Goal: Information Seeking & Learning: Find specific fact

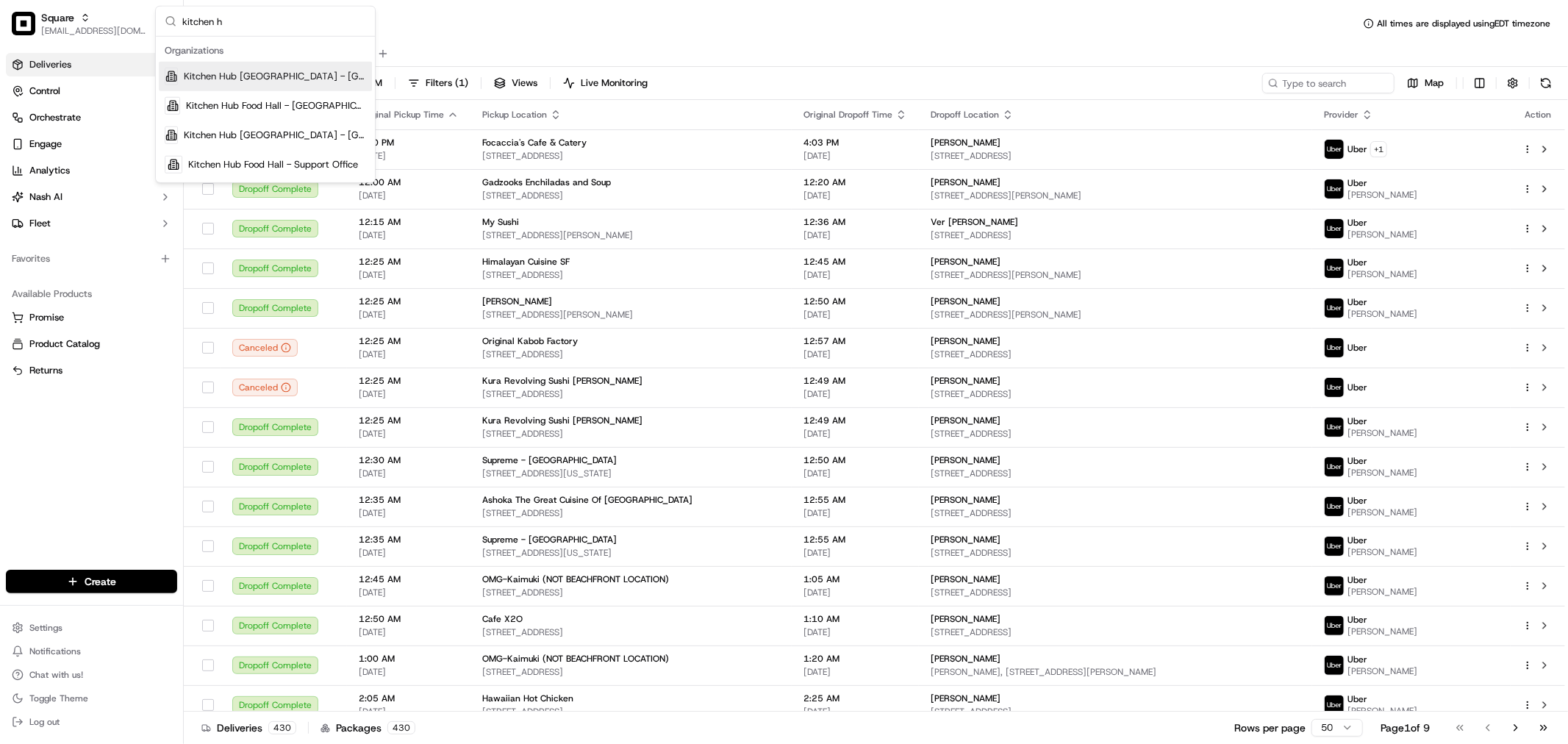
type input "kitchen h"
click at [284, 167] on span "Kitchen Hub Food Hall - Support Office" at bounding box center [273, 164] width 170 height 13
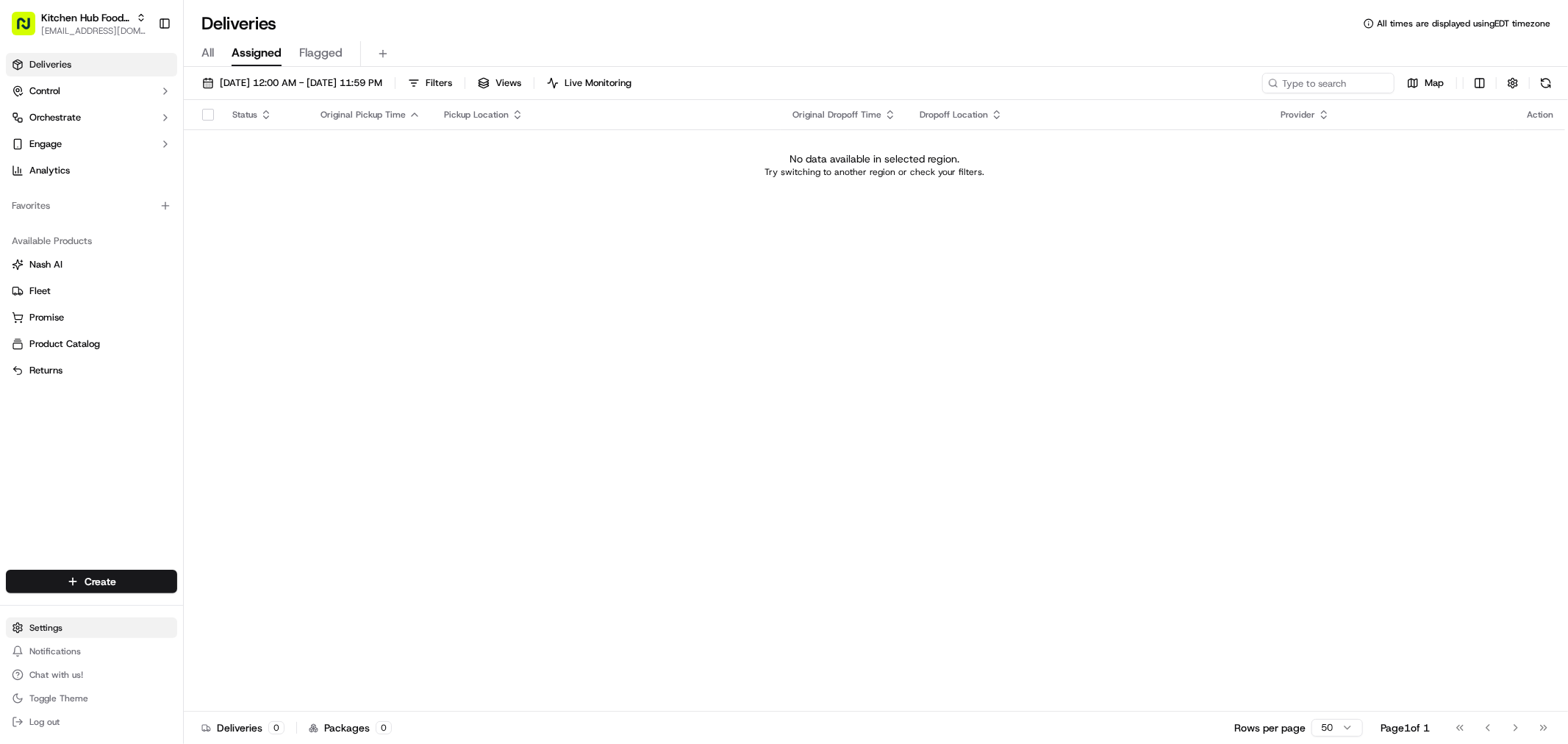
click at [39, 625] on html "Kitchen Hub Food Hall - Support Office [EMAIL_ADDRESS][DOMAIN_NAME] Toggle Side…" at bounding box center [784, 372] width 1568 height 744
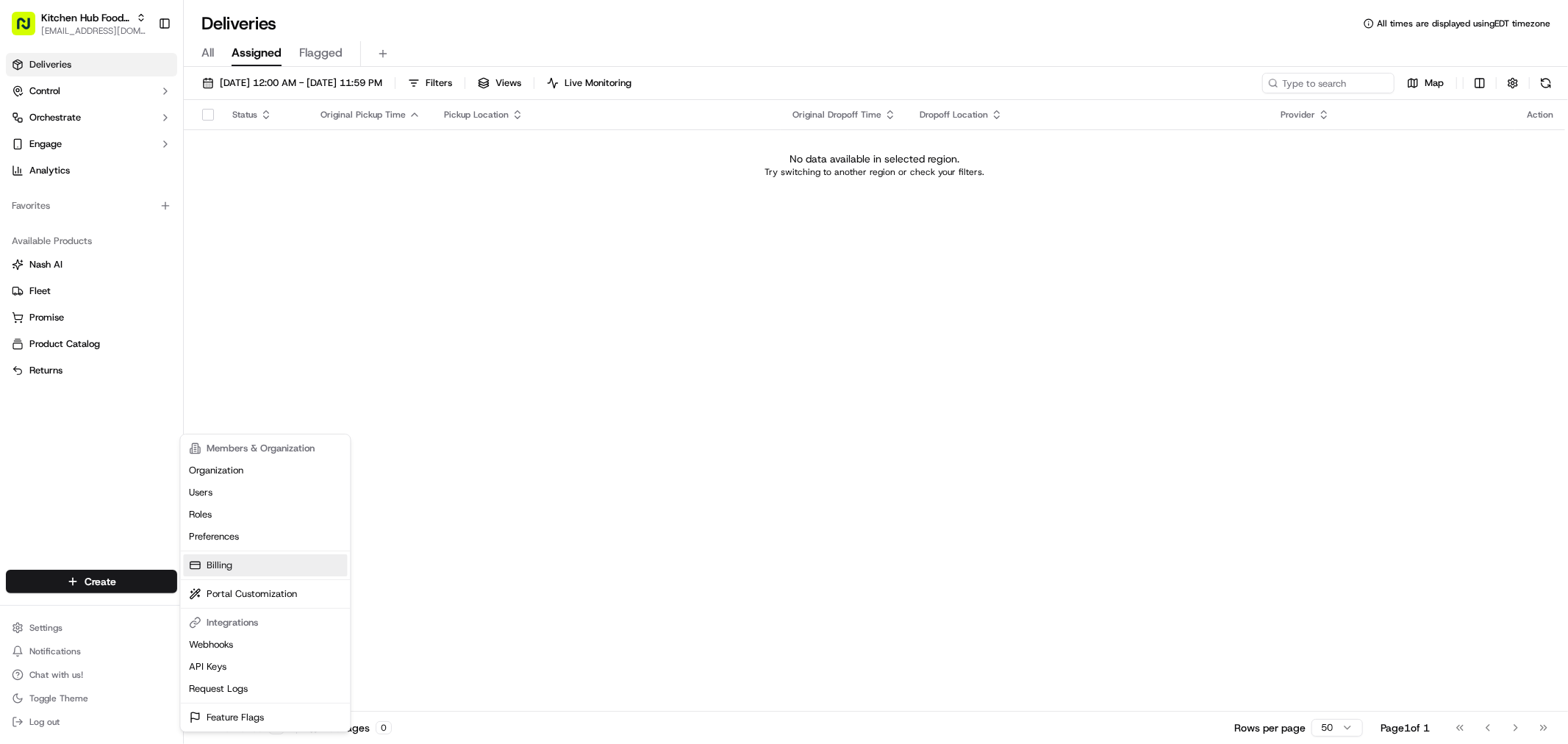
click at [264, 562] on link "Billing" at bounding box center [264, 566] width 164 height 22
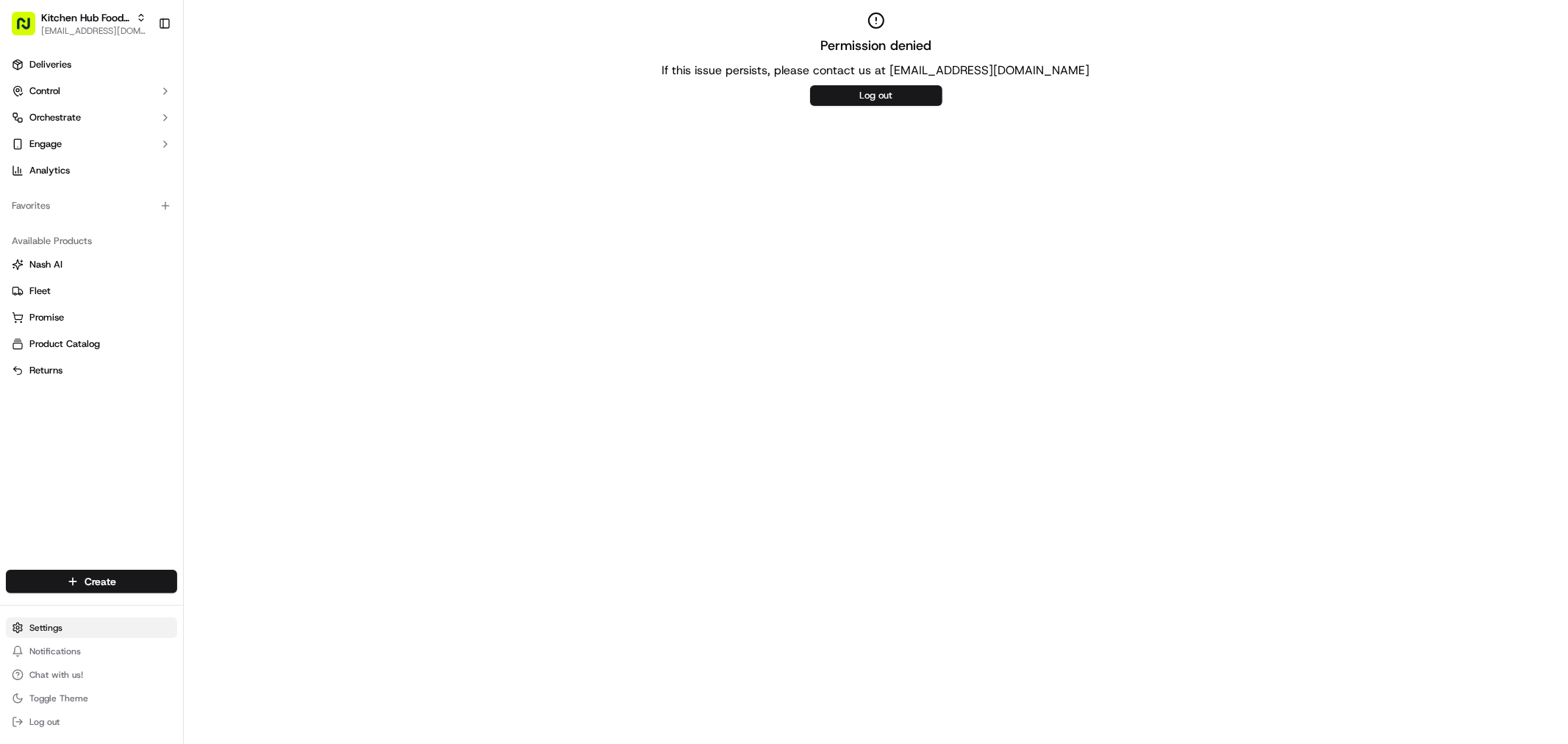
click at [76, 628] on html "Kitchen Hub Food Hall - Support Office [EMAIL_ADDRESS][DOMAIN_NAME] Toggle Side…" at bounding box center [784, 372] width 1568 height 744
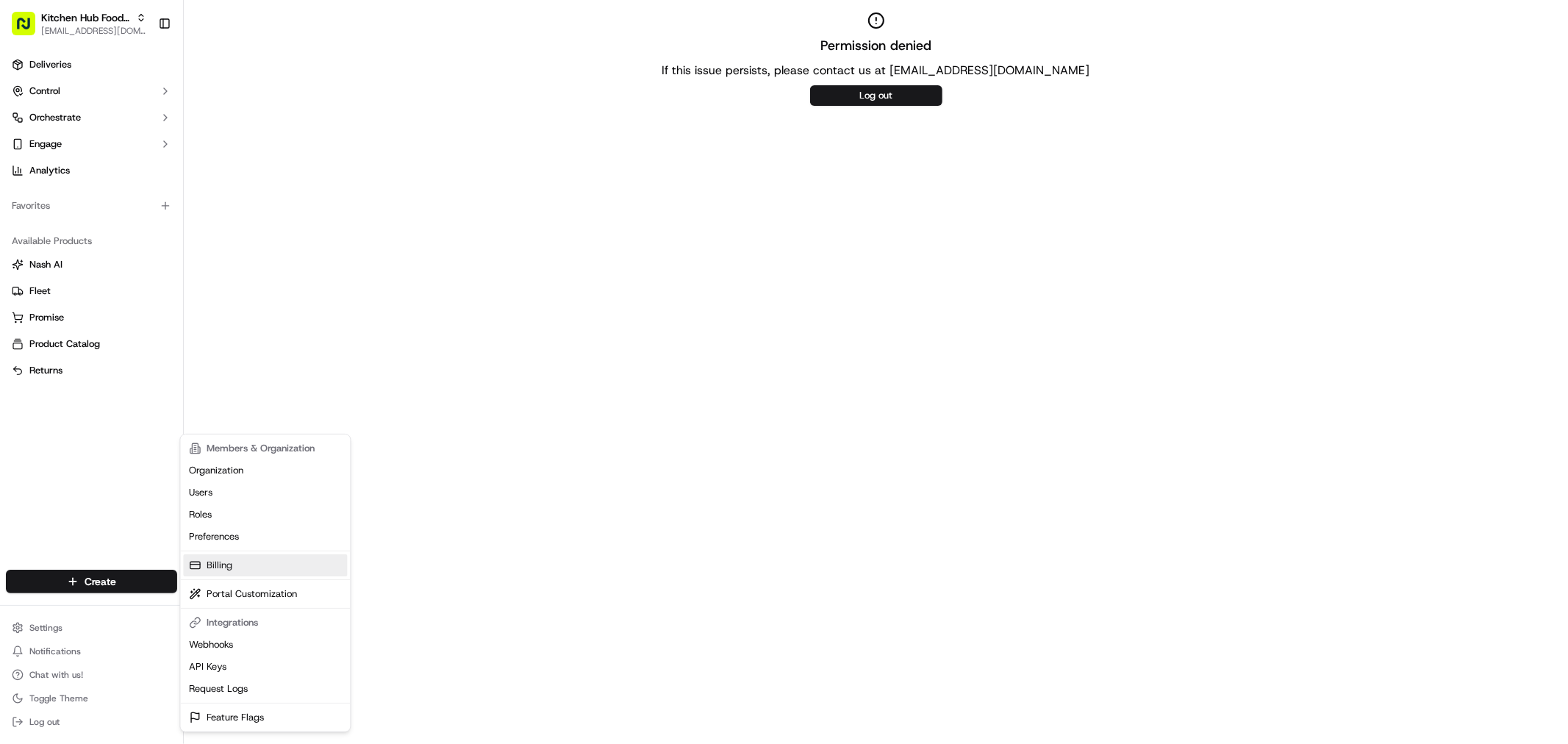
click at [250, 576] on link "Billing" at bounding box center [264, 566] width 164 height 22
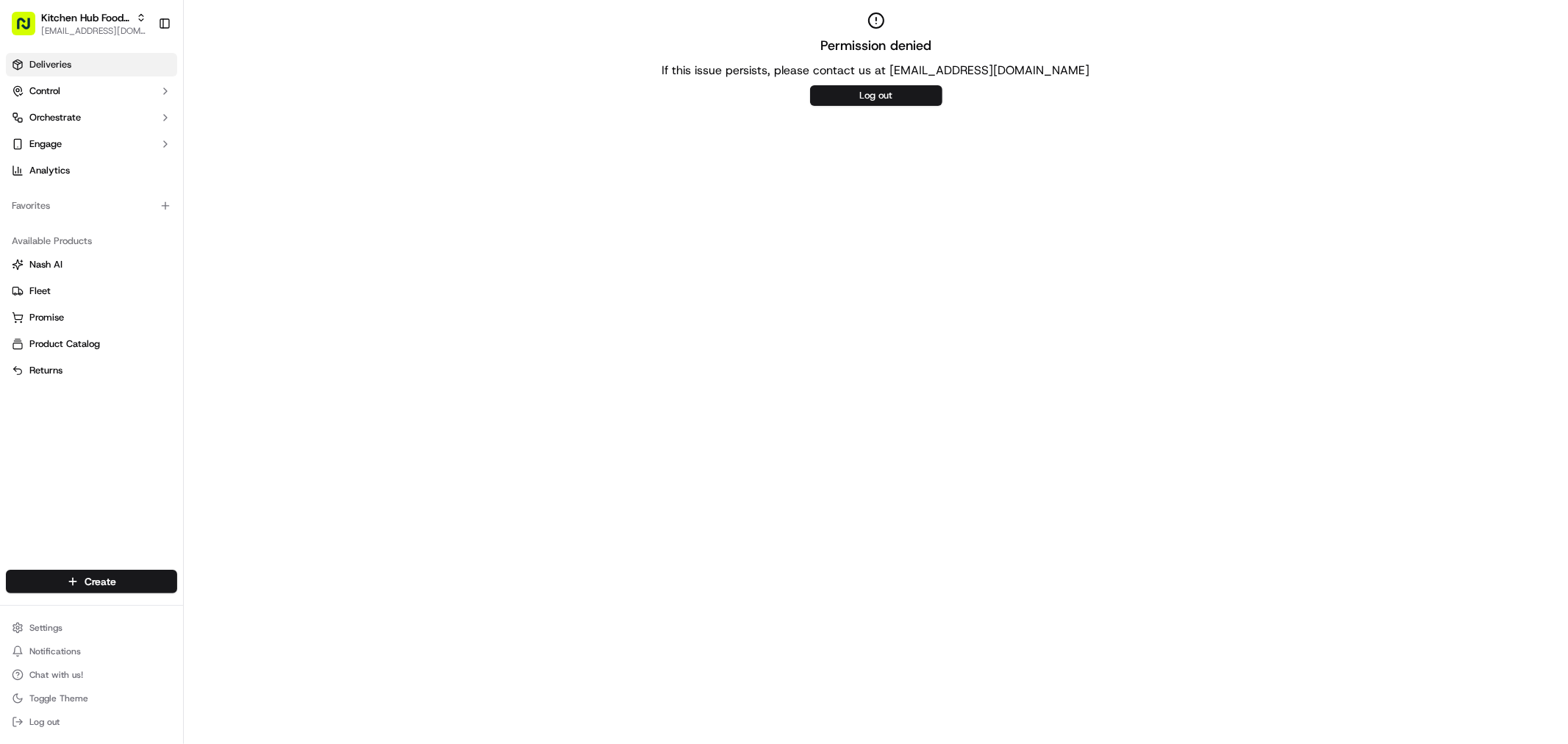
click at [42, 60] on span "Deliveries" at bounding box center [50, 65] width 42 height 13
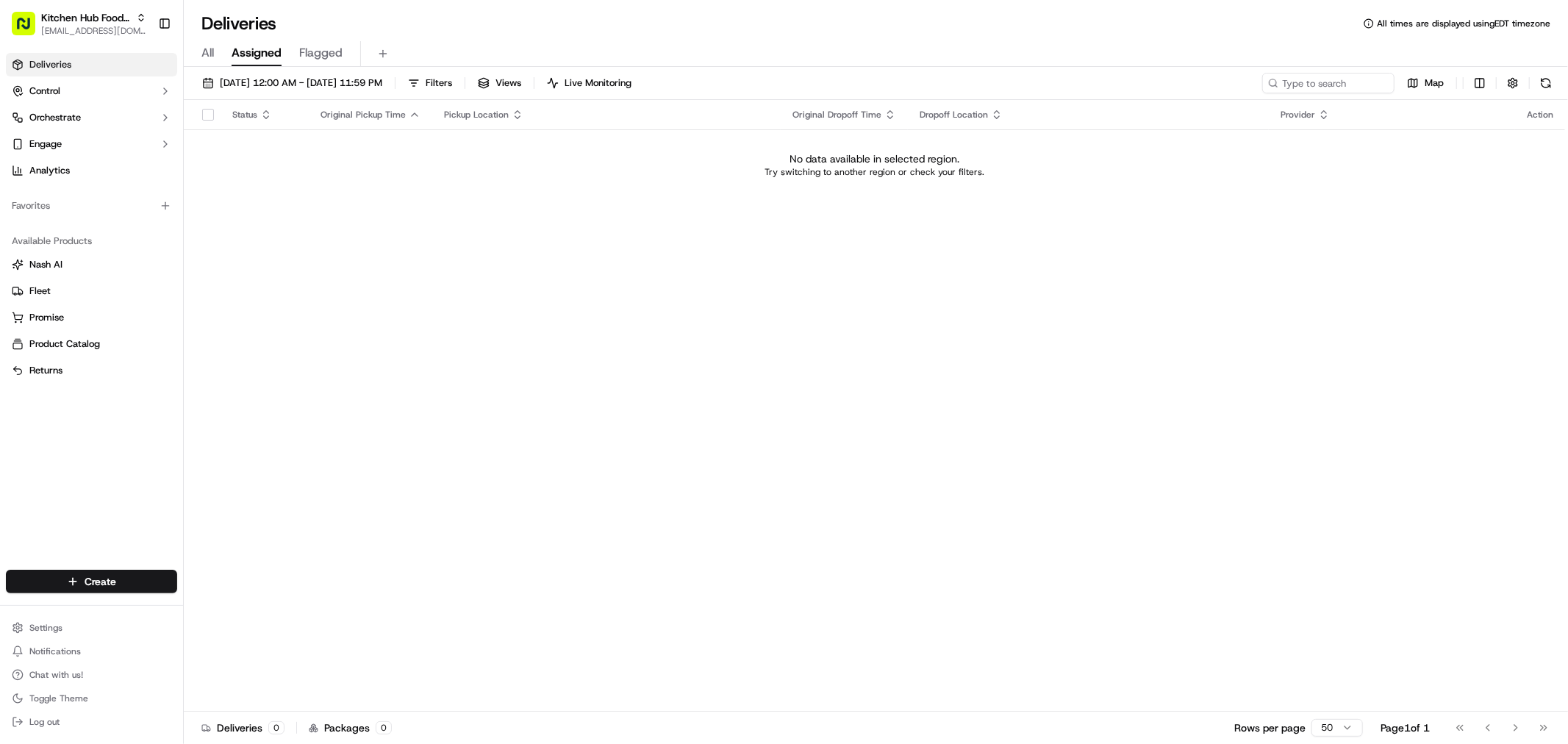
click at [707, 278] on div "Status Original Pickup Time Pickup Location Original Dropoff Time Dropoff Locat…" at bounding box center [874, 406] width 1381 height 612
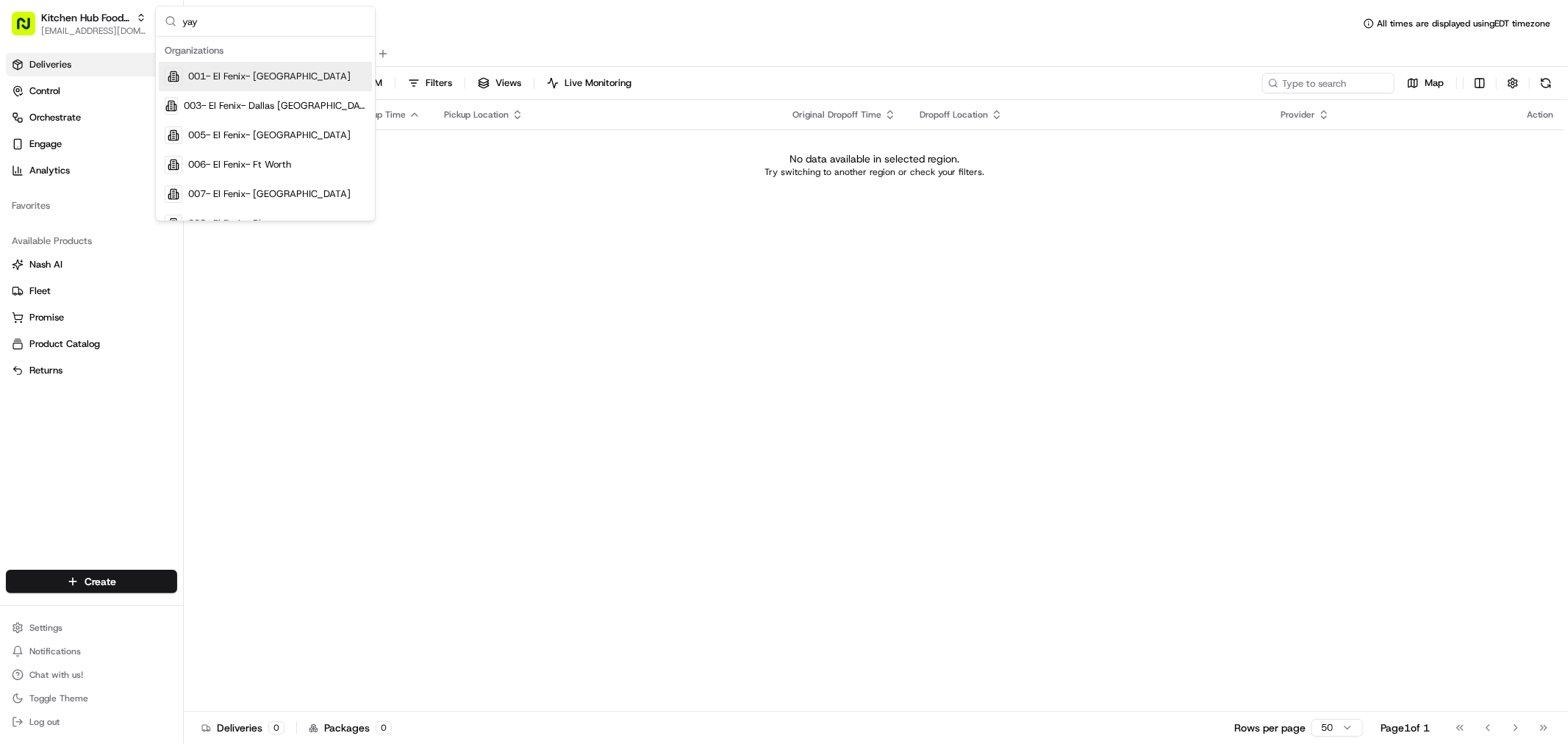
type input "yaya"
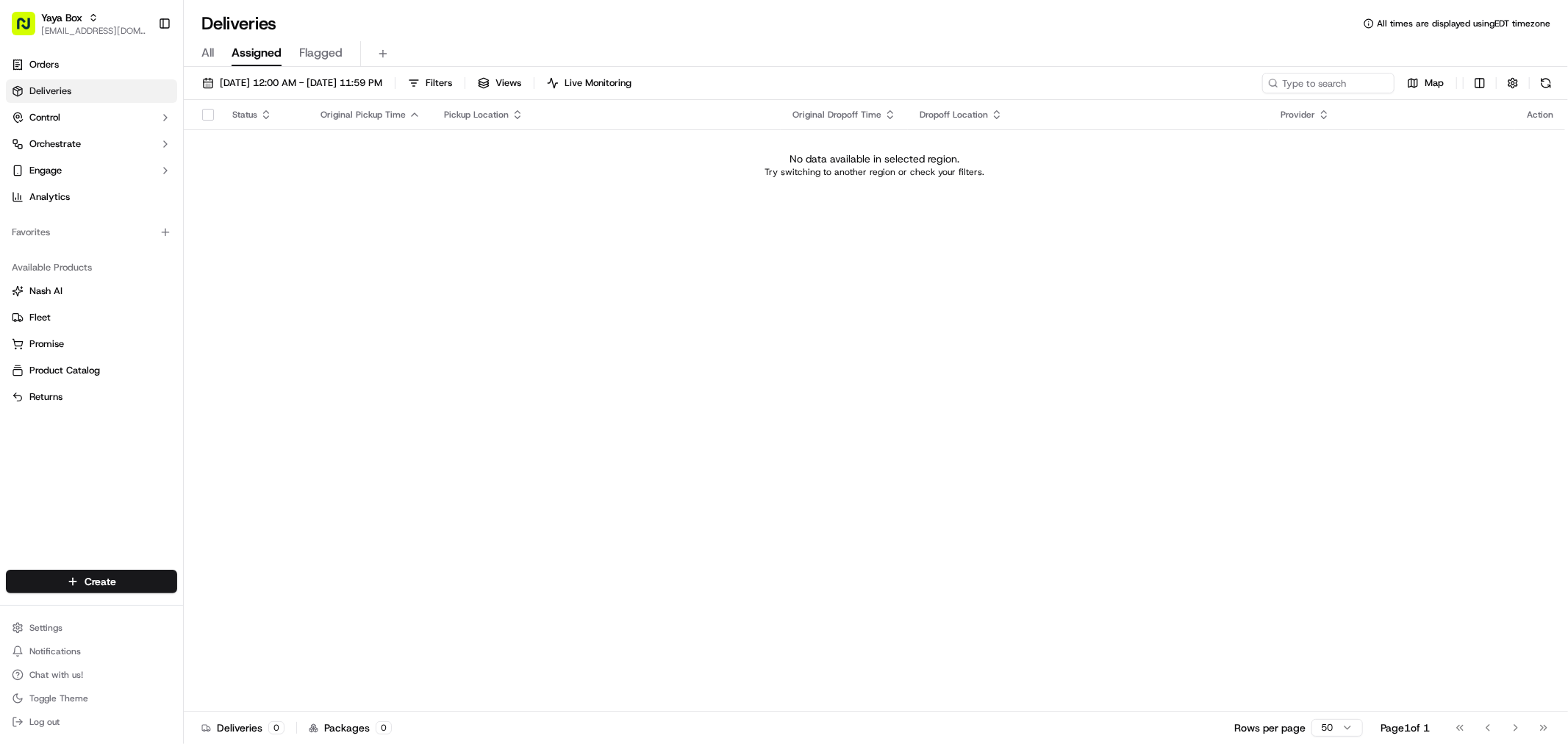
click at [662, 261] on div "Status Original Pickup Time Pickup Location Original Dropoff Time Dropoff Locat…" at bounding box center [874, 406] width 1381 height 612
type input "square"
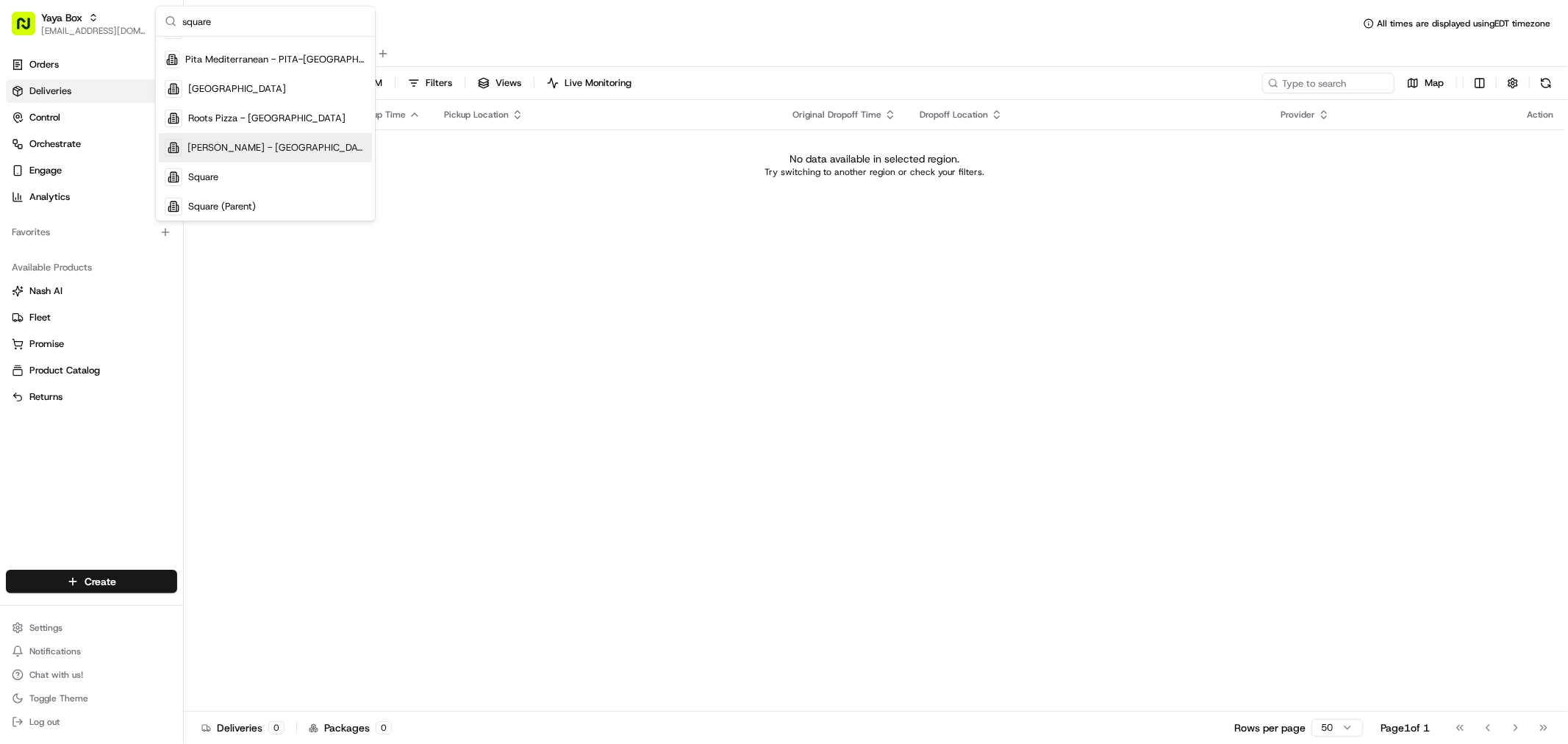
scroll to position [194, 0]
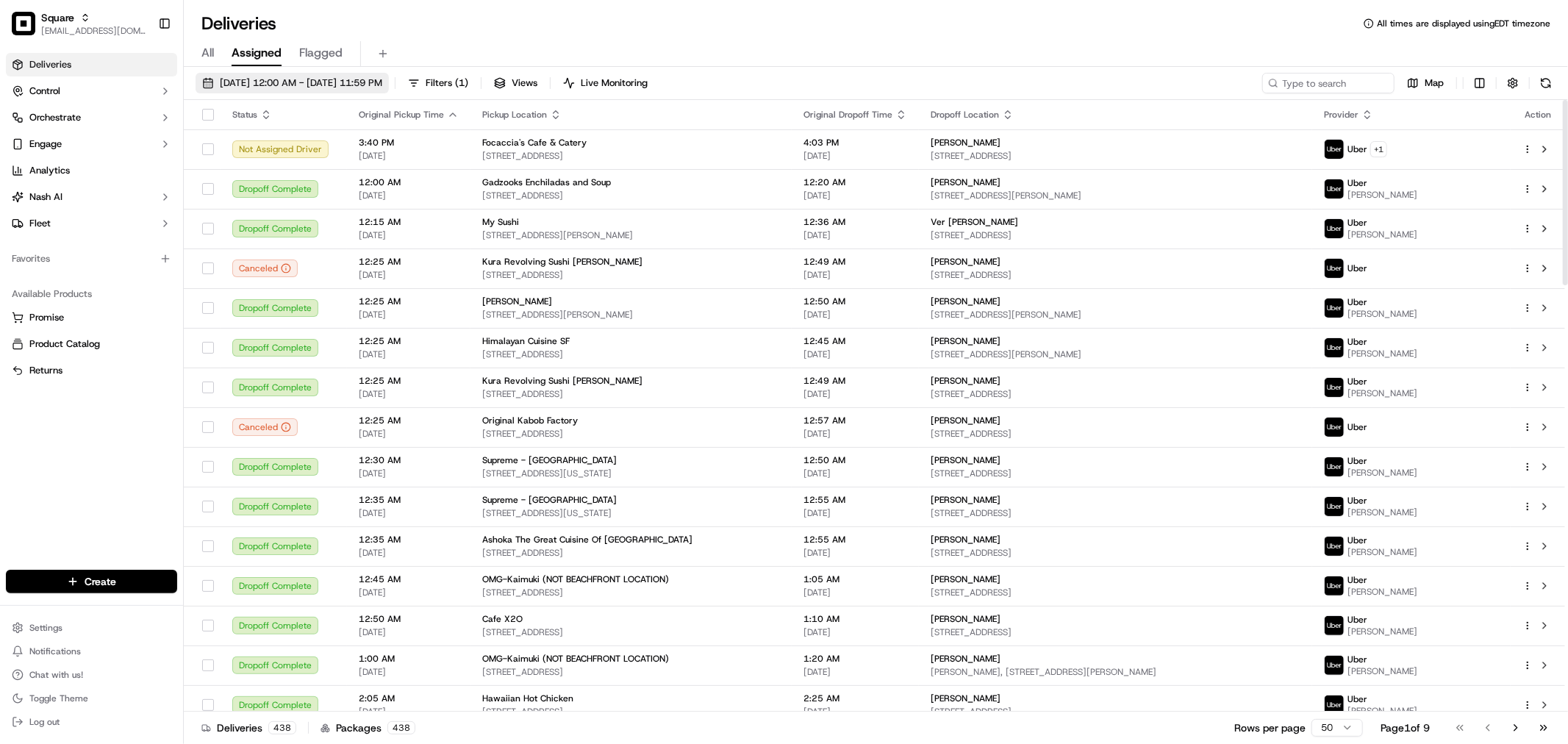
click at [369, 77] on span "[DATE] 12:00 AM - [DATE] 11:59 PM" at bounding box center [300, 83] width 162 height 13
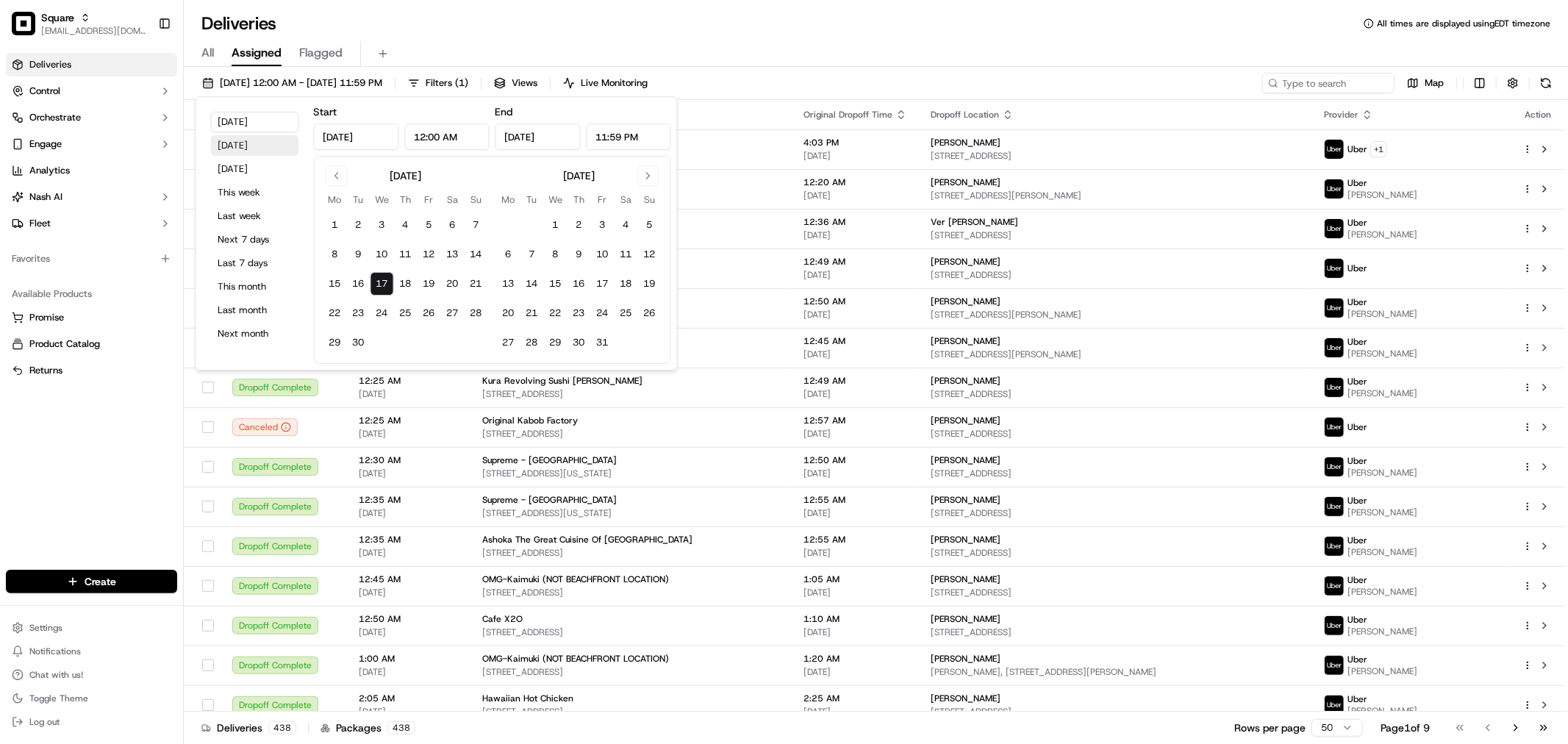
click at [247, 148] on button "[DATE]" at bounding box center [255, 145] width 88 height 21
type input "[DATE]"
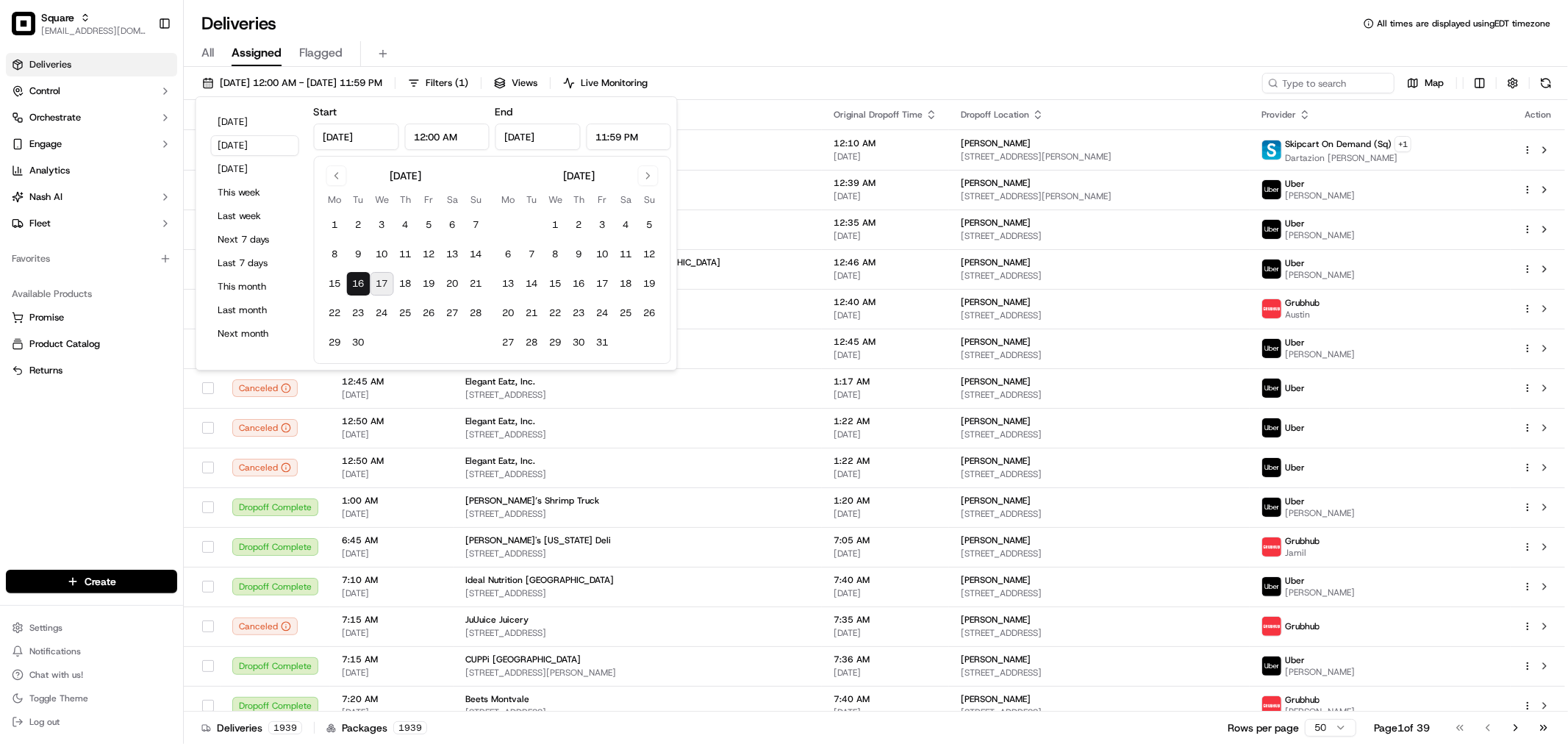
click at [1232, 47] on div "All Assigned Flagged" at bounding box center [876, 54] width 1384 height 25
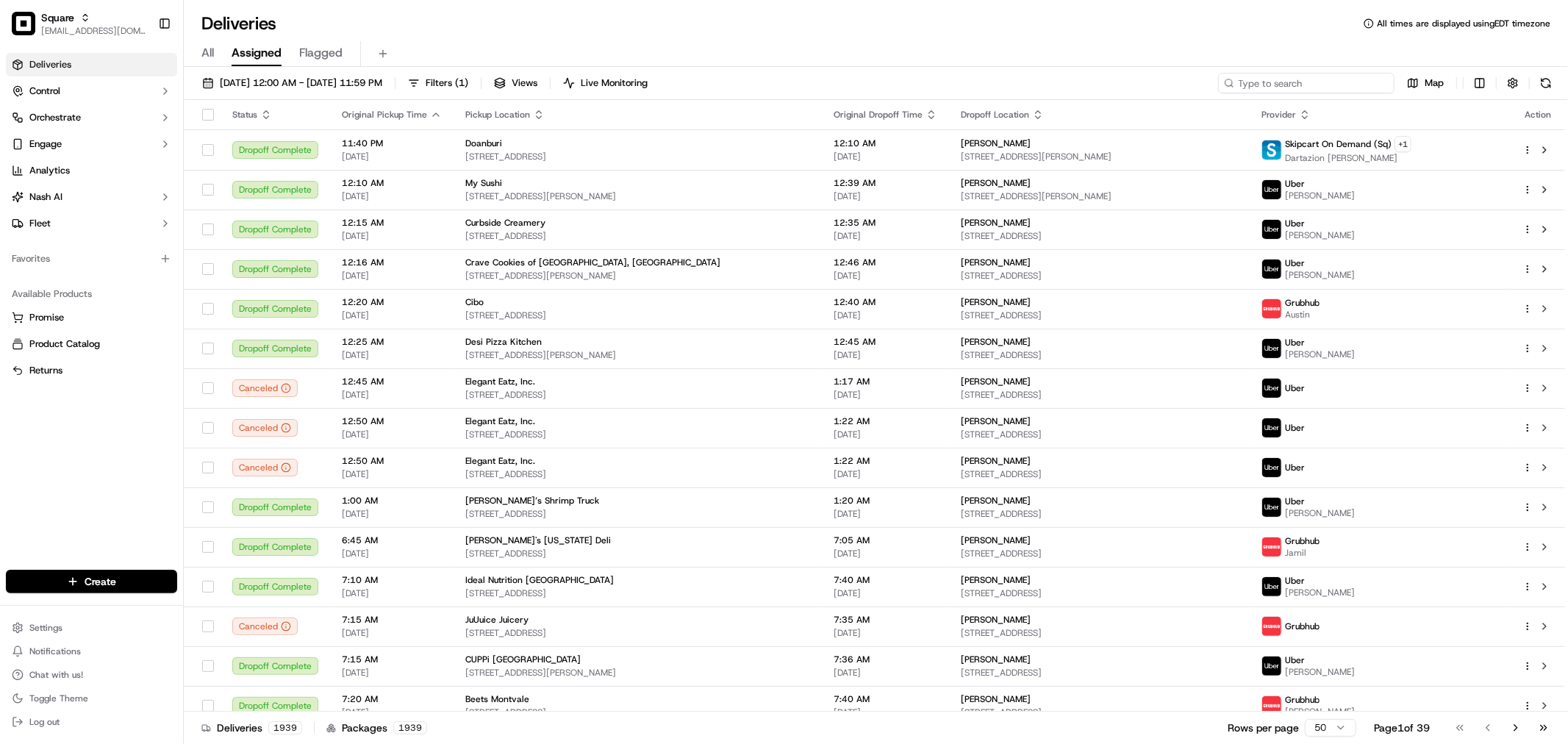
click at [1384, 81] on input at bounding box center [1307, 83] width 177 height 21
paste input "3407790"
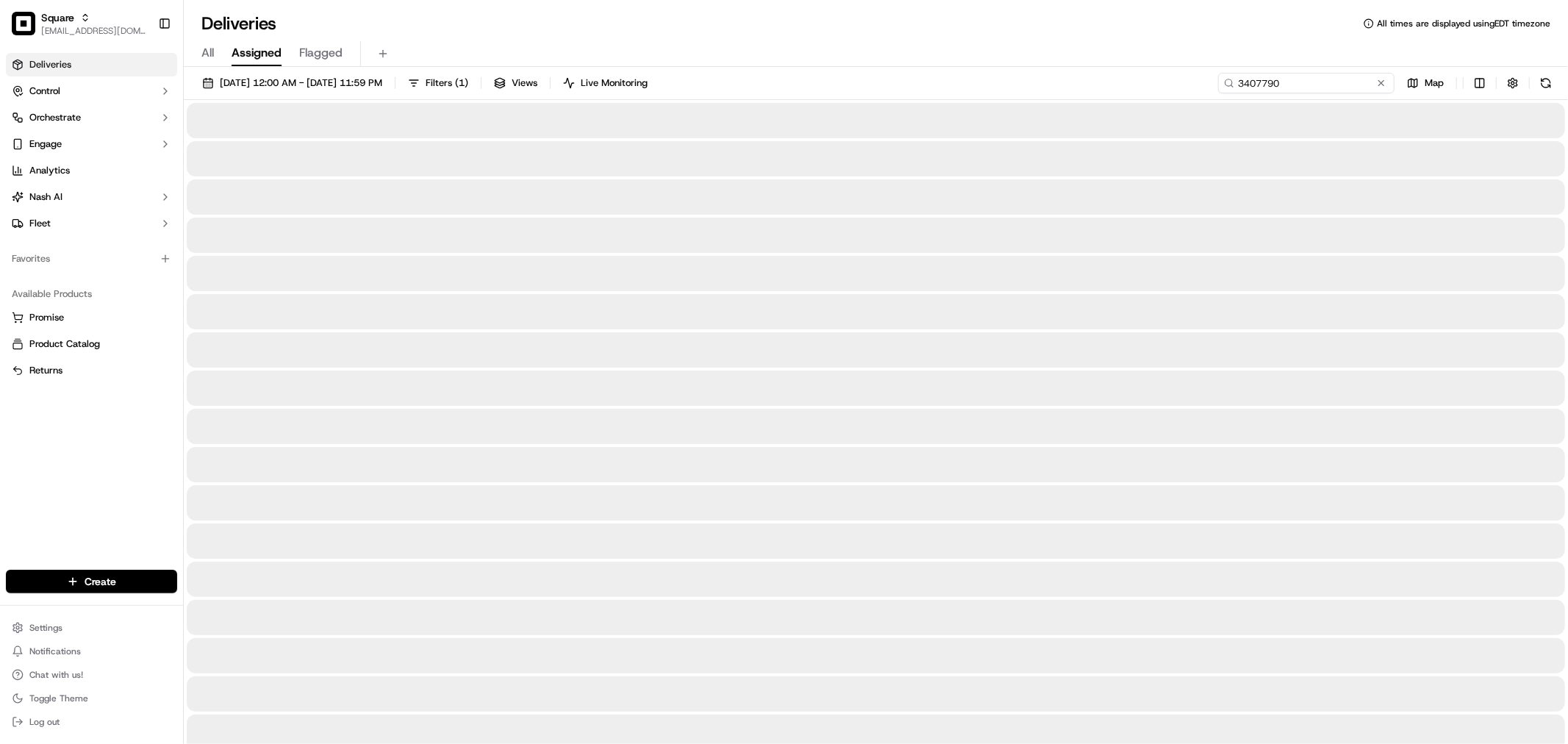
type input "3407790"
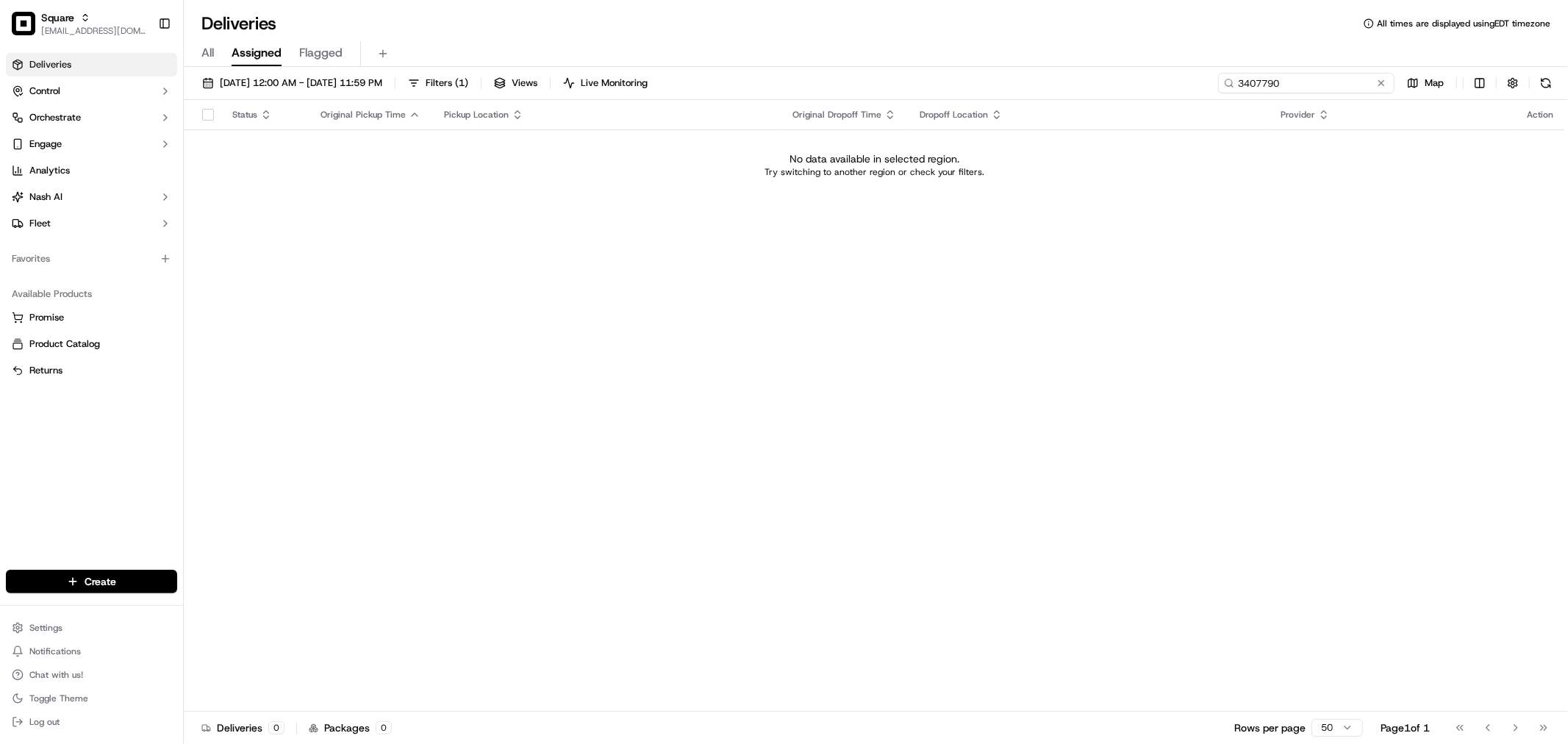
click at [1356, 78] on input "3407790" at bounding box center [1307, 83] width 177 height 21
click at [231, 77] on span "[DATE] 12:00 AM - [DATE] 11:59 PM" at bounding box center [300, 83] width 162 height 13
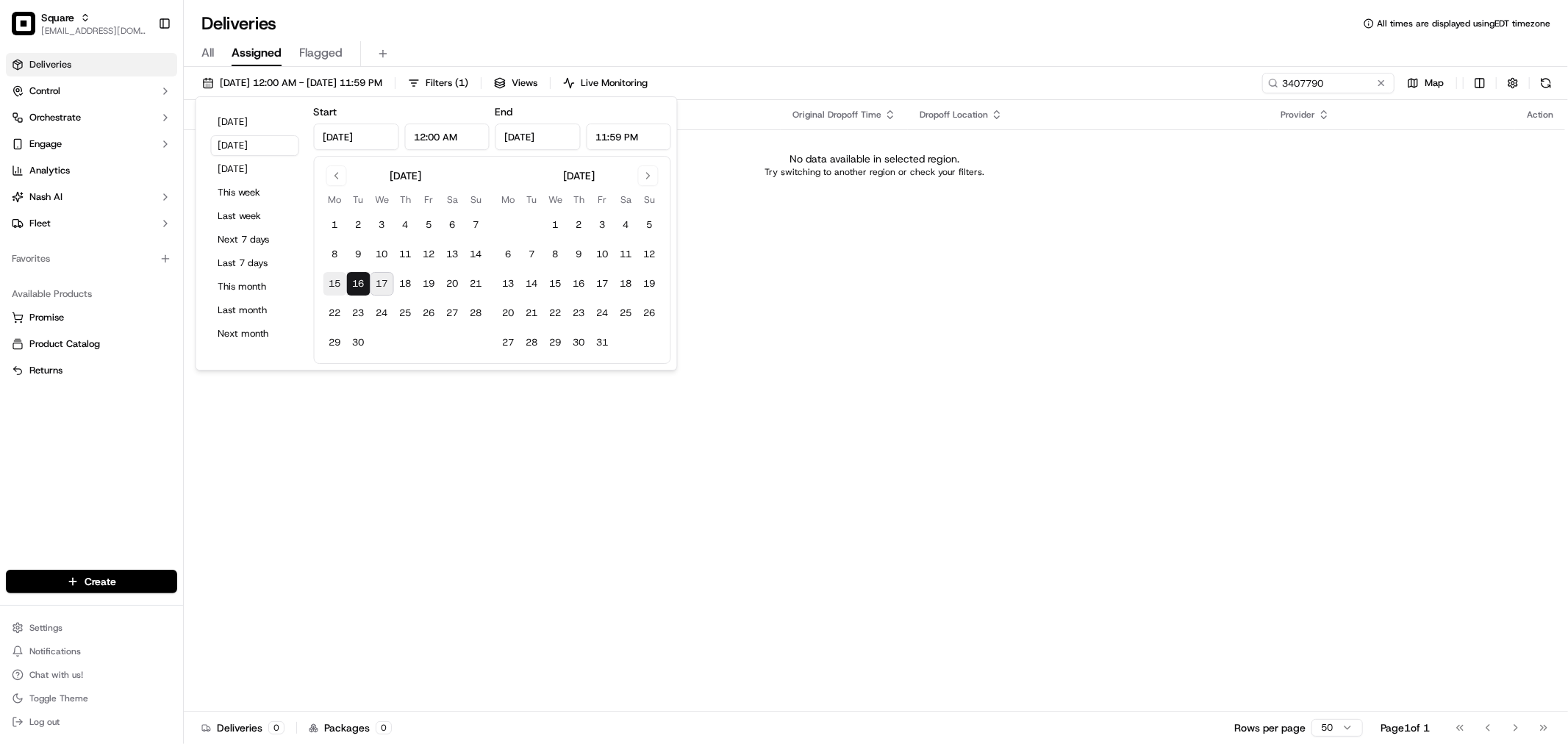
click at [330, 281] on button "15" at bounding box center [335, 284] width 24 height 24
type input "[DATE]"
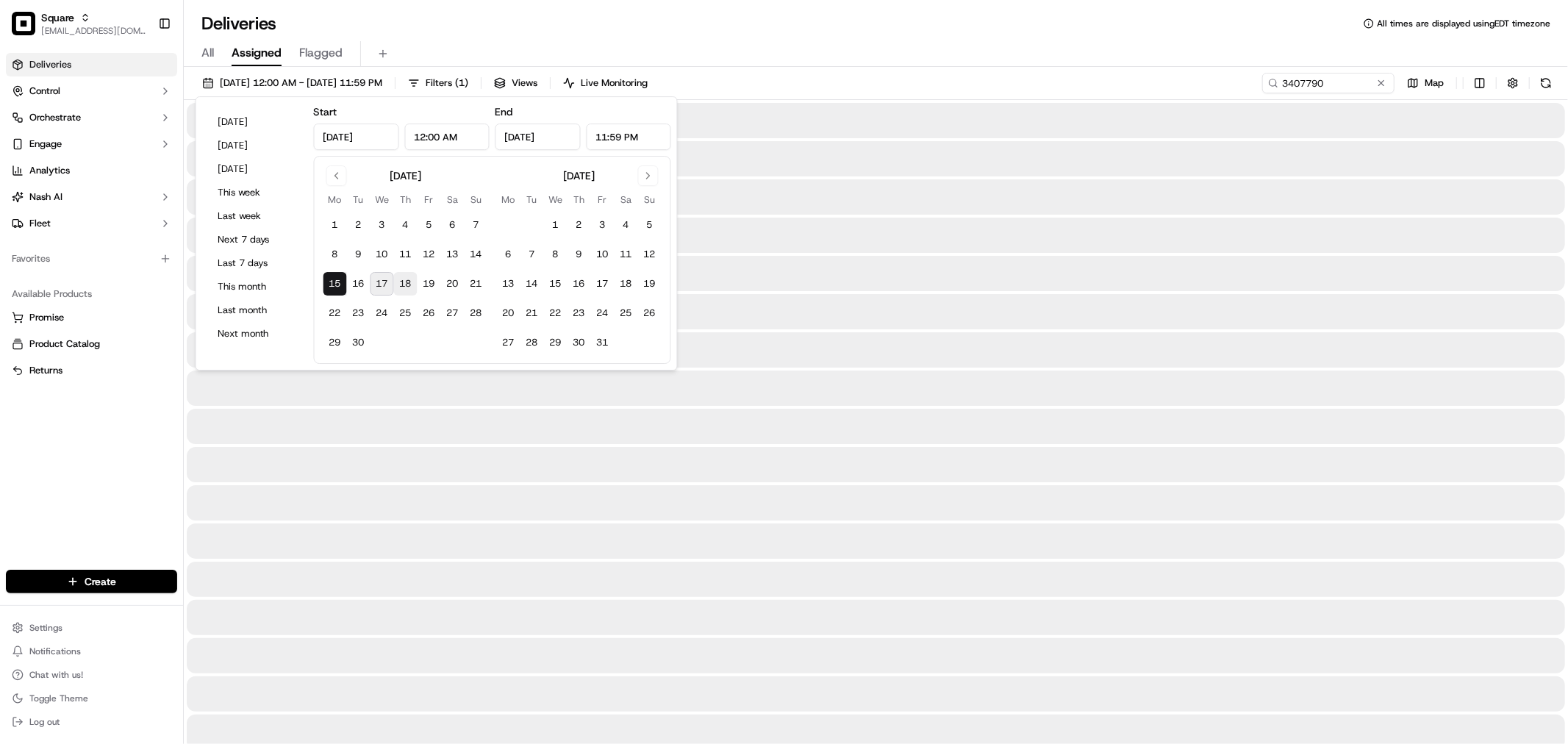
click at [398, 287] on button "18" at bounding box center [406, 284] width 24 height 24
type input "[DATE]"
click at [1202, 42] on div "All Assigned Flagged" at bounding box center [876, 54] width 1384 height 25
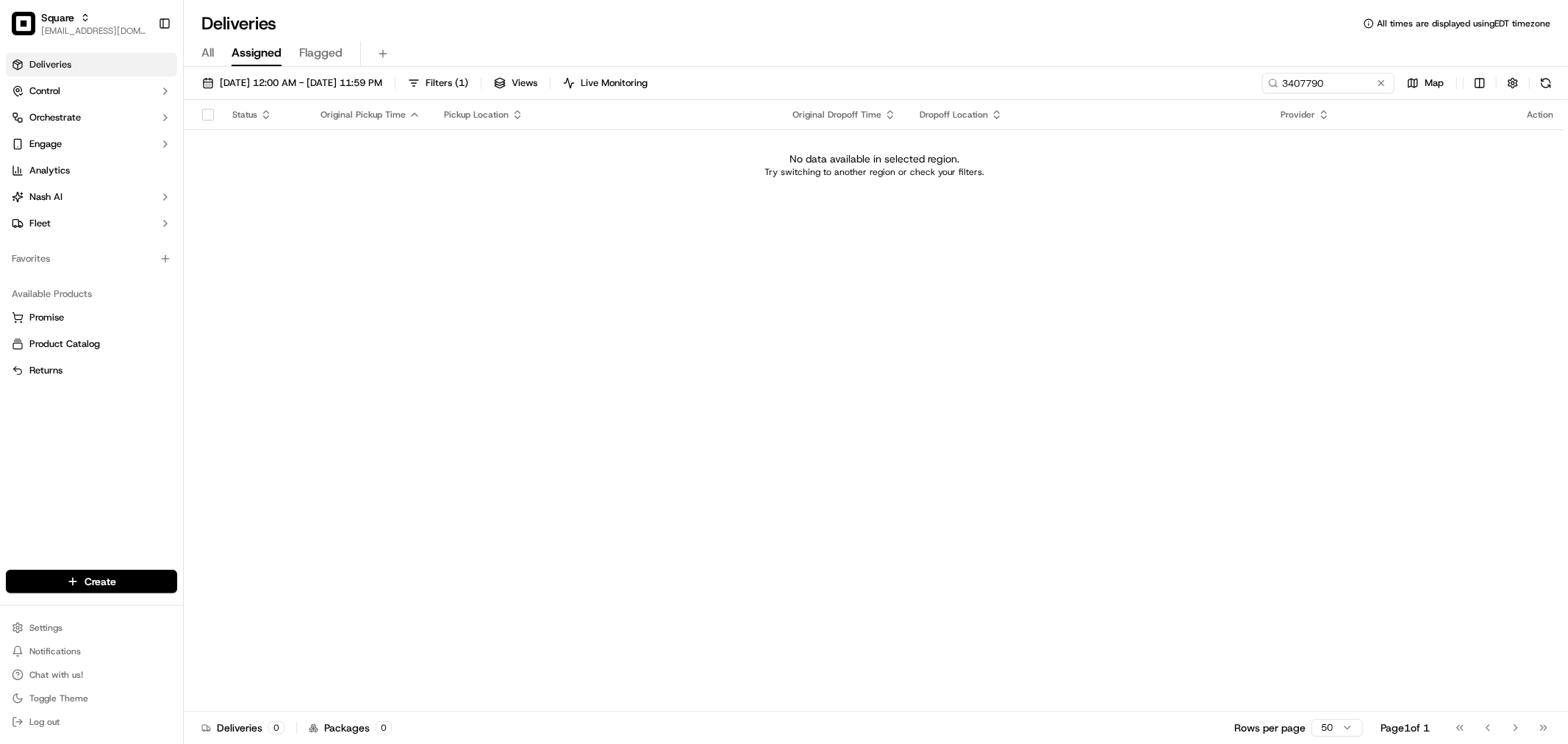
click at [207, 49] on span "All" at bounding box center [207, 52] width 12 height 18
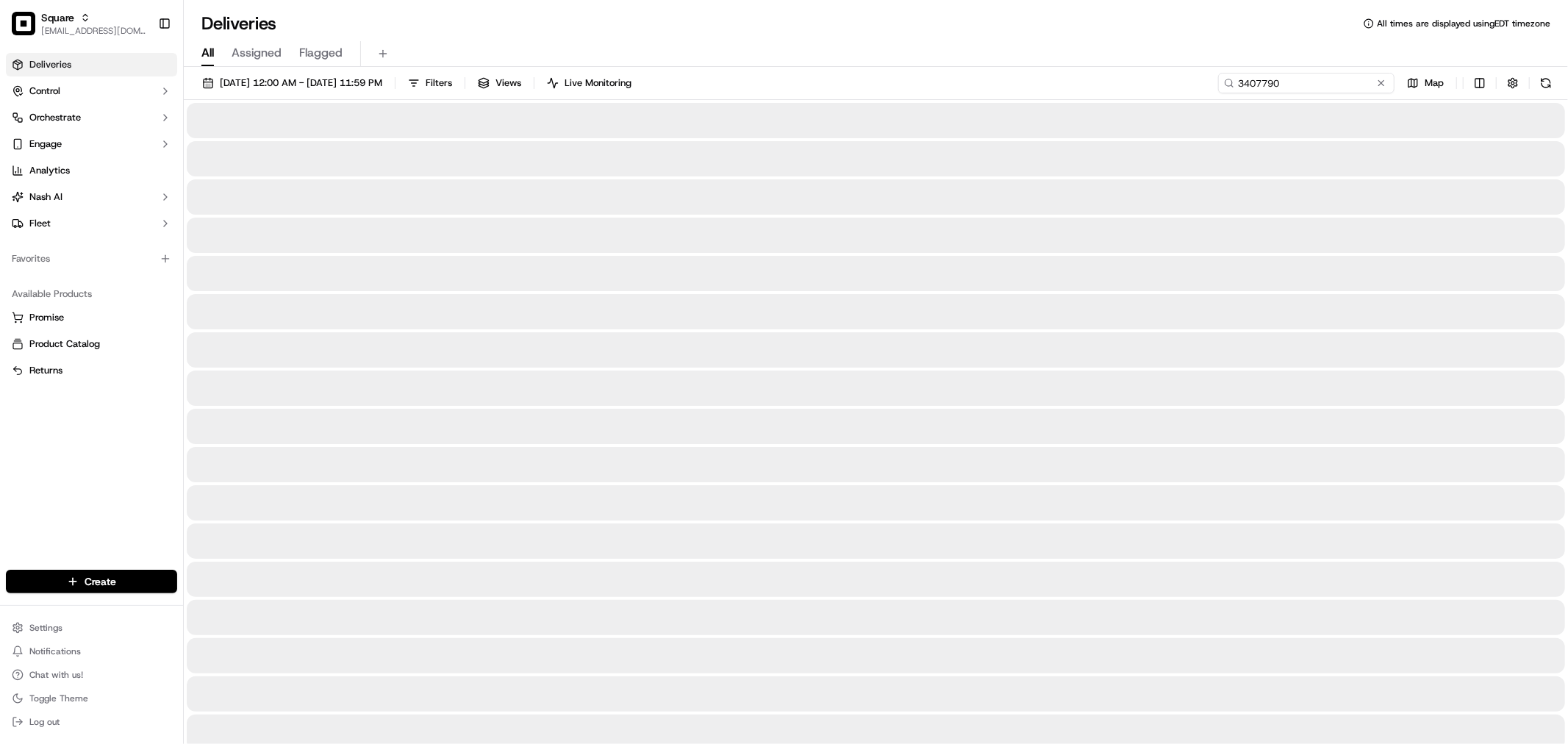
click at [1343, 85] on input "3407790" at bounding box center [1307, 83] width 177 height 21
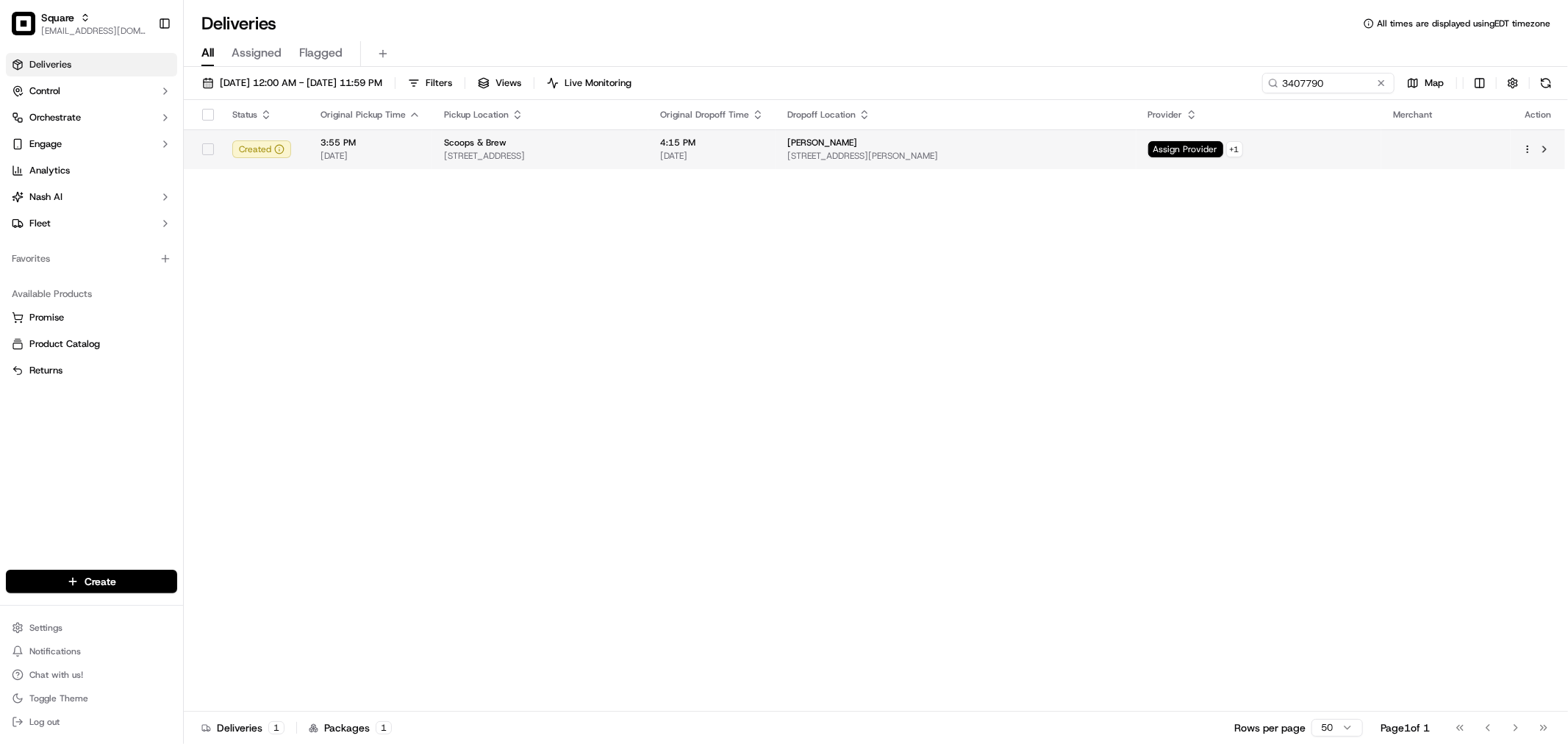
click at [930, 152] on span "[STREET_ADDRESS][PERSON_NAME]" at bounding box center [956, 155] width 337 height 12
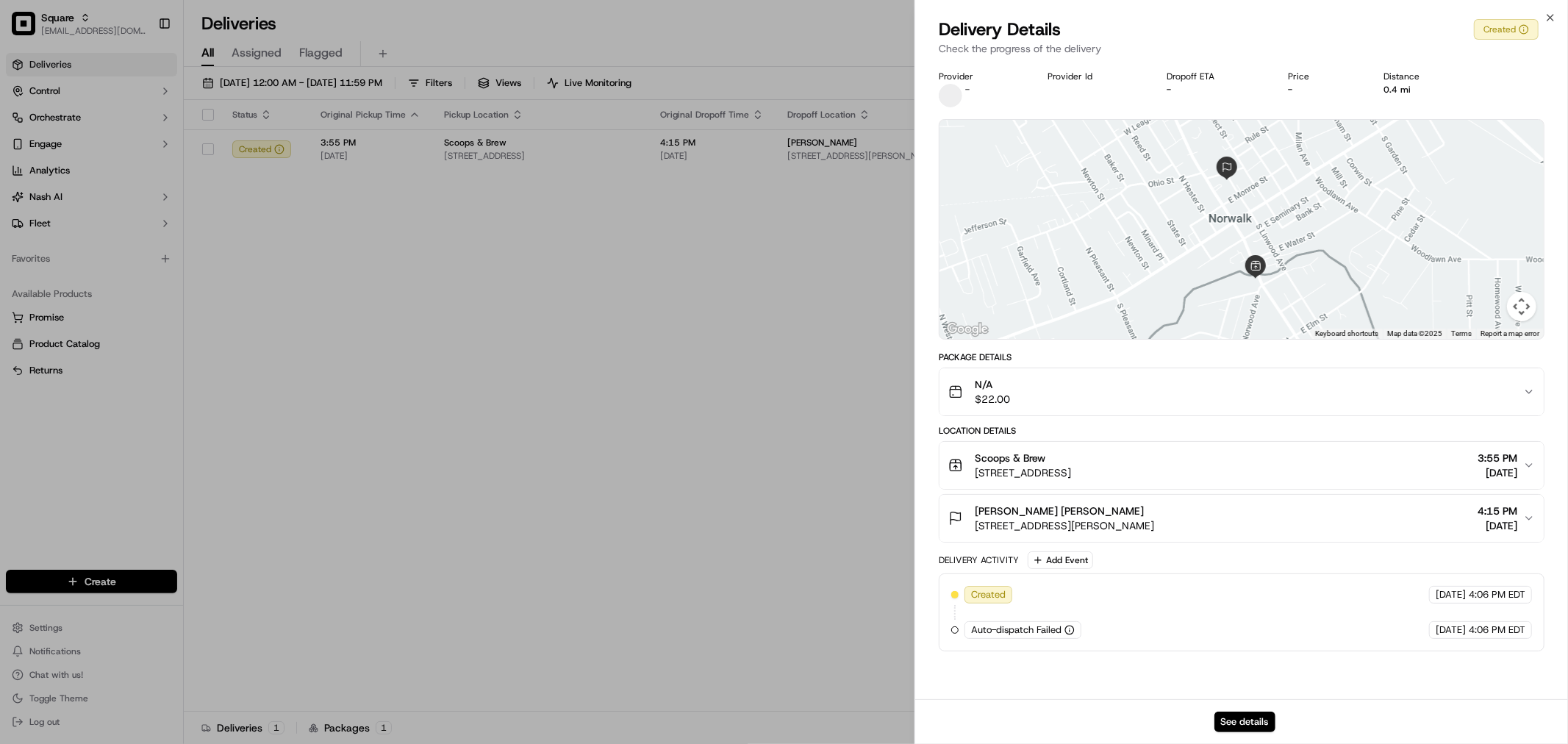
click at [1237, 710] on div "See details" at bounding box center [1241, 722] width 653 height 45
click at [1237, 723] on button "See details" at bounding box center [1245, 722] width 61 height 21
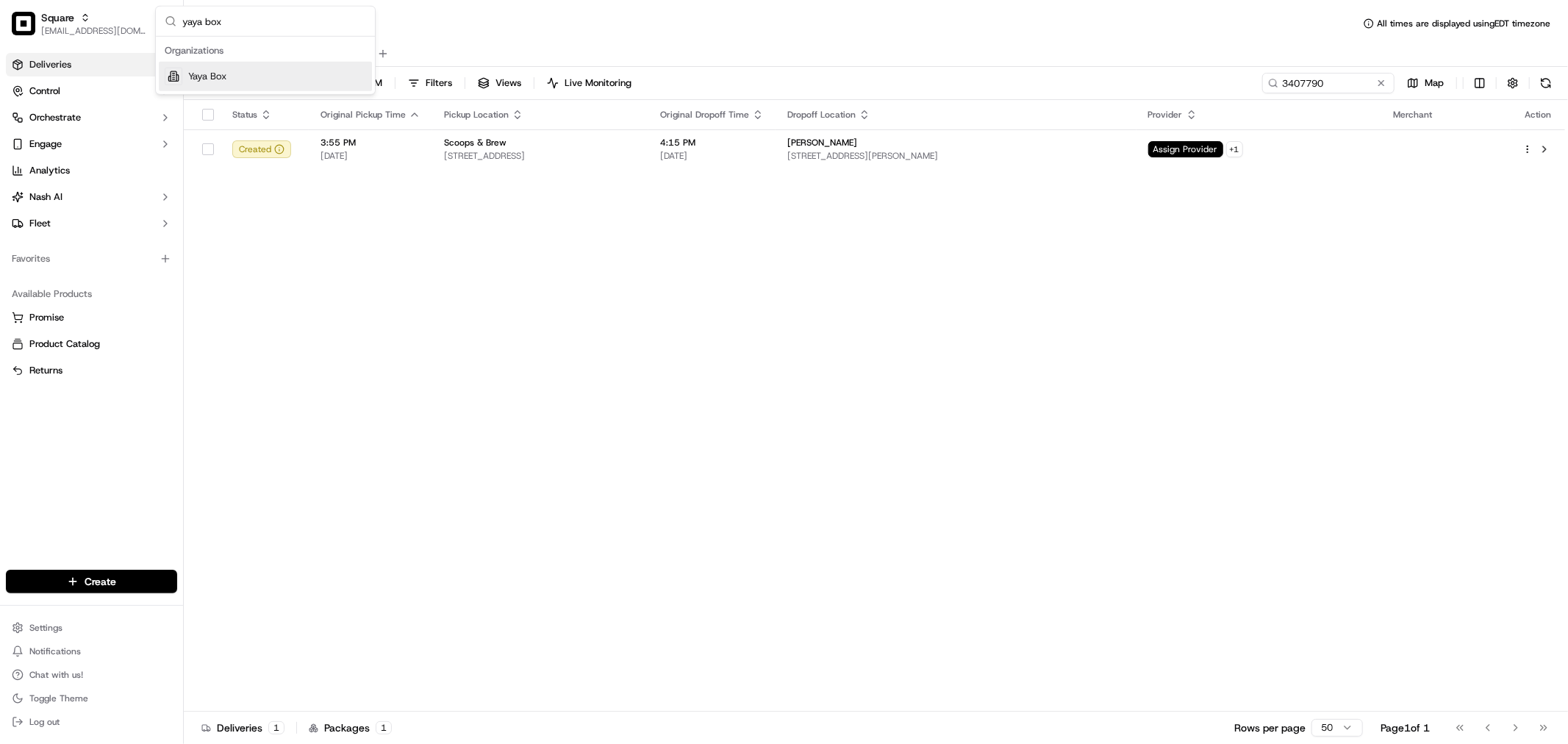
type input "yaya box"
click at [281, 78] on div "Yaya Box" at bounding box center [266, 76] width 214 height 29
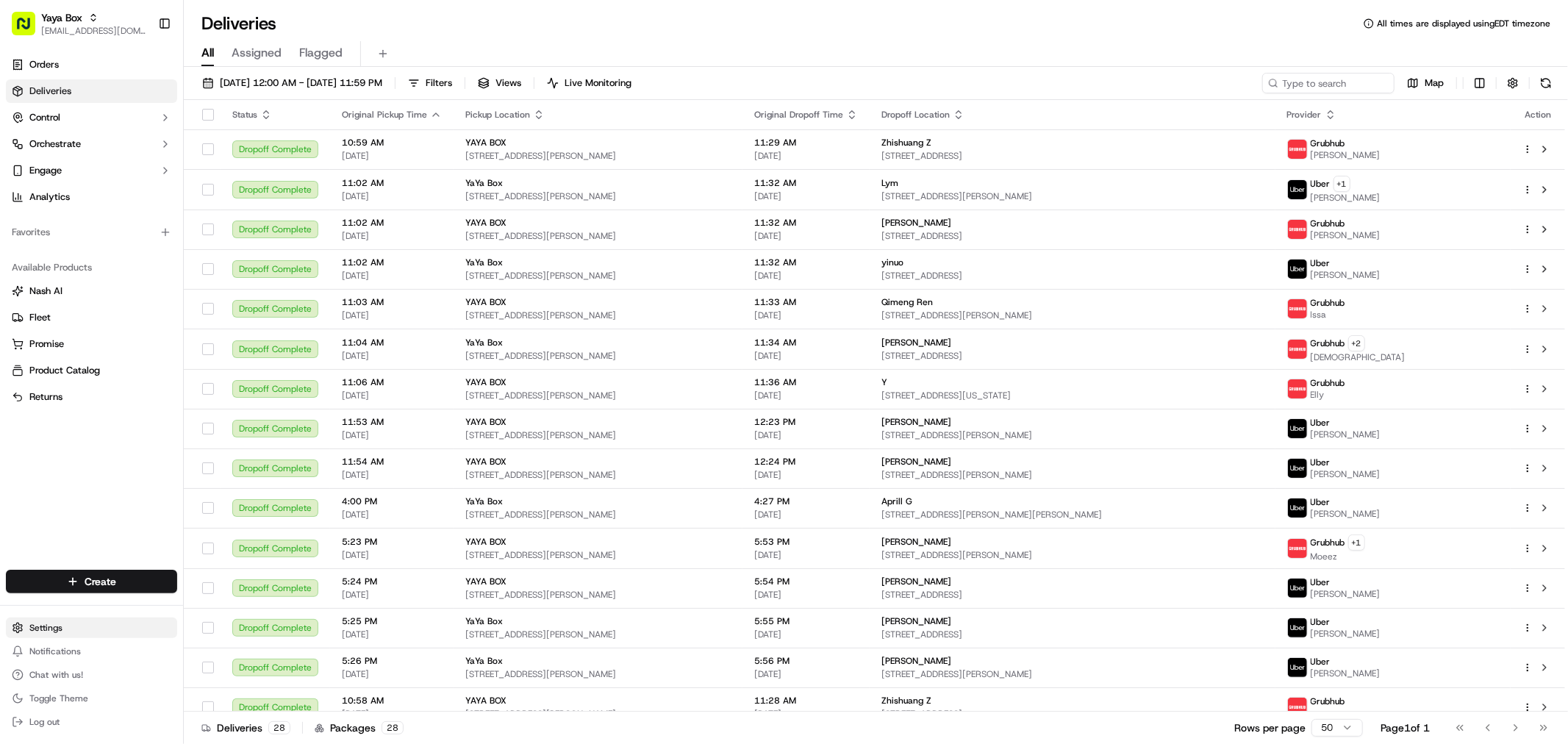
click at [89, 623] on html "Yaya Box [EMAIL_ADDRESS][DOMAIN_NAME] Toggle Sidebar Orders Deliveries Control …" at bounding box center [784, 372] width 1568 height 744
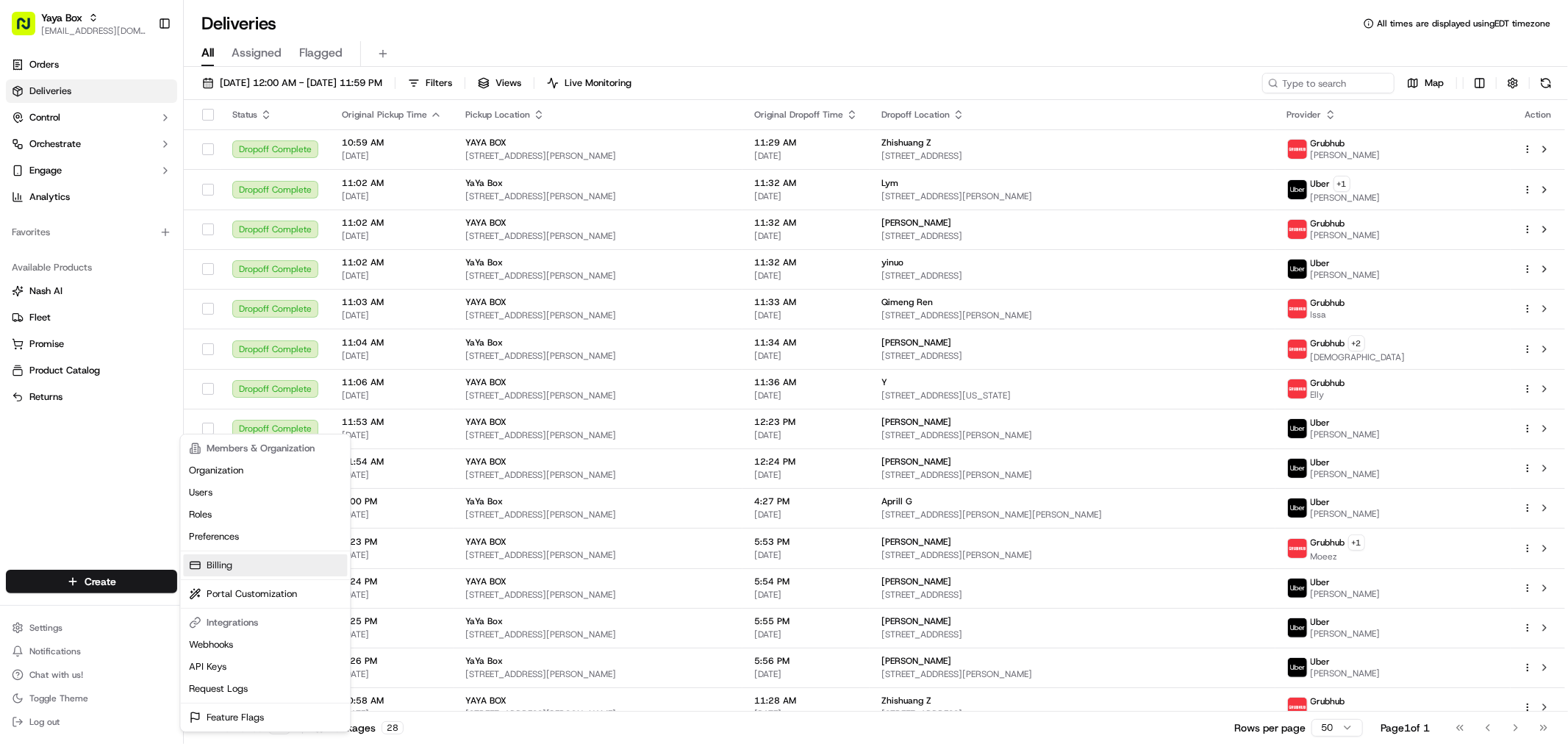
click at [227, 570] on link "Billing" at bounding box center [264, 566] width 164 height 22
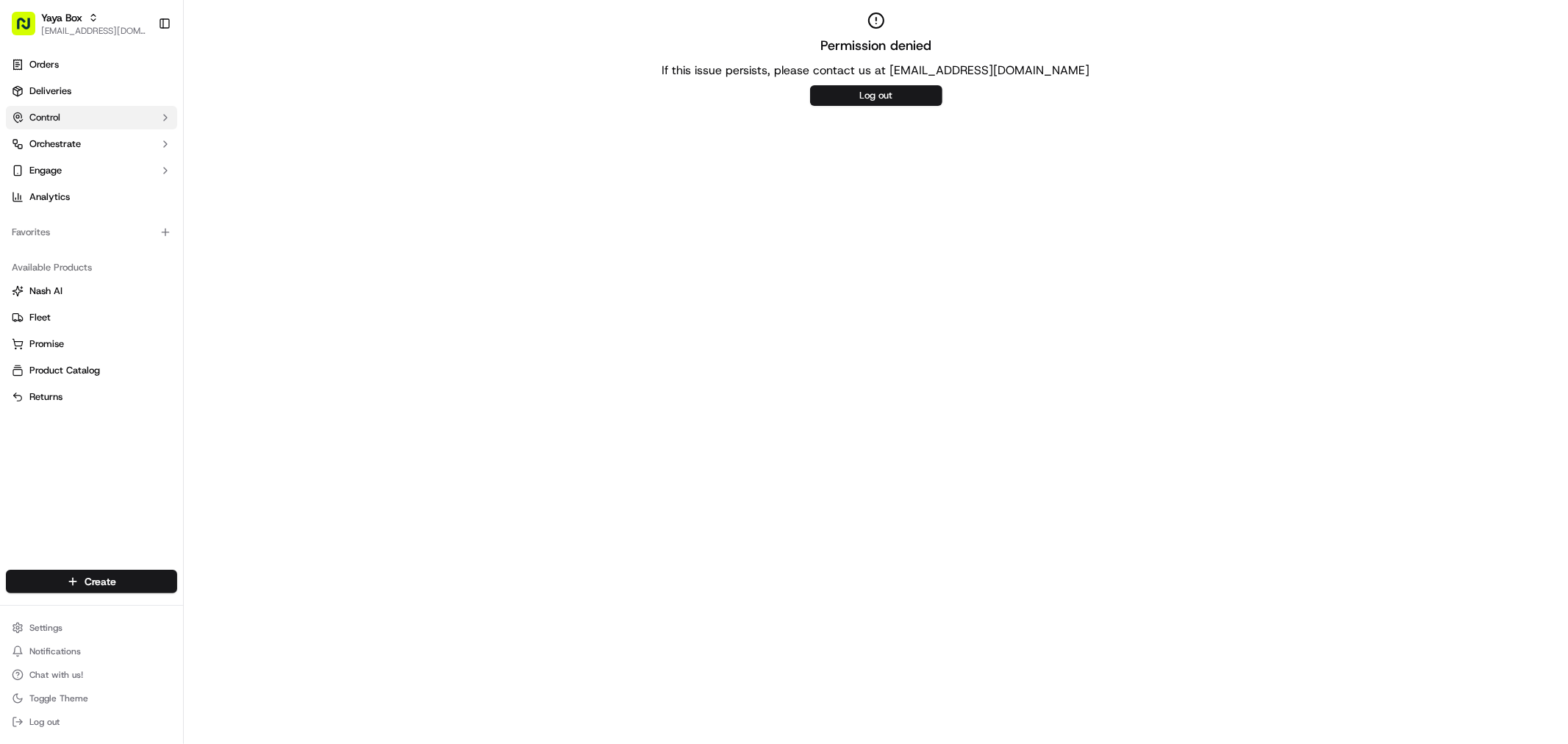
click at [52, 116] on span "Control" at bounding box center [45, 117] width 31 height 13
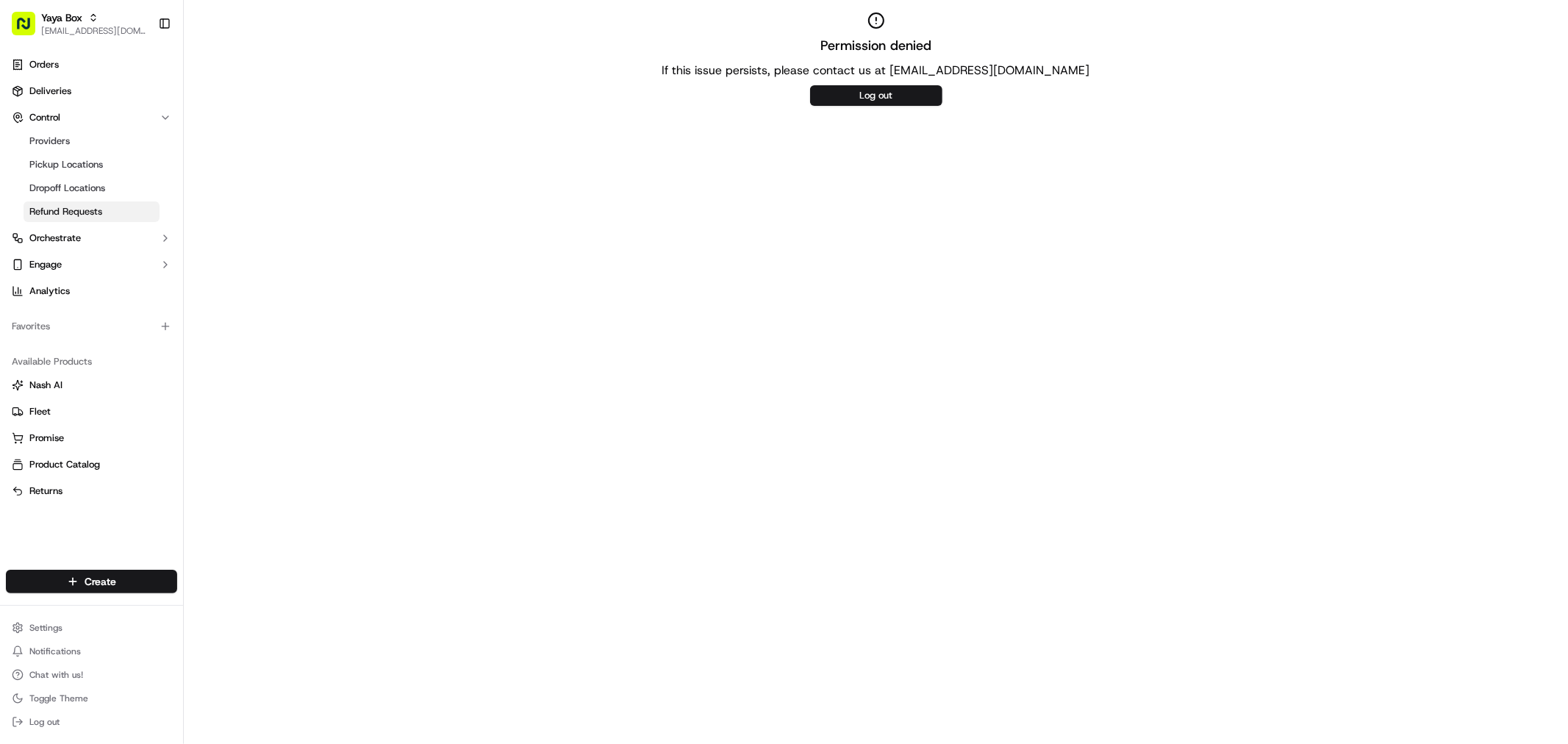
click at [85, 214] on span "Refund Requests" at bounding box center [65, 211] width 73 height 13
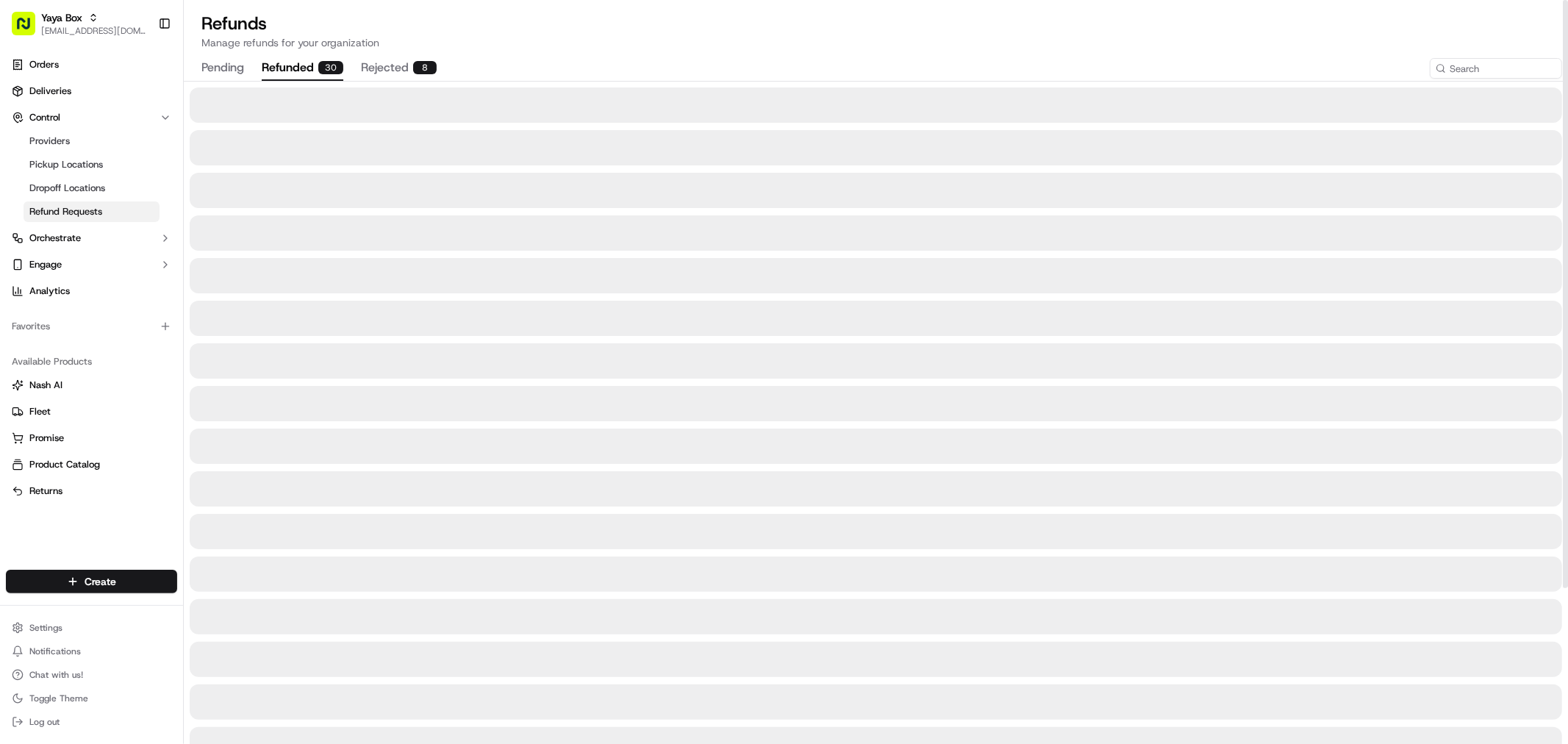
click at [283, 68] on button "refunded 30" at bounding box center [303, 68] width 81 height 25
click at [395, 57] on button "rejected 8" at bounding box center [399, 68] width 76 height 25
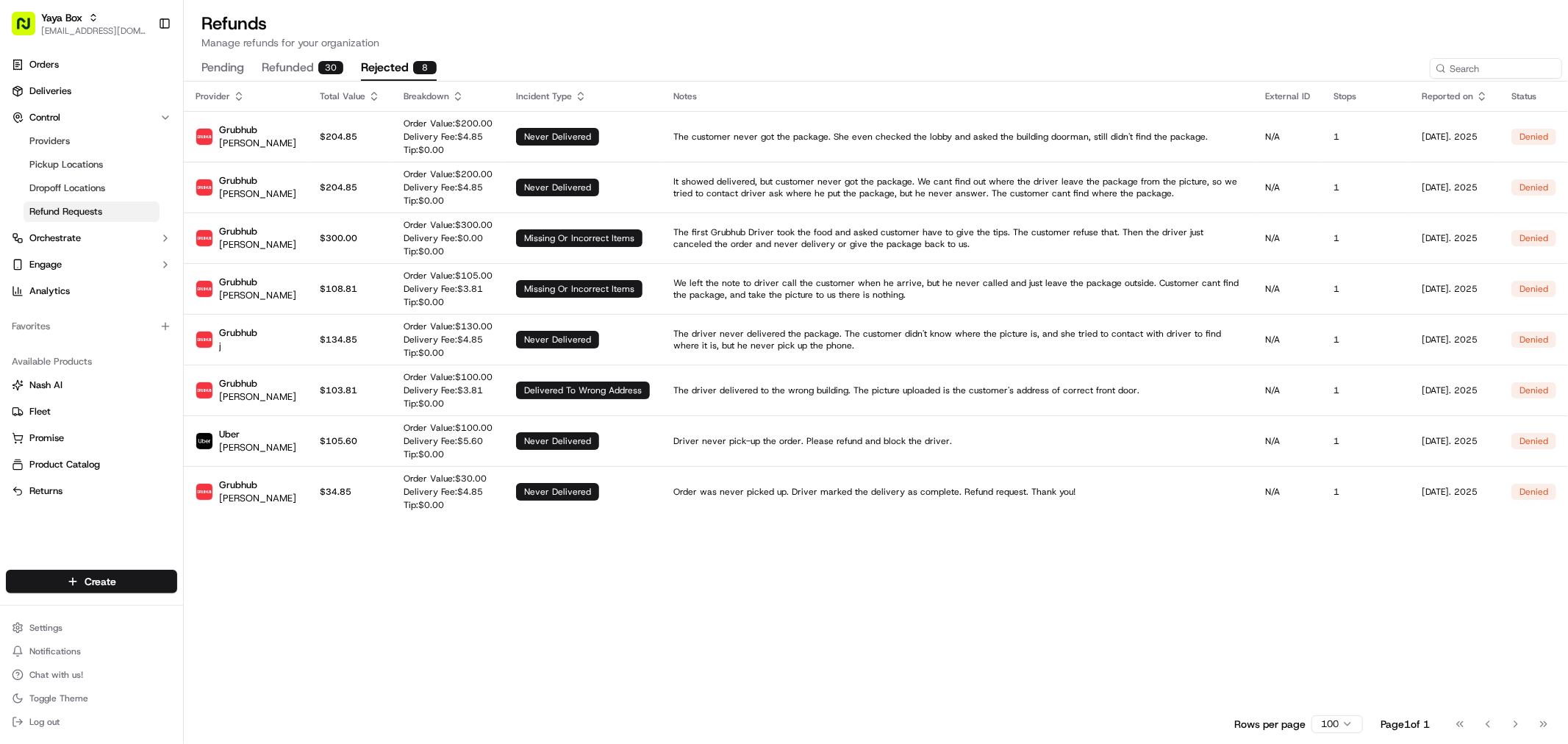
click at [1314, 600] on div "Provider Total Value Breakdown Incident Type Notes External ID Stops Reported o…" at bounding box center [876, 394] width 1384 height 626
click at [105, 145] on link "Providers" at bounding box center [91, 141] width 136 height 21
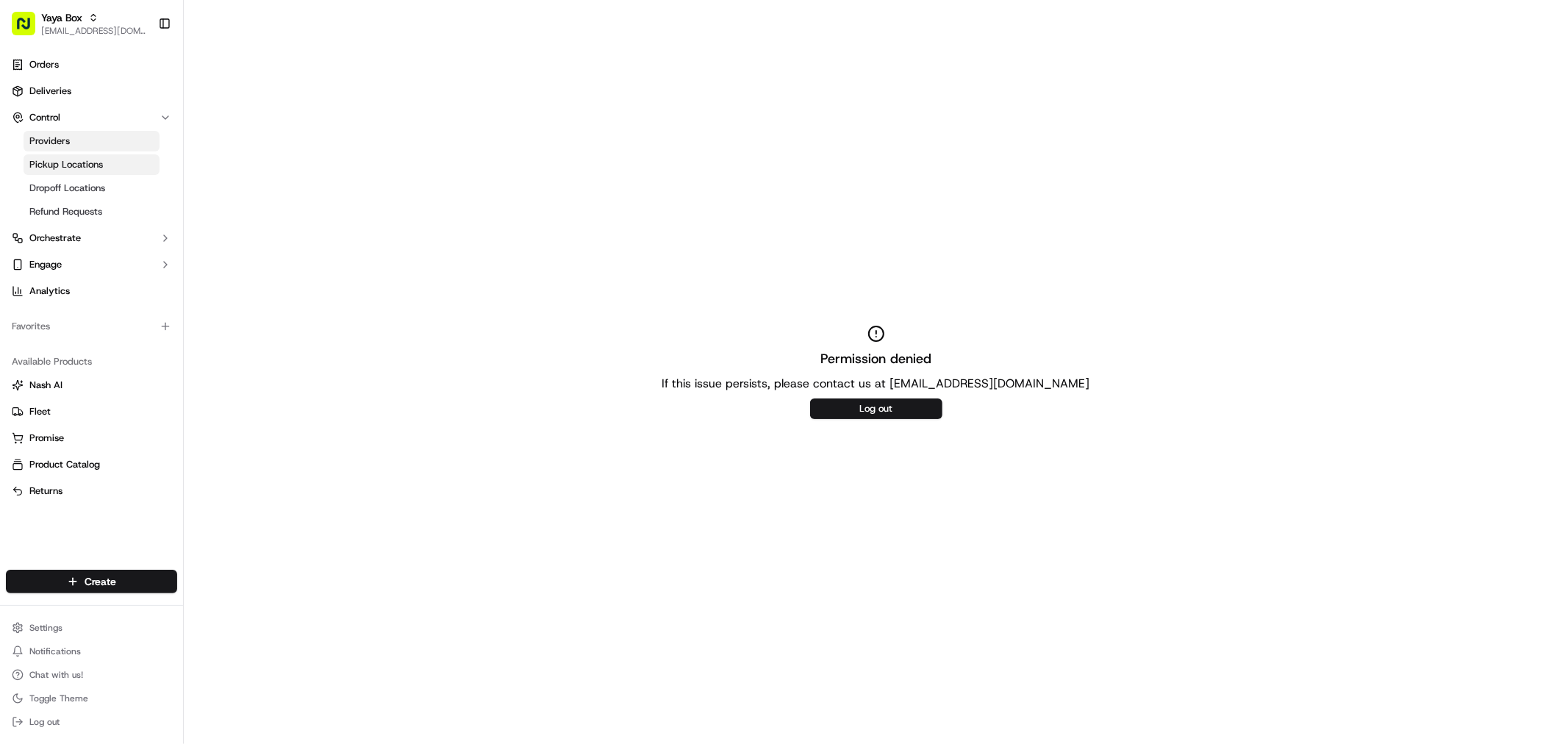
click at [104, 170] on link "Pickup Locations" at bounding box center [91, 164] width 136 height 21
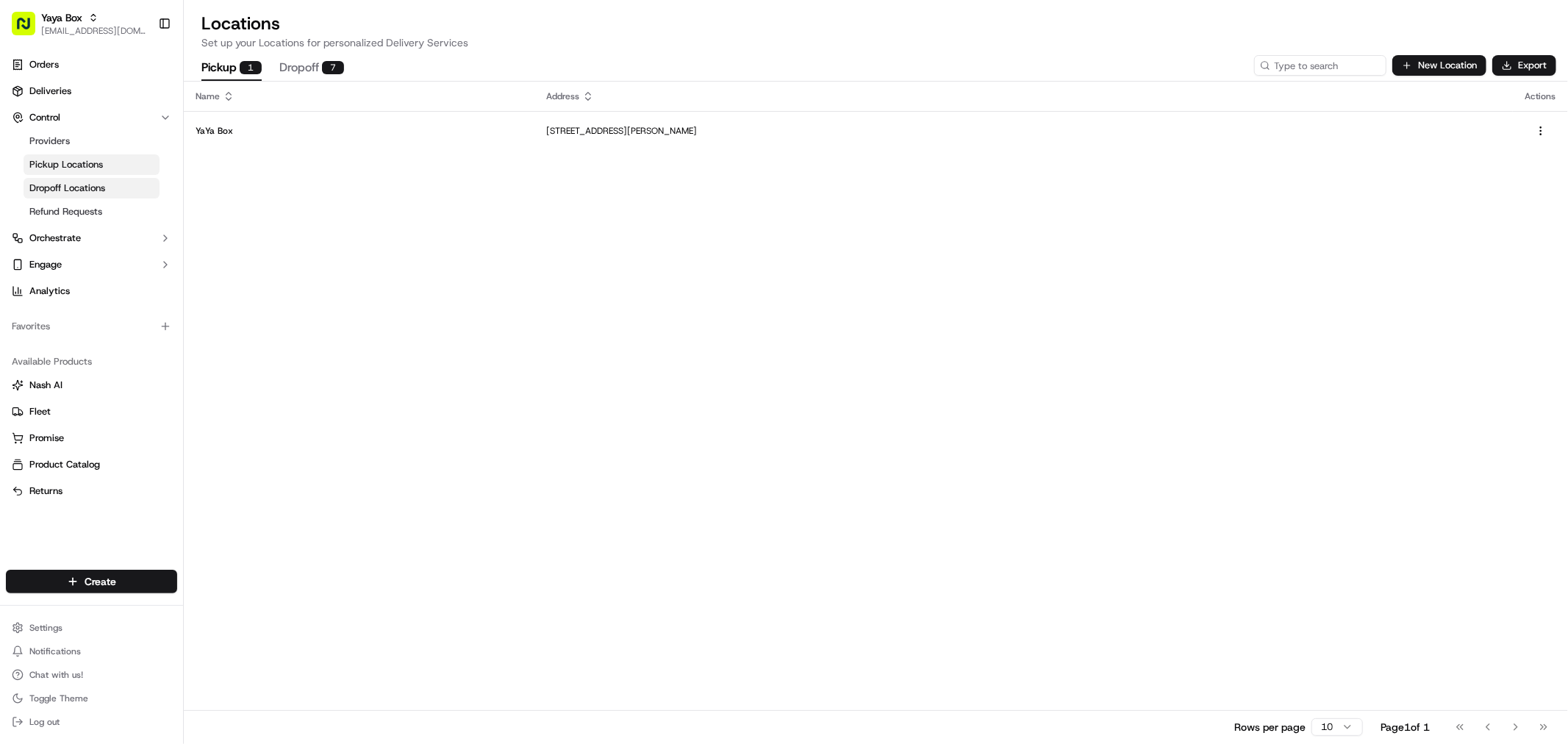
click at [91, 189] on span "Dropoff Locations" at bounding box center [67, 188] width 76 height 13
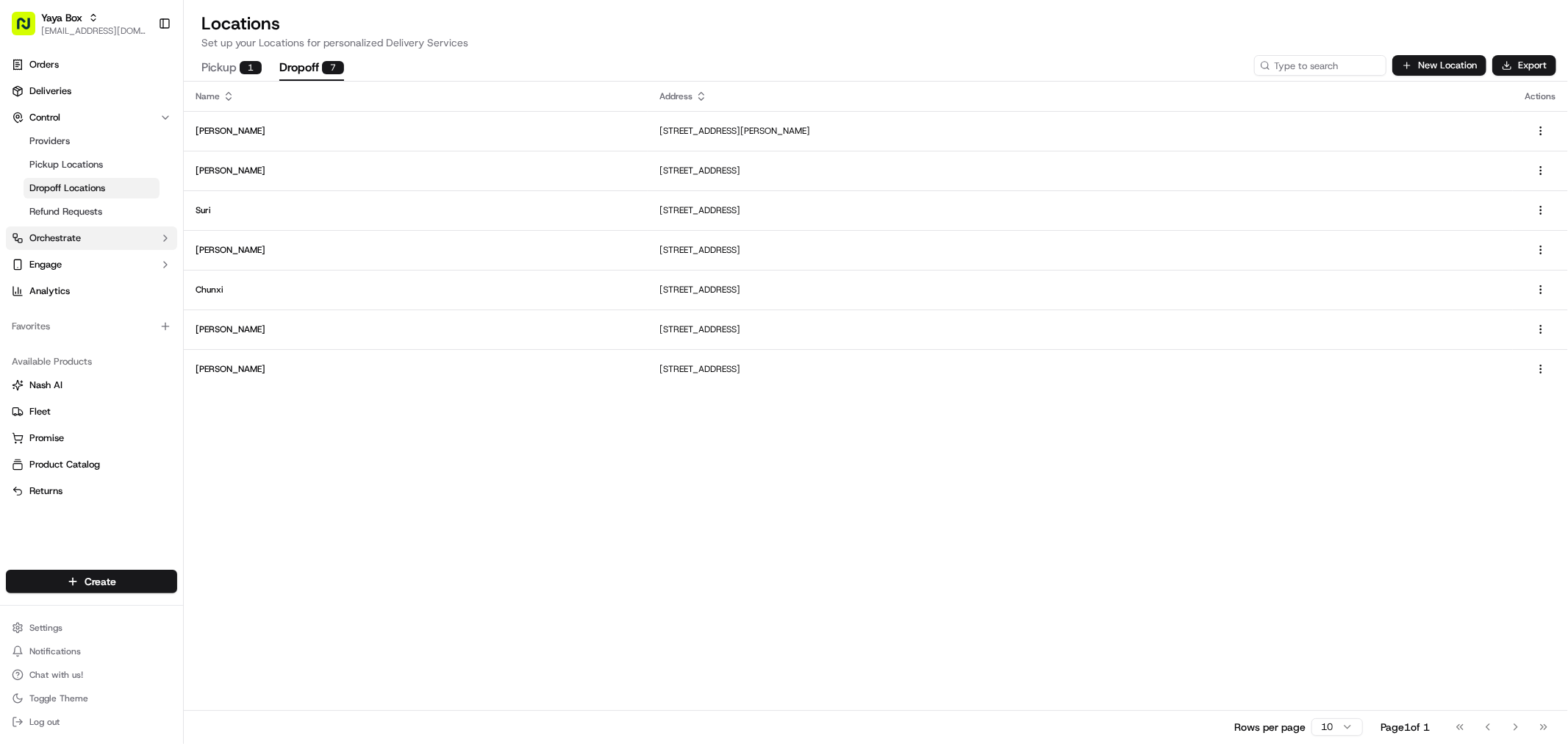
click at [101, 231] on button "Orchestrate" at bounding box center [91, 238] width 171 height 24
click at [89, 282] on span "Dispatch Strategies" at bounding box center [72, 285] width 86 height 13
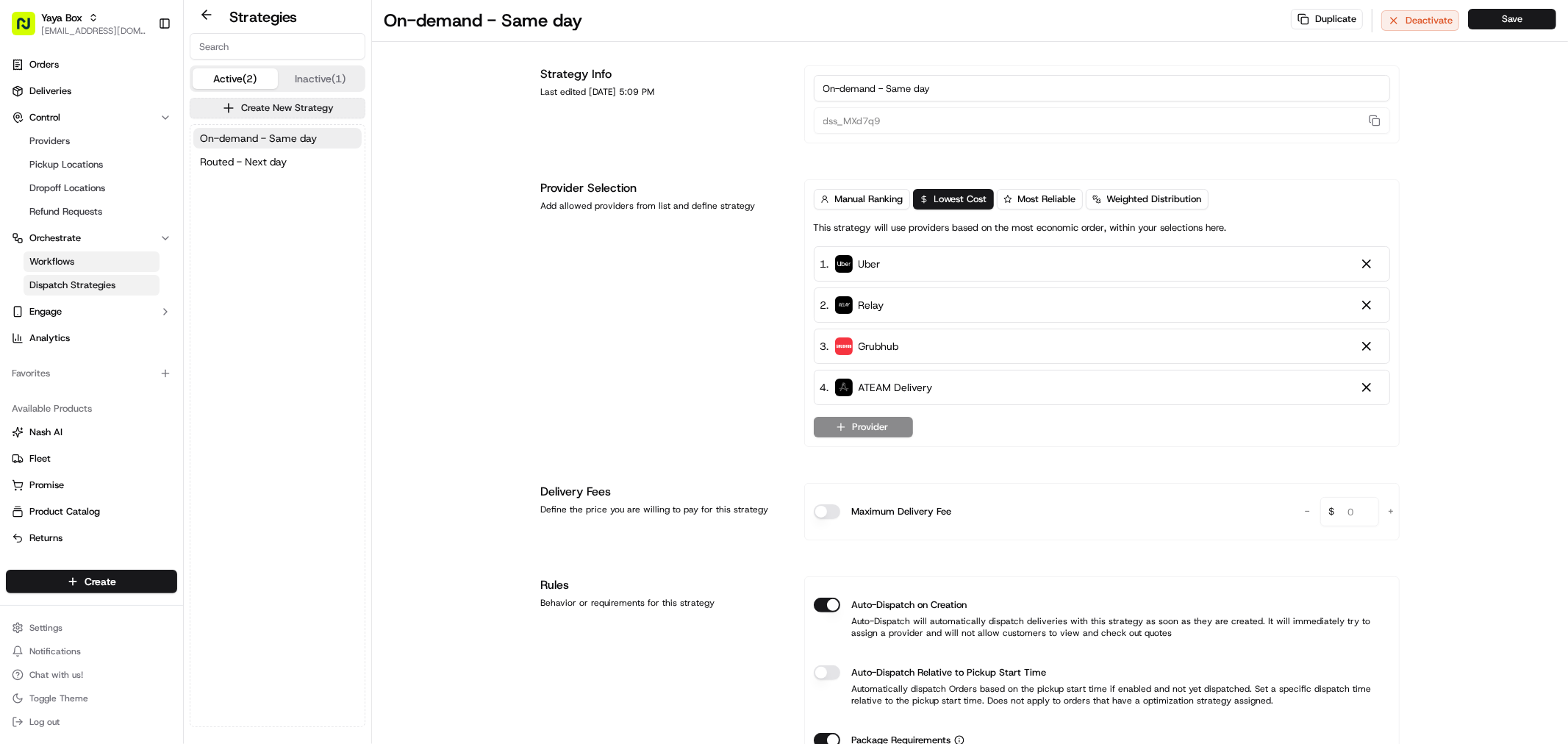
click at [64, 264] on span "Workflows" at bounding box center [51, 261] width 45 height 13
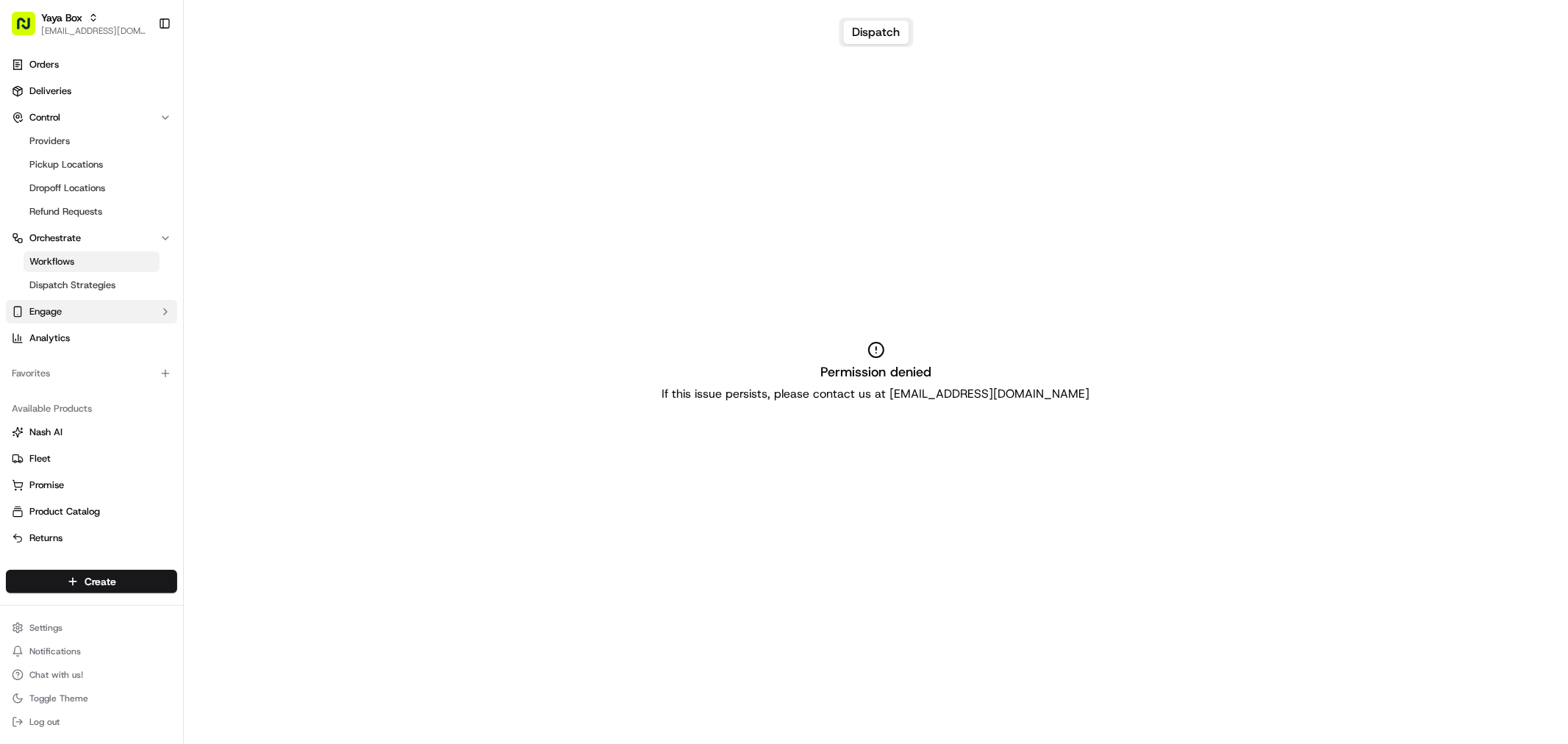
click at [63, 311] on button "Engage" at bounding box center [91, 311] width 171 height 24
click at [64, 333] on span "Tracking Customization" at bounding box center [80, 335] width 102 height 13
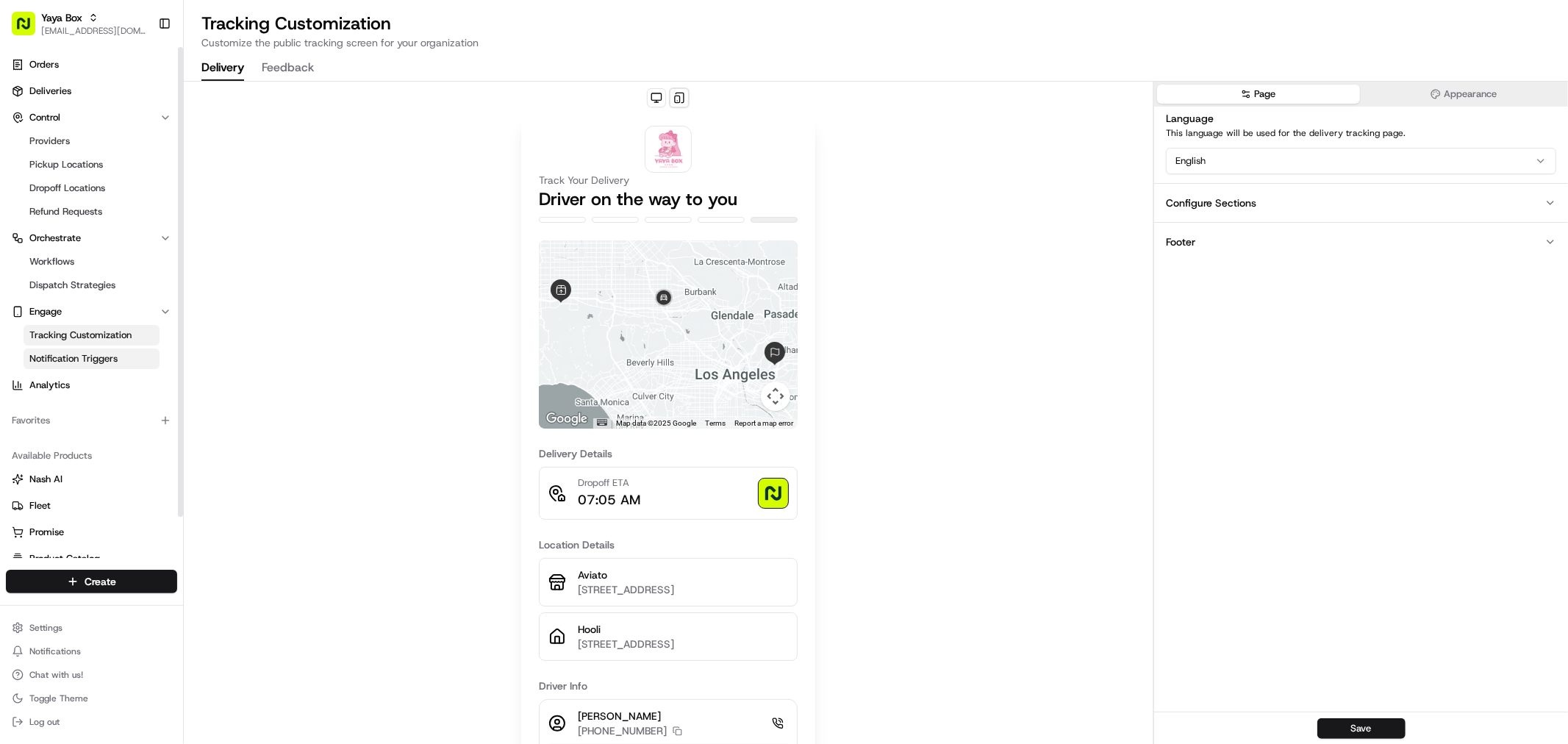
click at [62, 360] on span "Notification Triggers" at bounding box center [73, 358] width 88 height 13
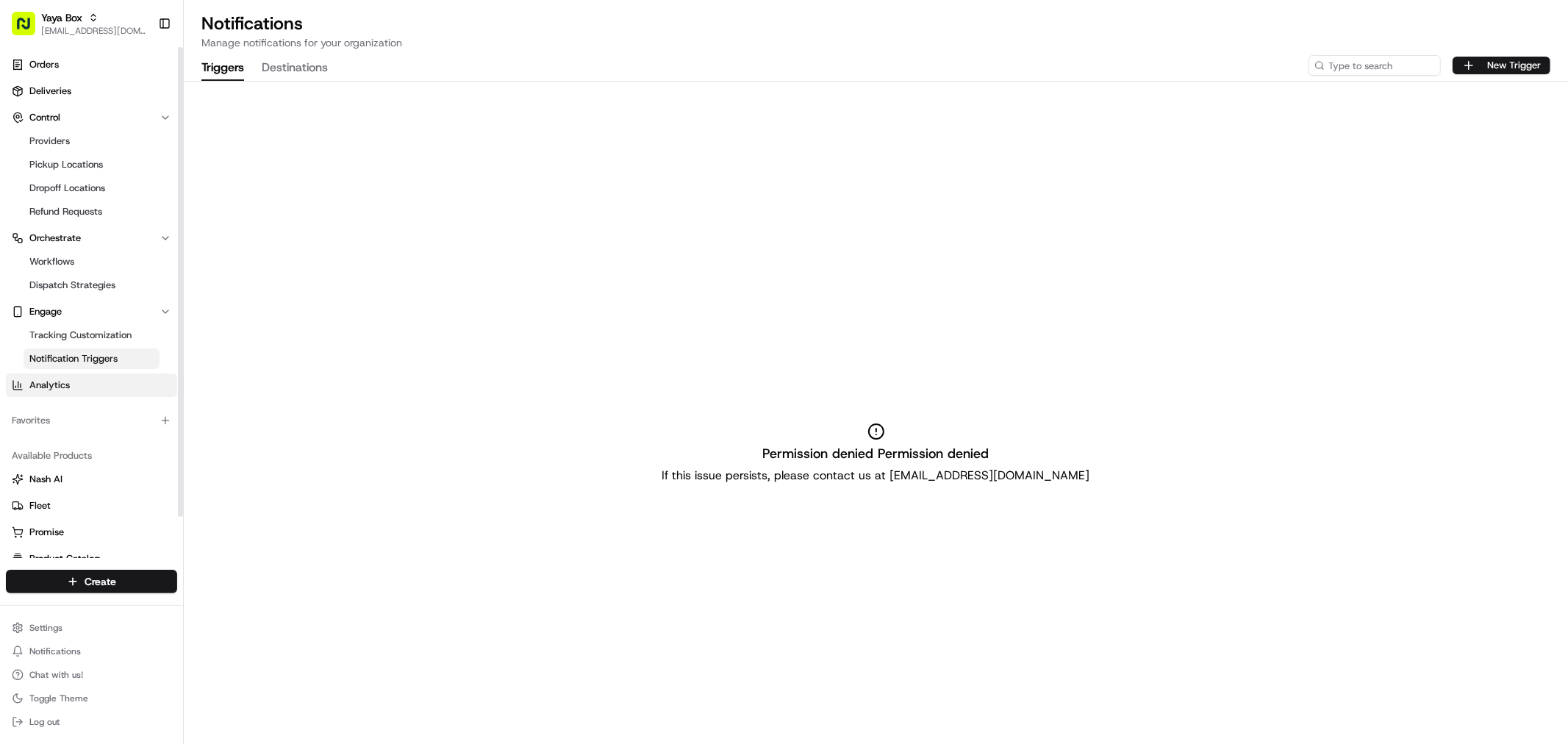
click at [56, 387] on span "Analytics" at bounding box center [49, 385] width 41 height 13
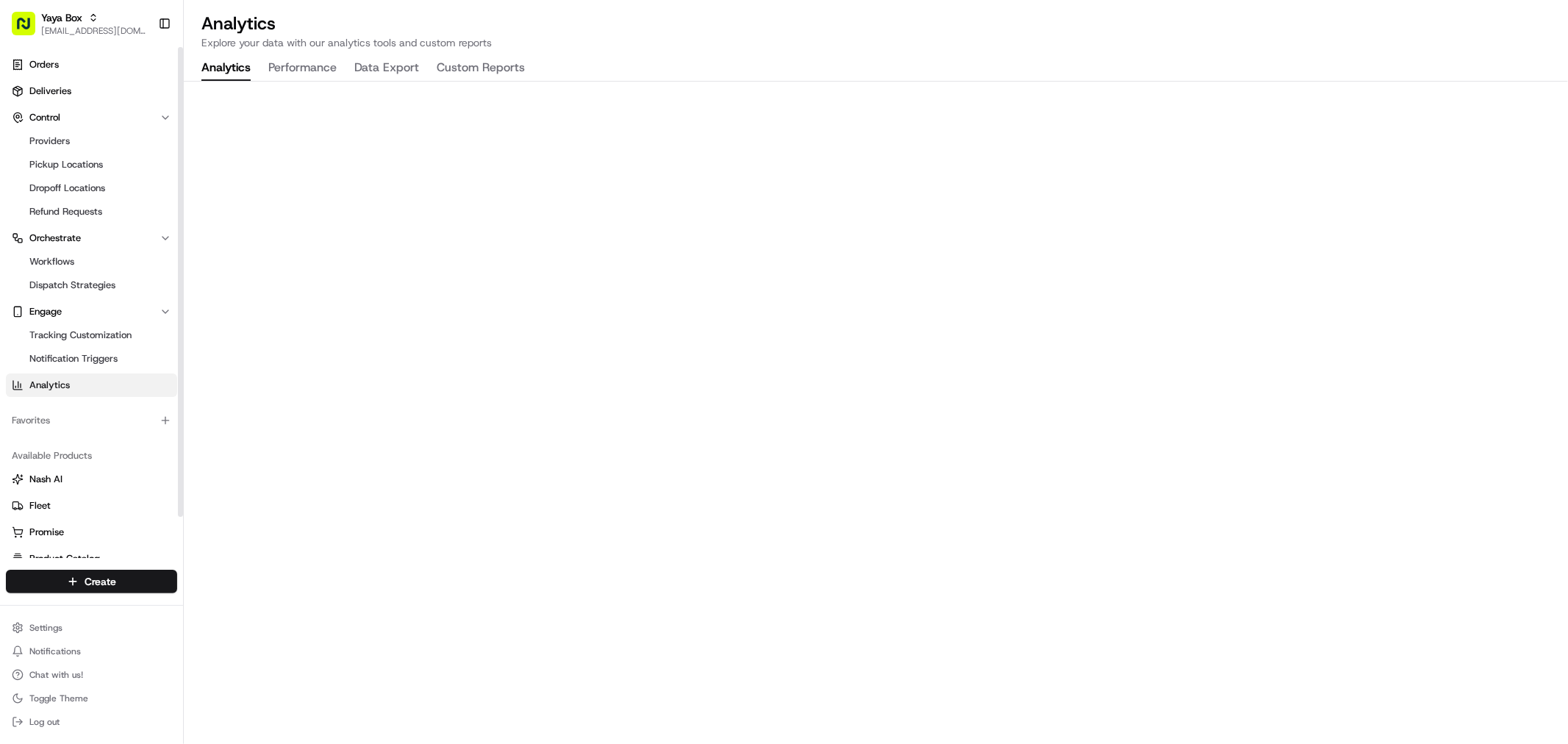
click at [312, 65] on button "Performance" at bounding box center [302, 68] width 68 height 25
click at [51, 88] on span "Deliveries" at bounding box center [50, 91] width 42 height 13
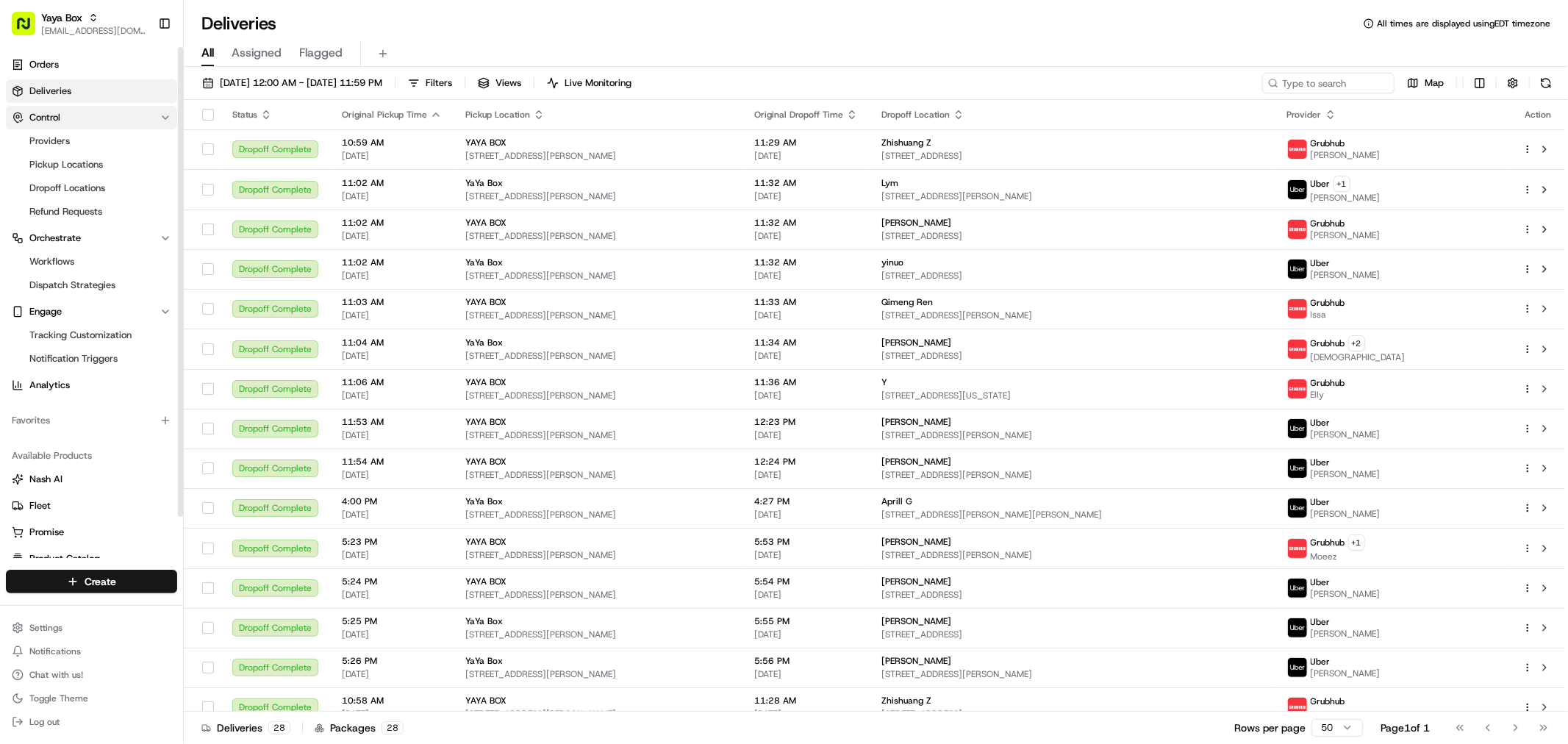
click at [75, 111] on button "Control" at bounding box center [91, 118] width 171 height 24
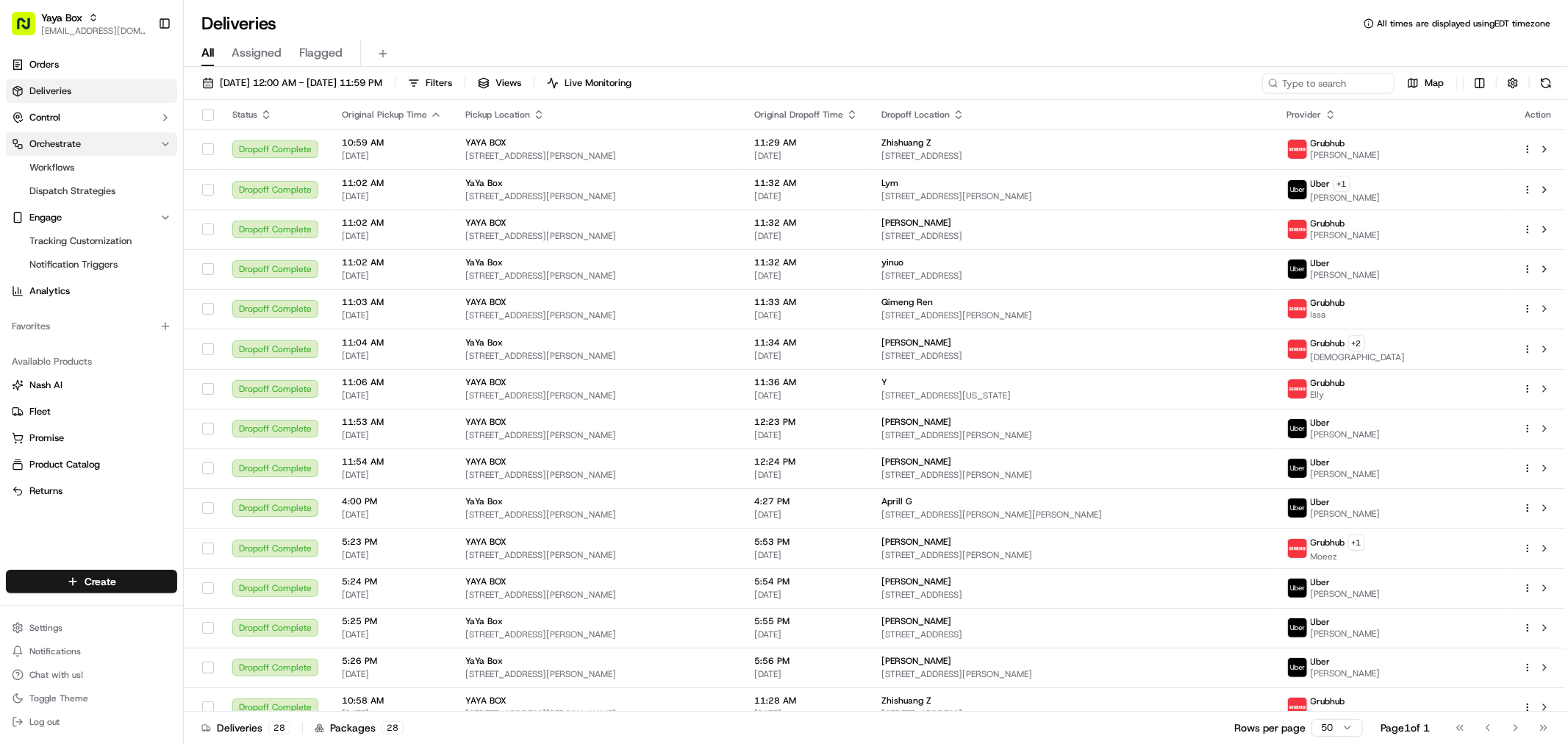
click at [91, 148] on button "Orchestrate" at bounding box center [91, 144] width 171 height 24
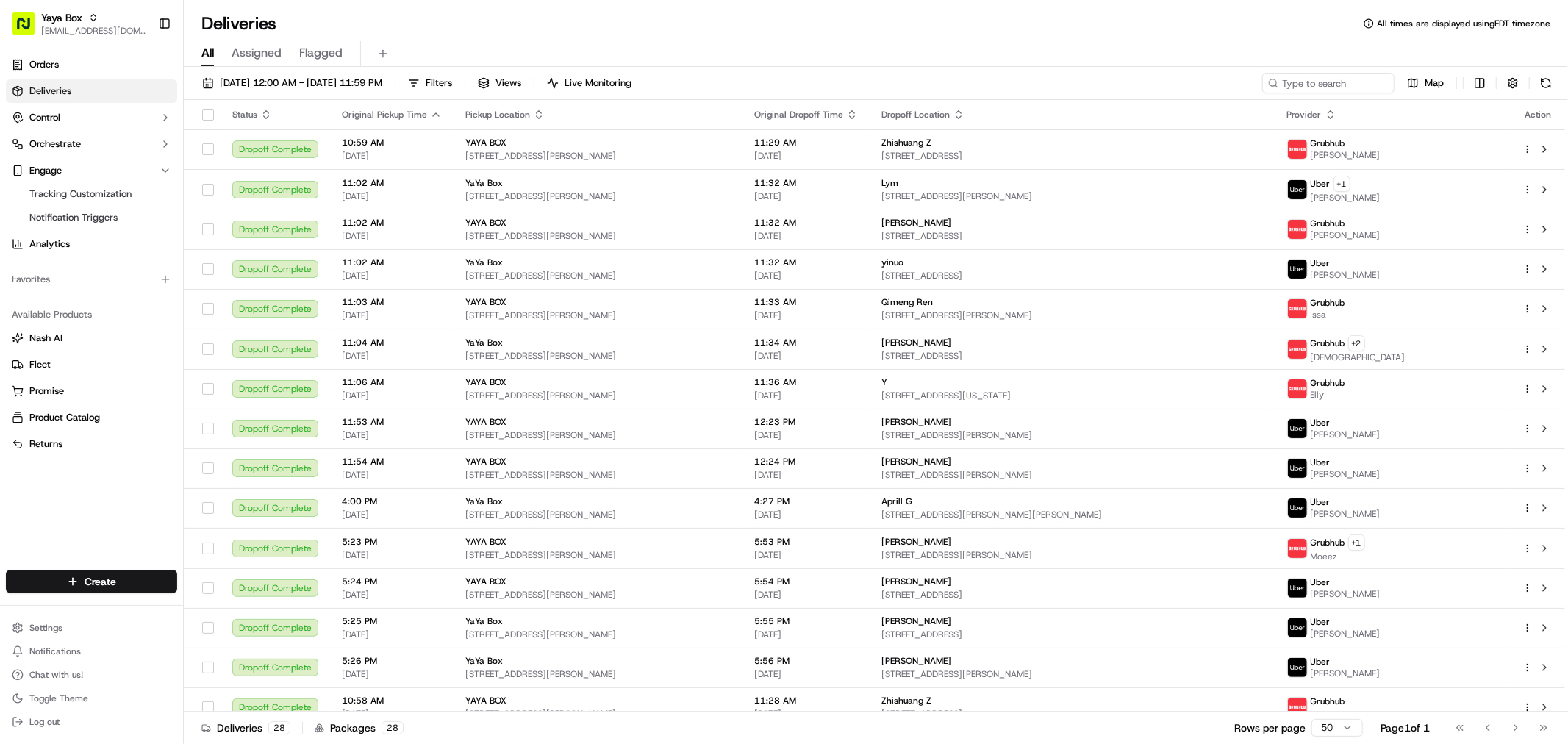
click at [136, 89] on link "Deliveries" at bounding box center [91, 91] width 171 height 24
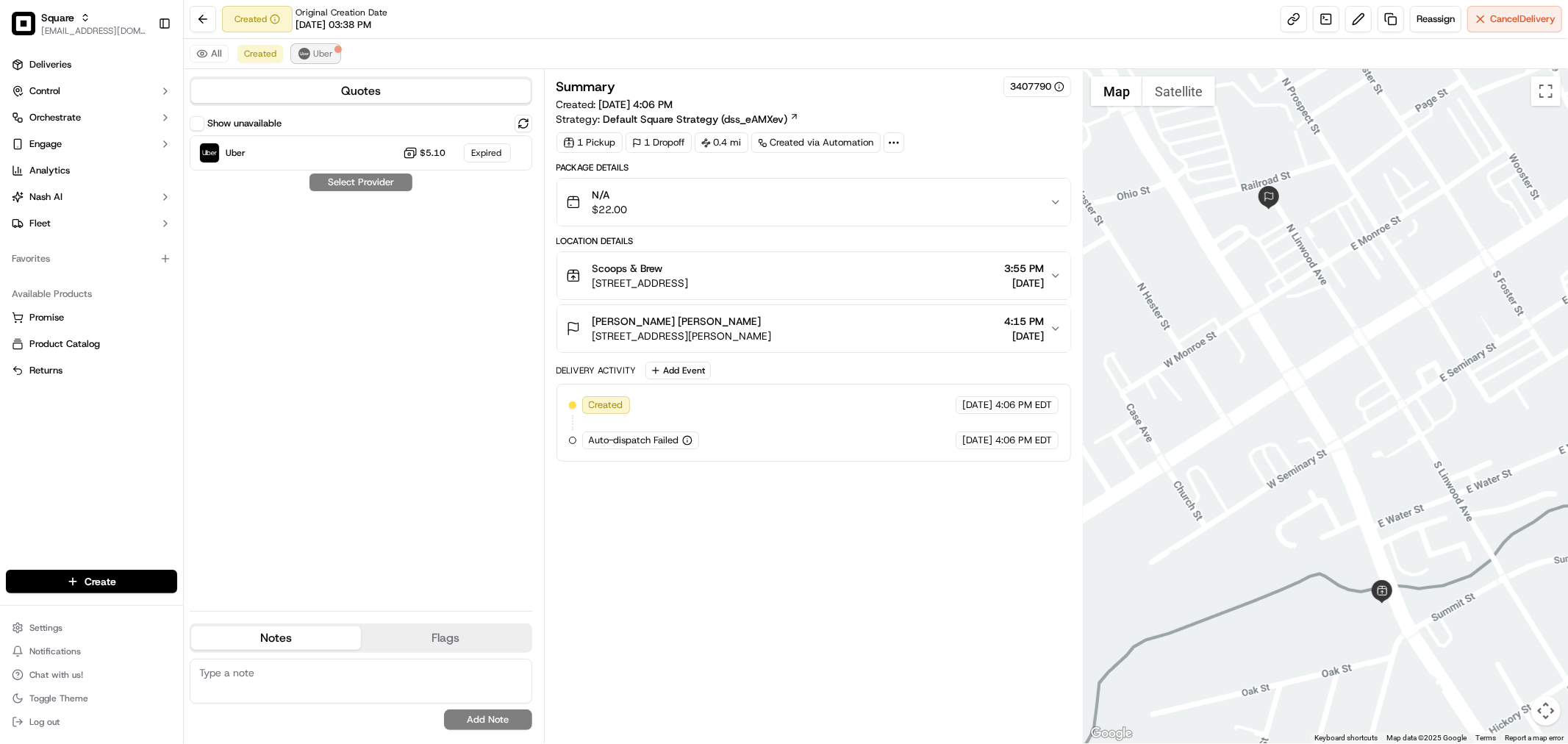
click at [304, 55] on img at bounding box center [304, 53] width 12 height 12
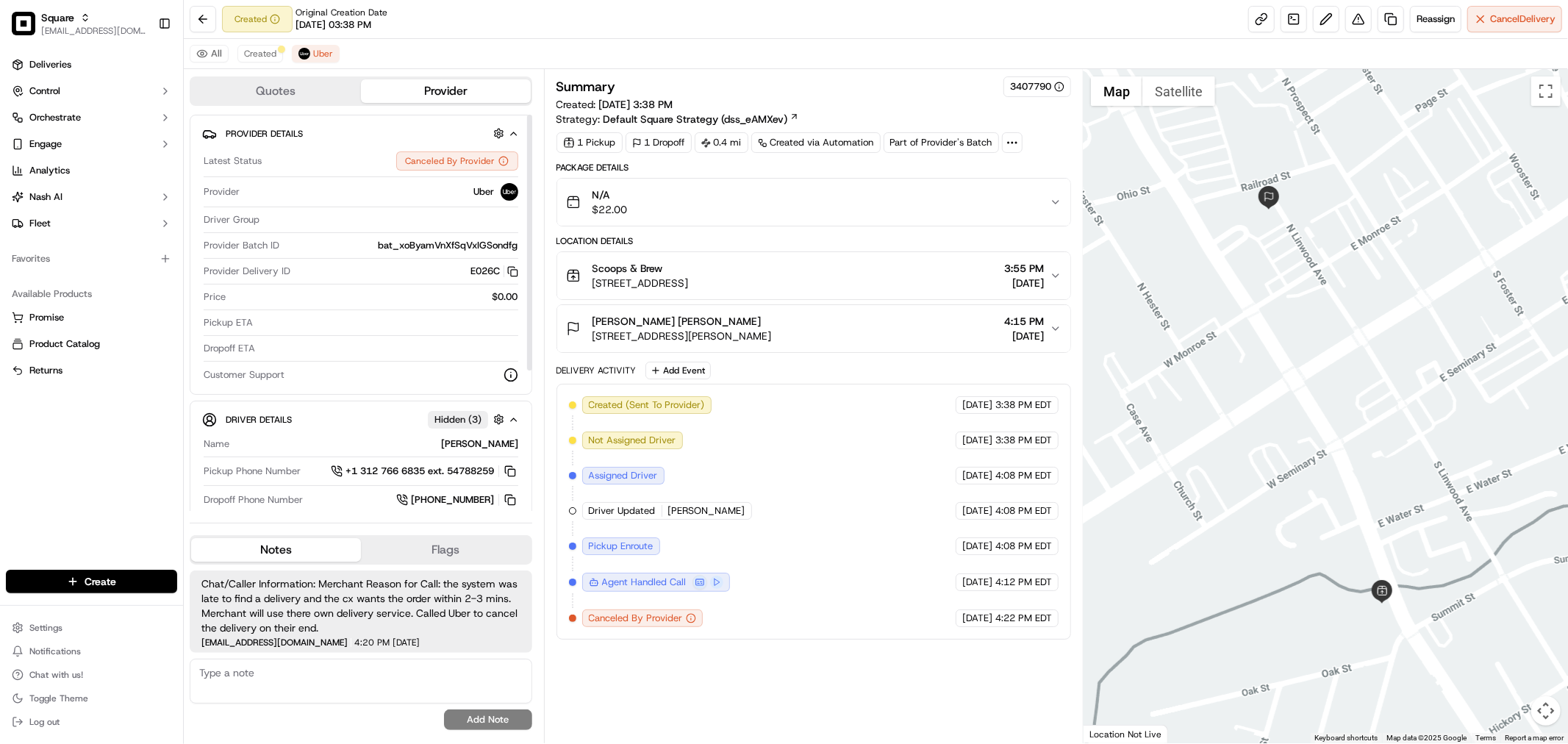
click at [518, 413] on div "Driver Details Hidden ( 3 )" at bounding box center [373, 420] width 294 height 18
click at [518, 413] on div "DANIEL G. car Hidden ( 3 )" at bounding box center [373, 420] width 294 height 18
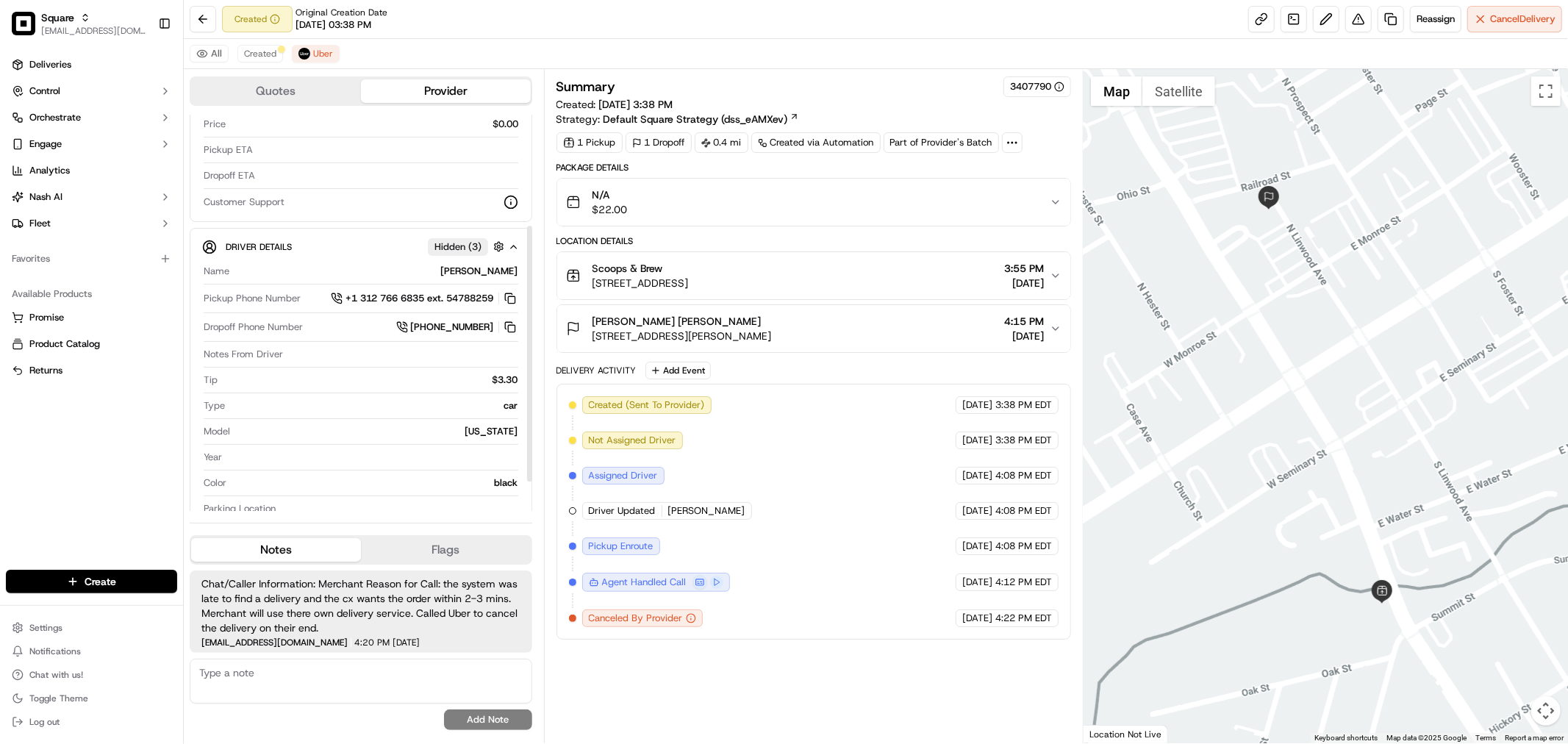
scroll to position [172, 0]
drag, startPoint x: 529, startPoint y: 244, endPoint x: 544, endPoint y: 354, distance: 111.0
click at [532, 354] on div at bounding box center [529, 354] width 5 height 256
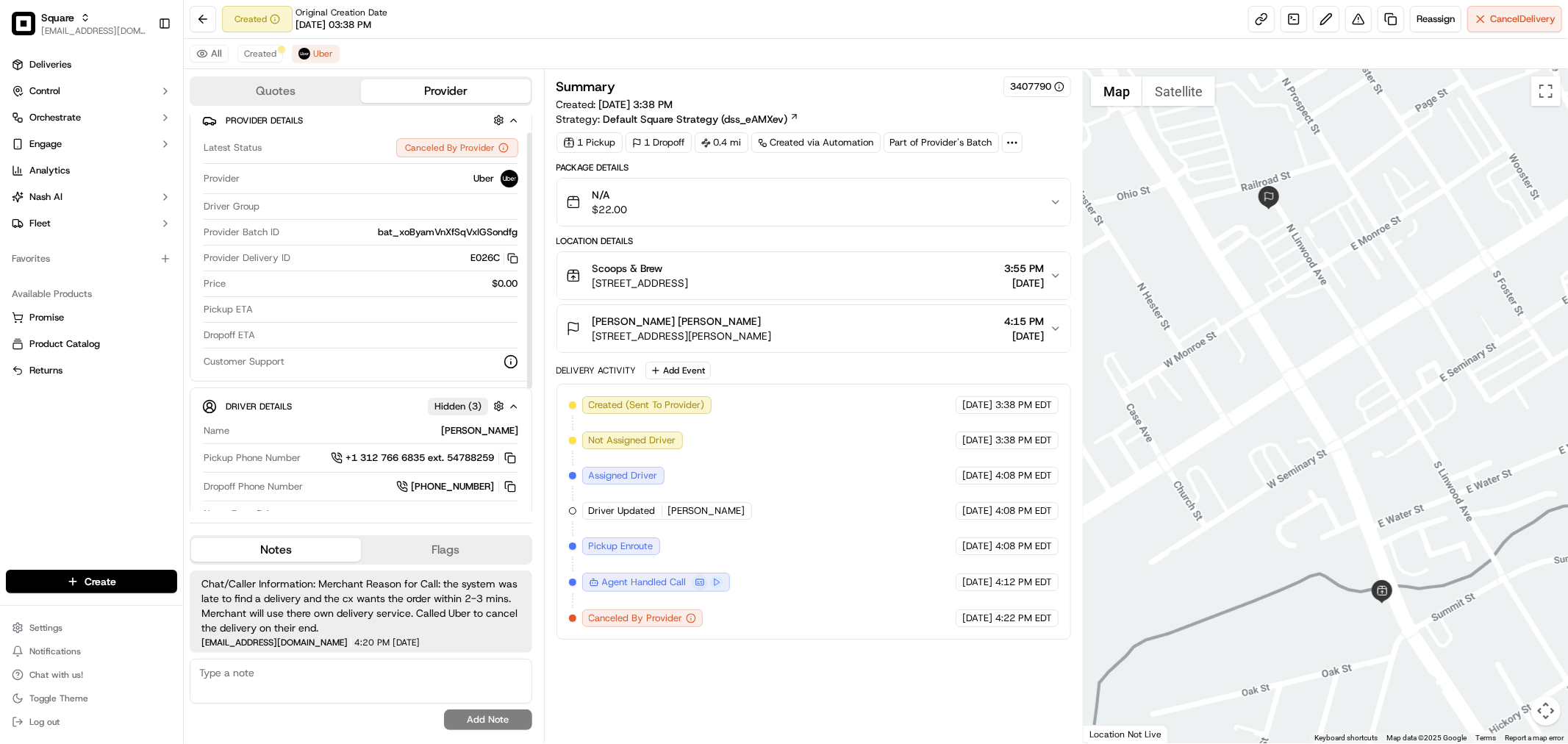
scroll to position [0, 0]
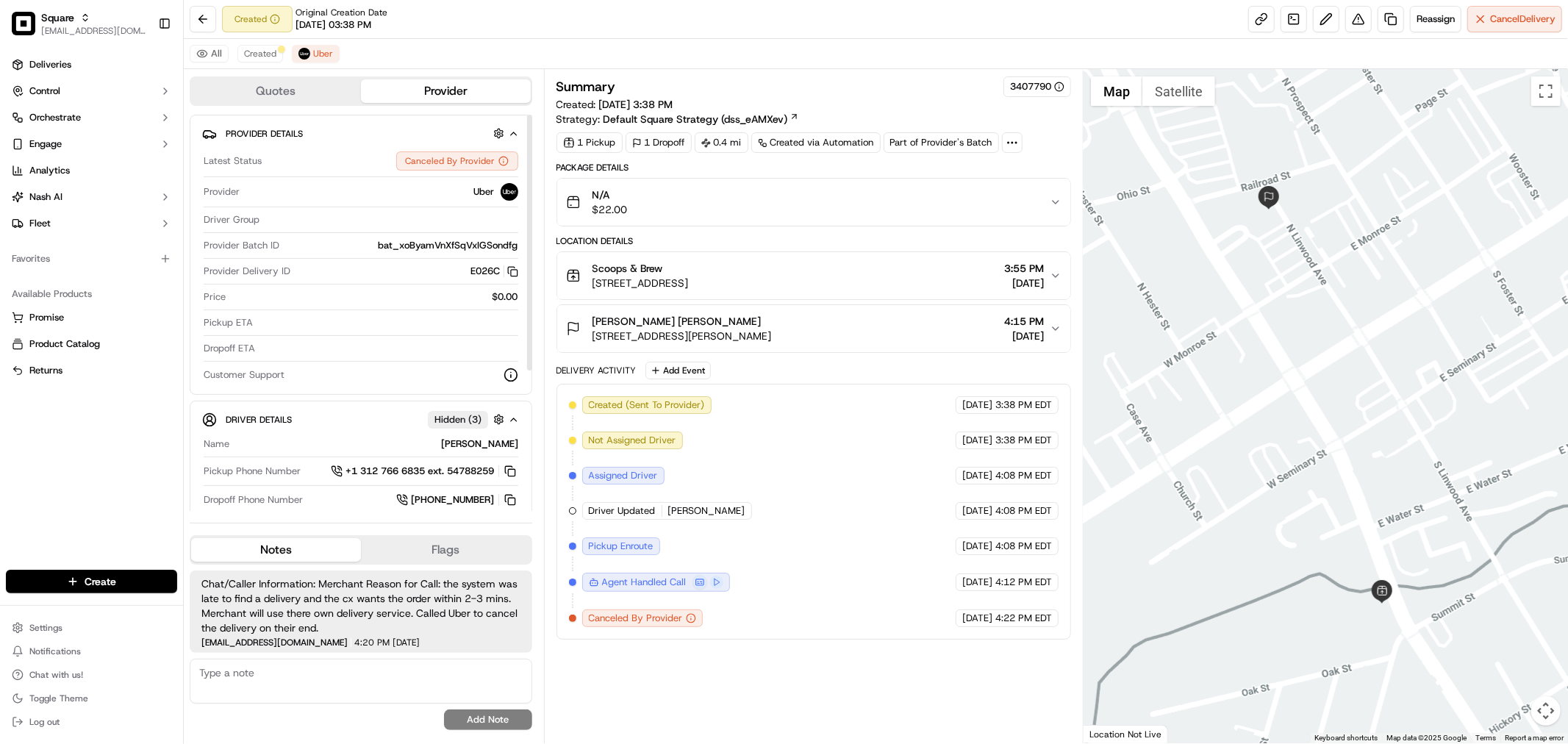
drag, startPoint x: 529, startPoint y: 336, endPoint x: 531, endPoint y: 214, distance: 122.0
click at [531, 214] on div at bounding box center [529, 242] width 5 height 256
click at [537, 208] on div "Quotes Provider Provider Details Latest Status Canceled By Provider Provider Ub…" at bounding box center [363, 406] width 360 height 674
click at [910, 88] on div "Summary 3407790" at bounding box center [814, 87] width 515 height 21
click at [434, 678] on textarea at bounding box center [361, 681] width 343 height 45
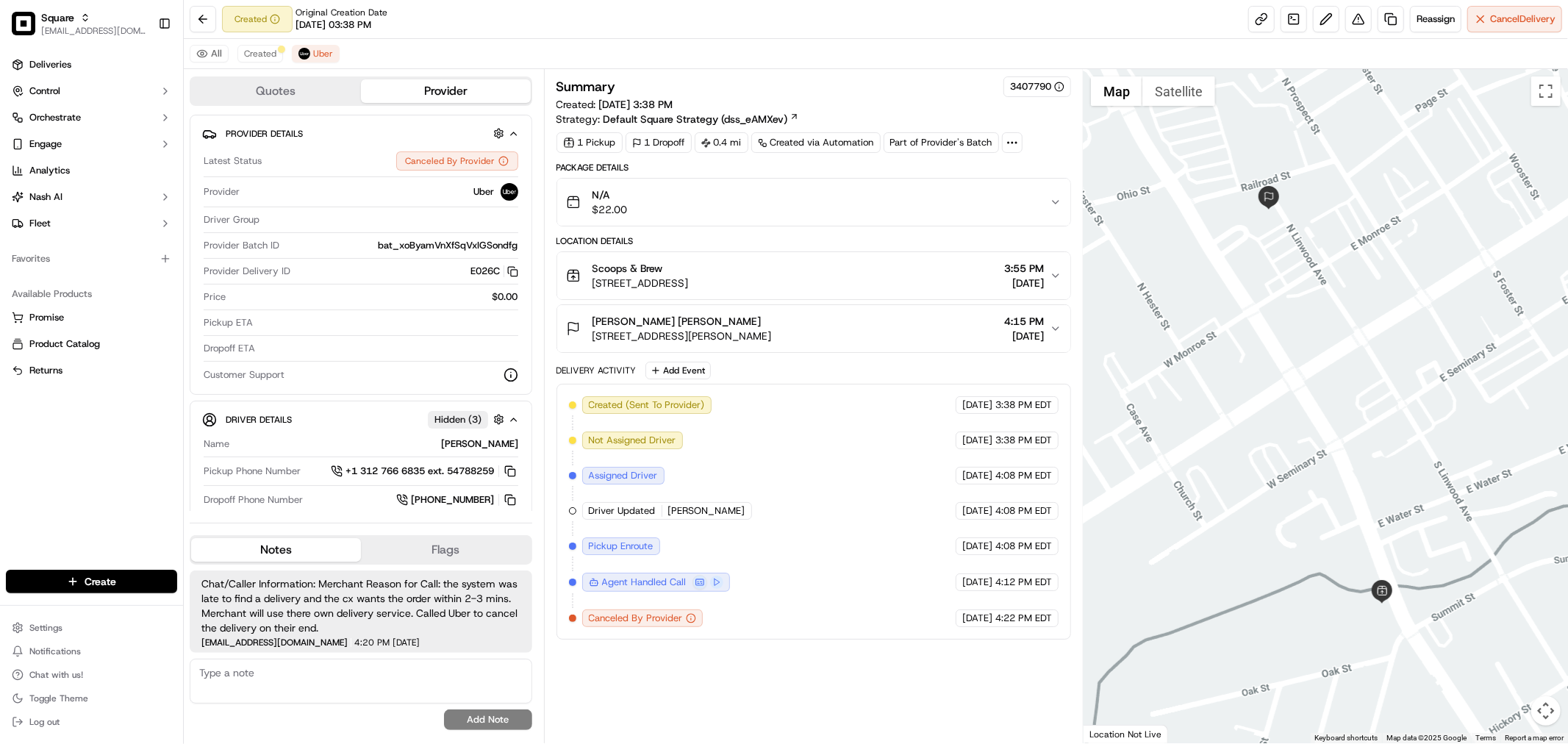
paste textarea "Type of Caller : merchant Reason for Call: delivery fee and tip Concern: mercha…"
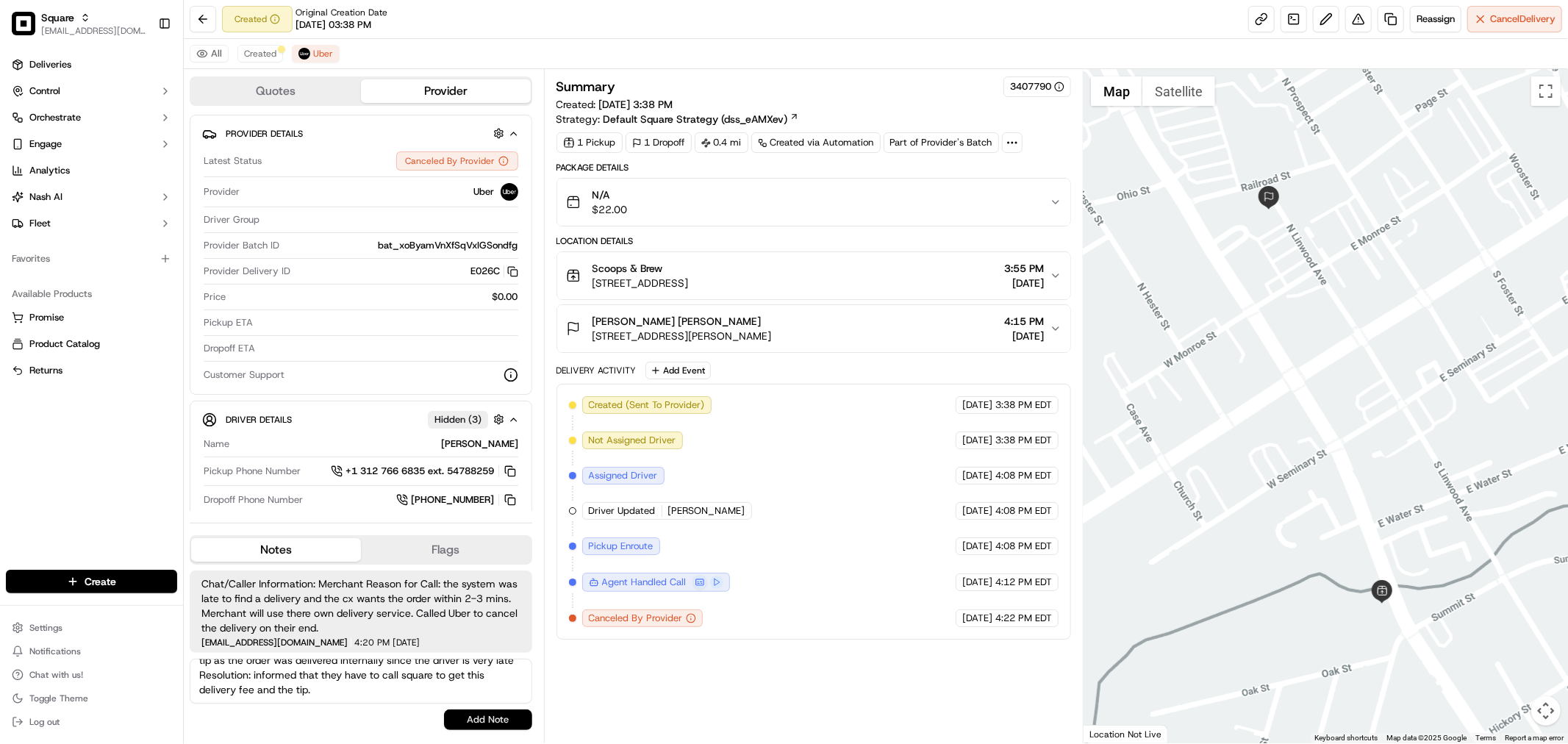
type textarea "Type of Caller : merchant Reason for Call: delivery fee and tip Concern: mercha…"
click at [456, 716] on button "Add Note" at bounding box center [488, 719] width 88 height 21
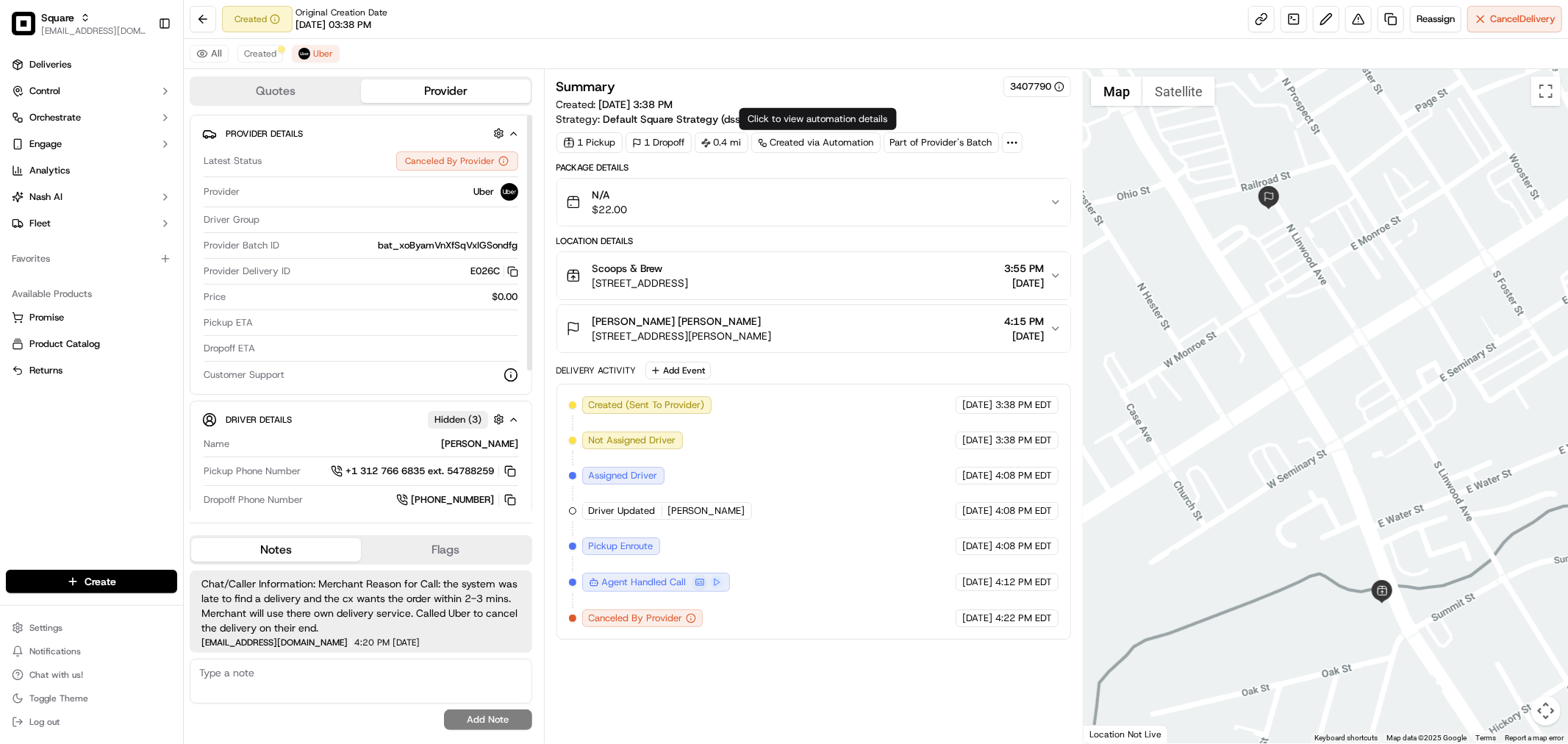
scroll to position [0, 0]
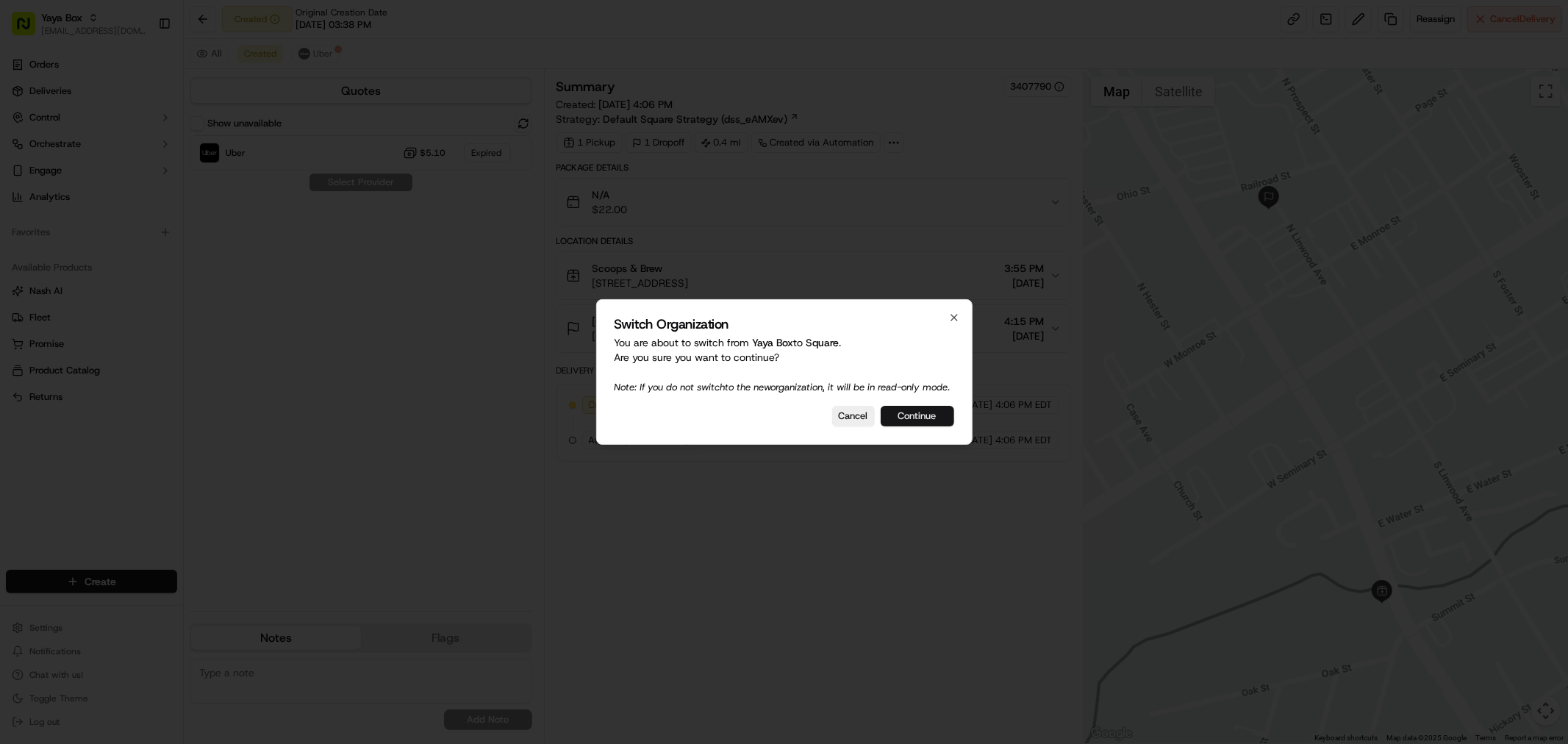
click at [931, 420] on button "Continue" at bounding box center [917, 416] width 74 height 21
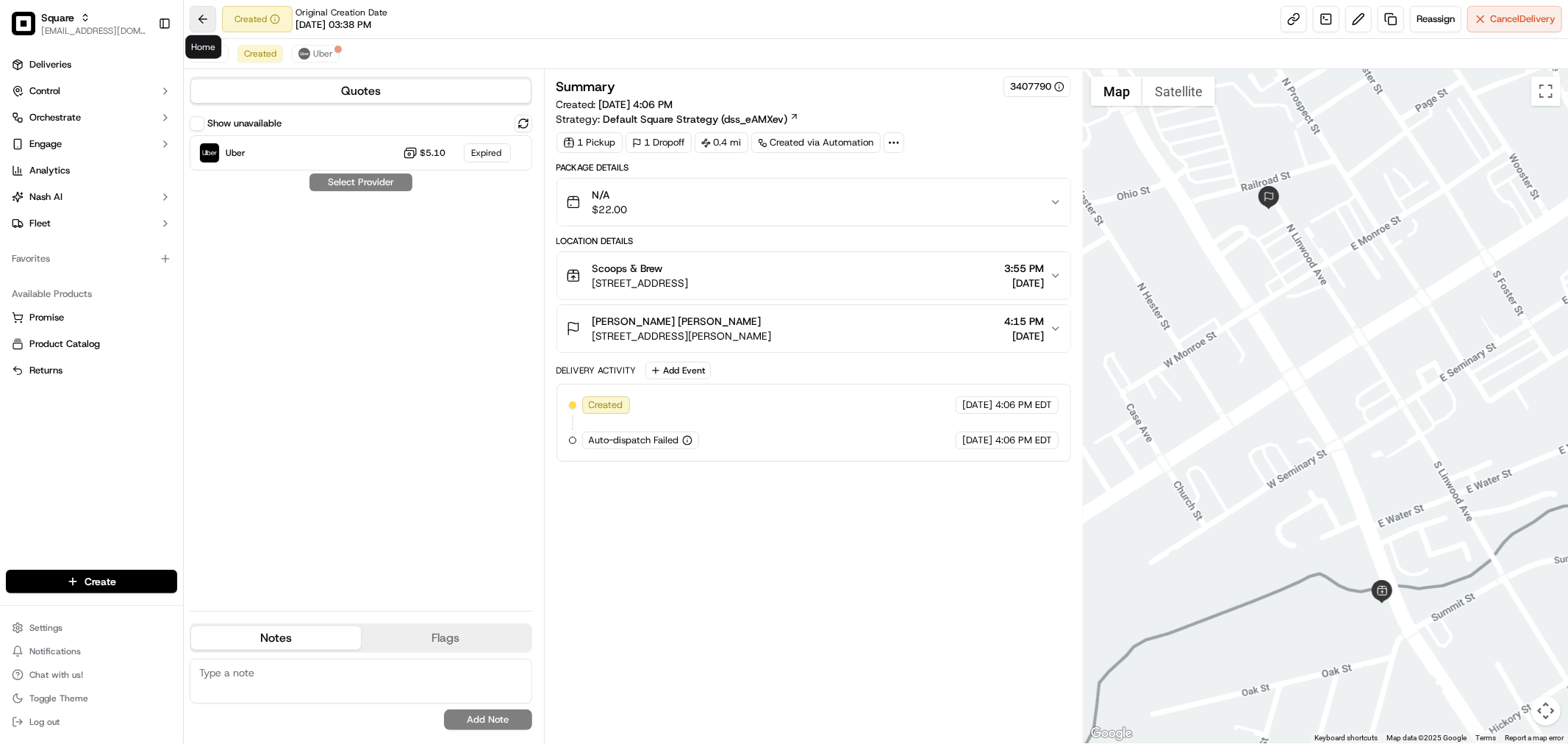
click at [208, 15] on button at bounding box center [203, 19] width 26 height 26
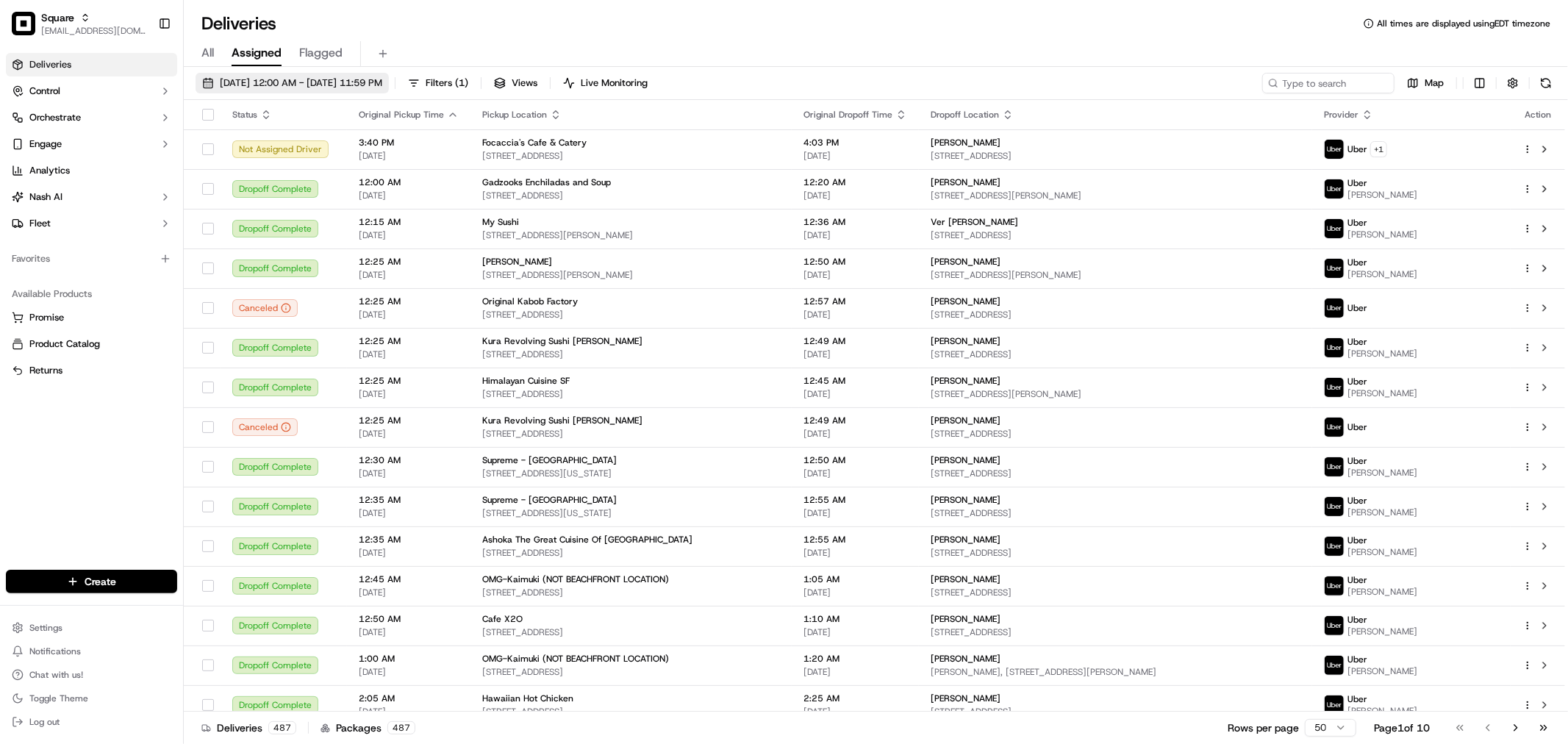
click at [350, 78] on span "[DATE] 12:00 AM - [DATE] 11:59 PM" at bounding box center [300, 83] width 162 height 13
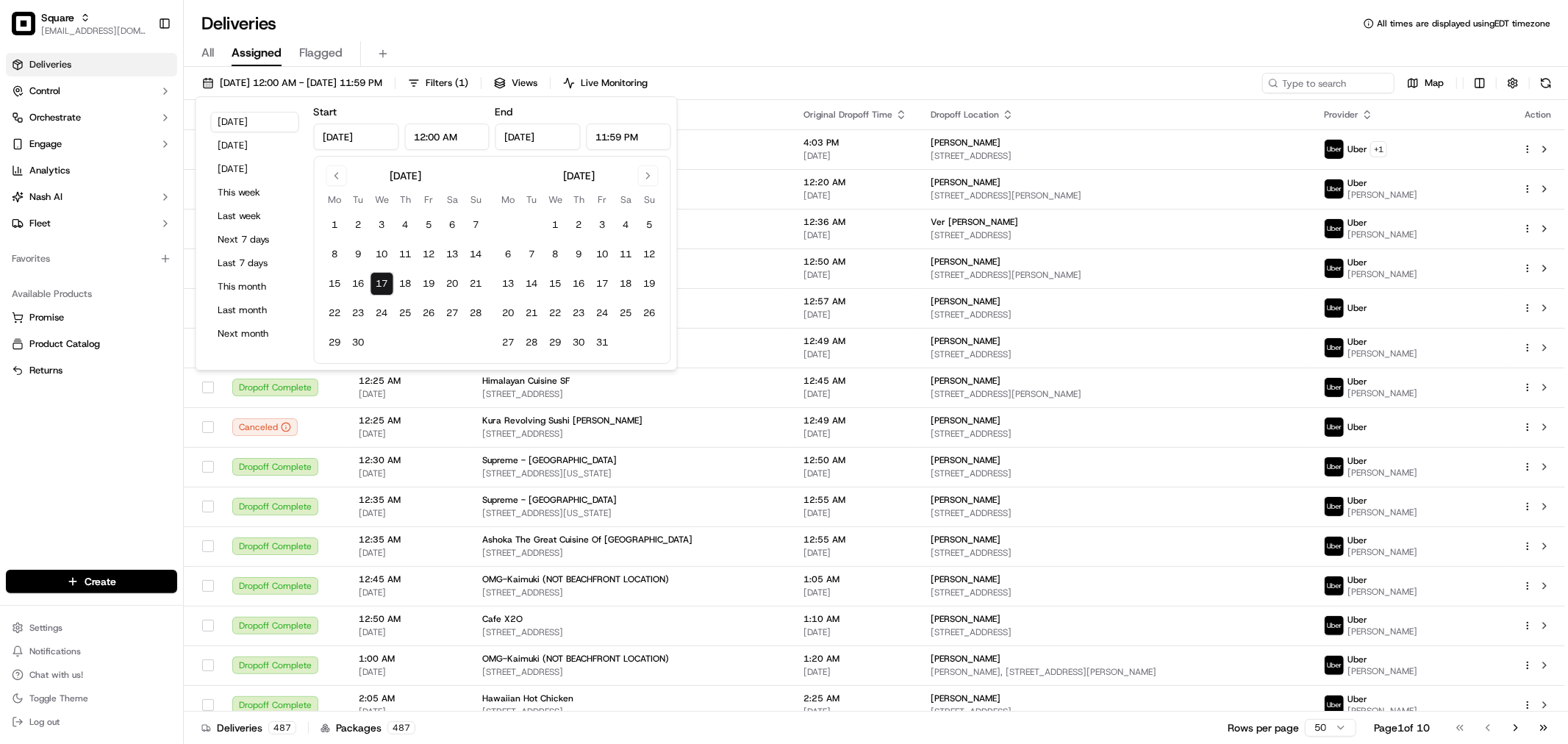
click at [932, 64] on div "All Assigned Flagged" at bounding box center [876, 54] width 1384 height 25
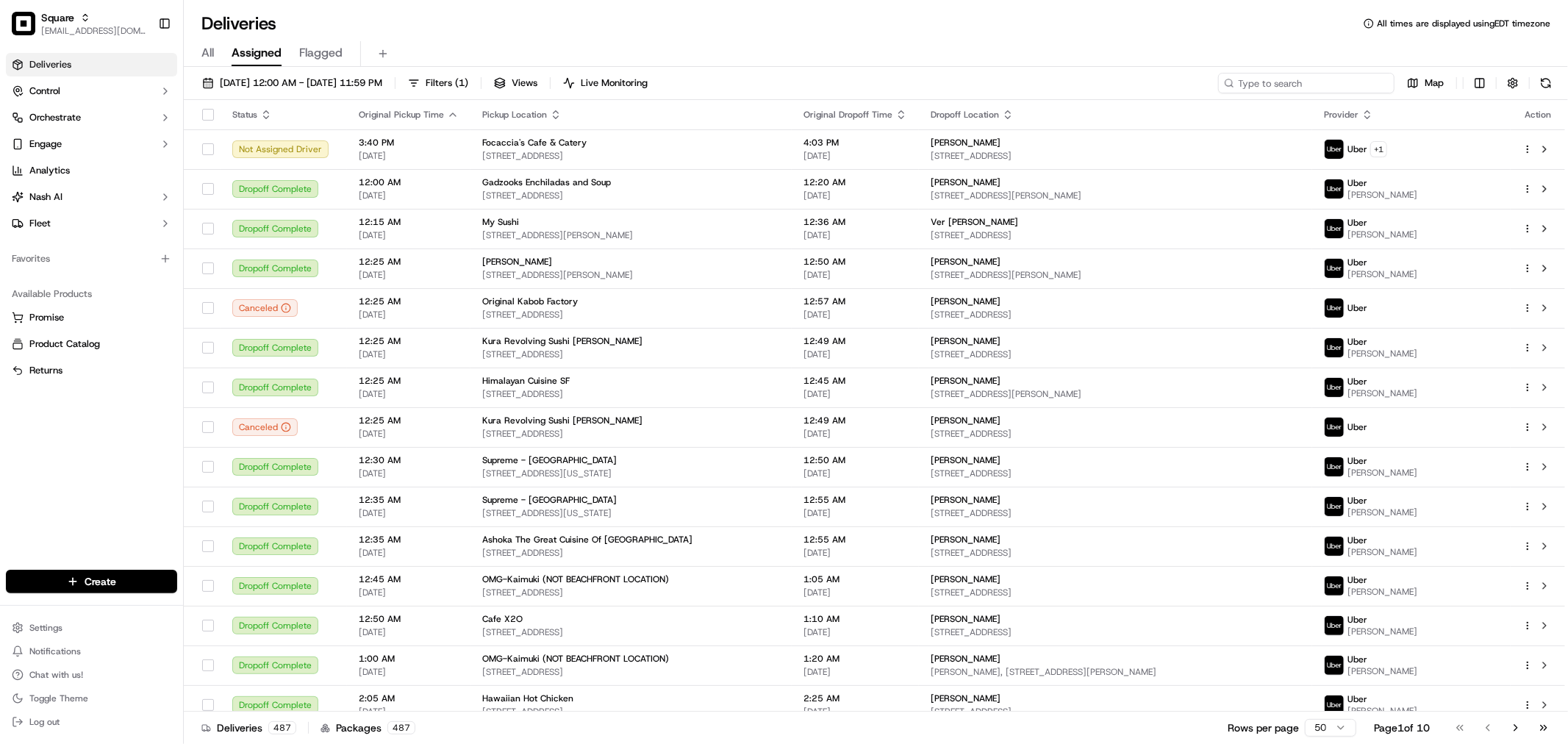
click at [1350, 82] on input at bounding box center [1307, 83] width 177 height 21
paste input "4872041"
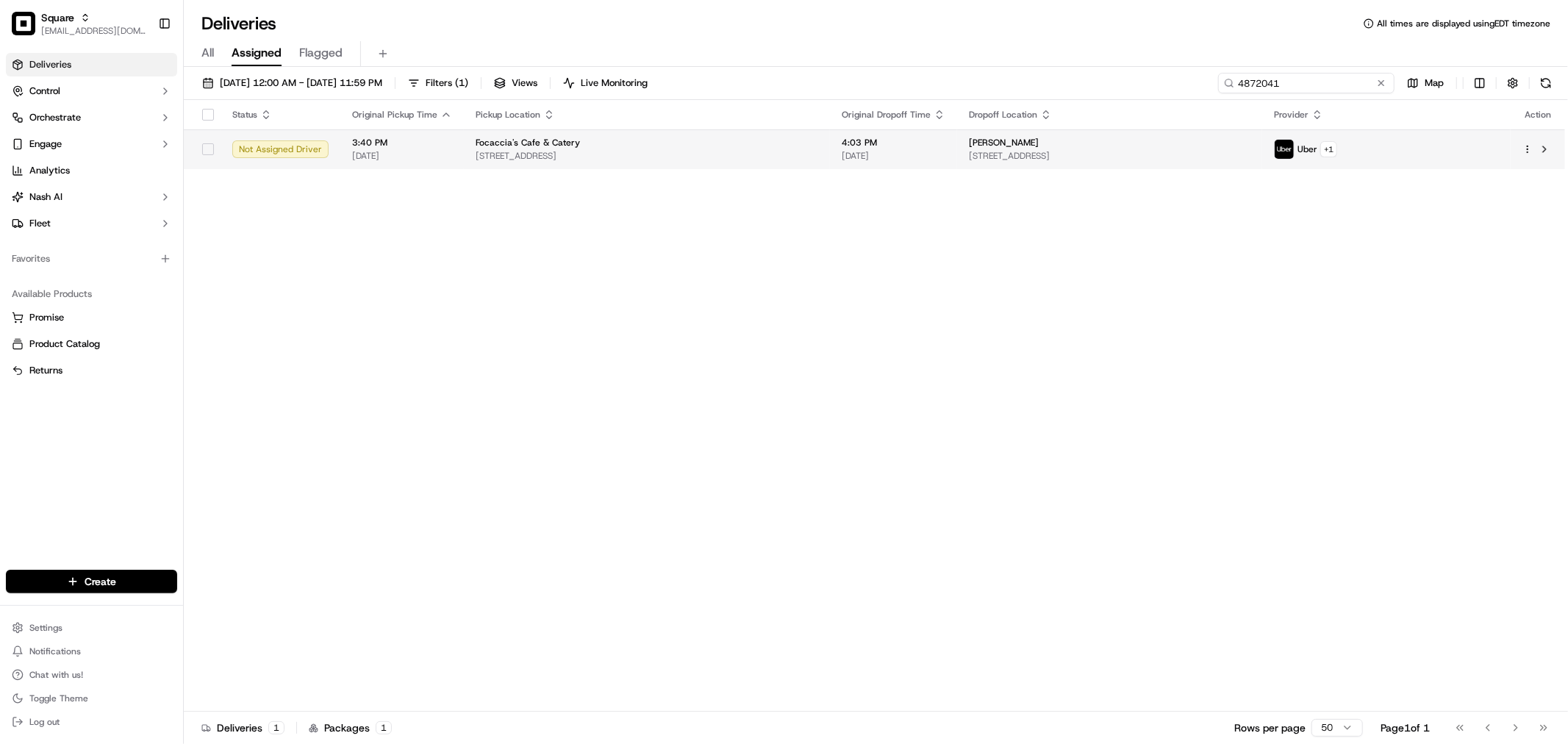
type input "4872041"
click at [957, 161] on td "4:03 PM 09/16/2025" at bounding box center [893, 149] width 128 height 40
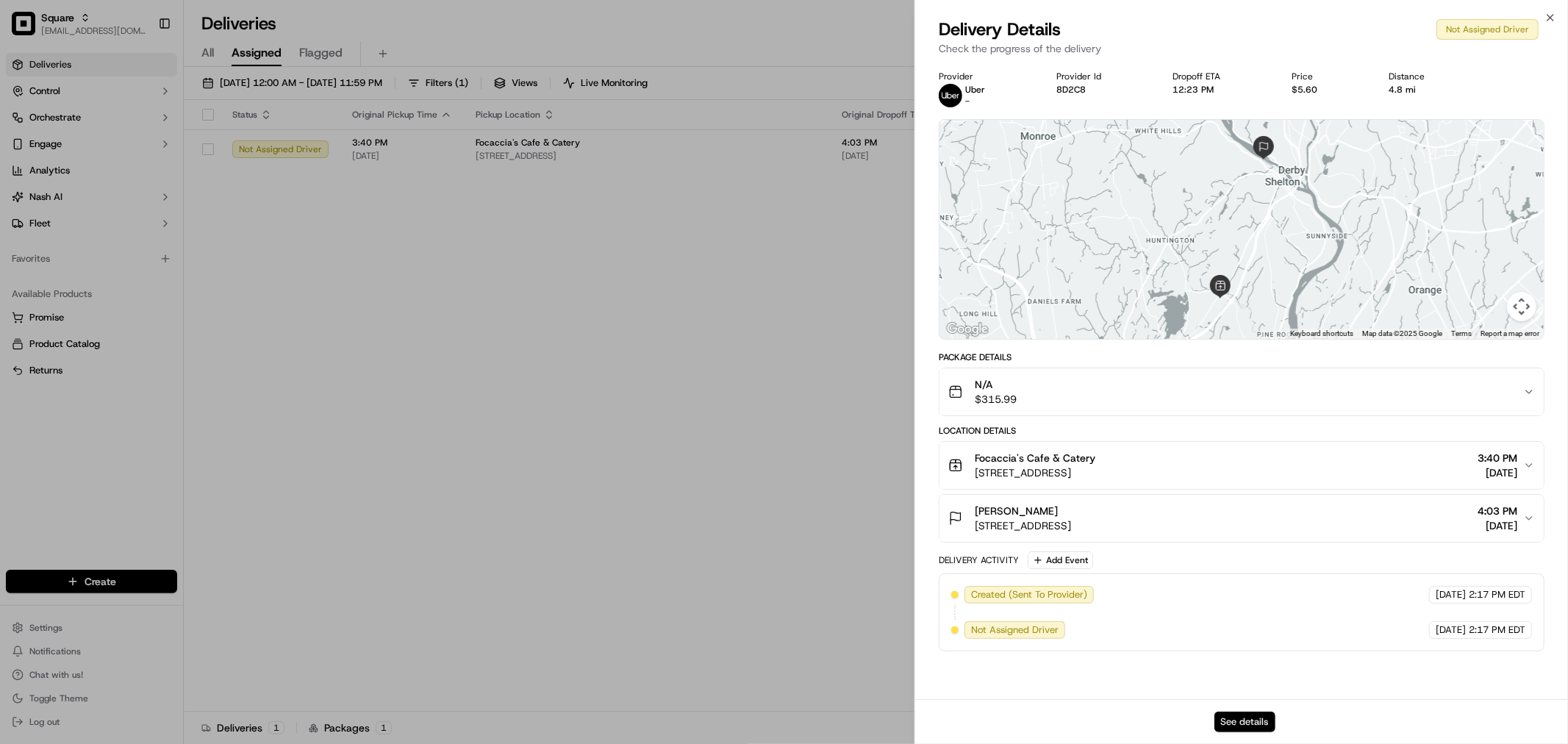
click at [1240, 729] on button "See details" at bounding box center [1245, 722] width 61 height 21
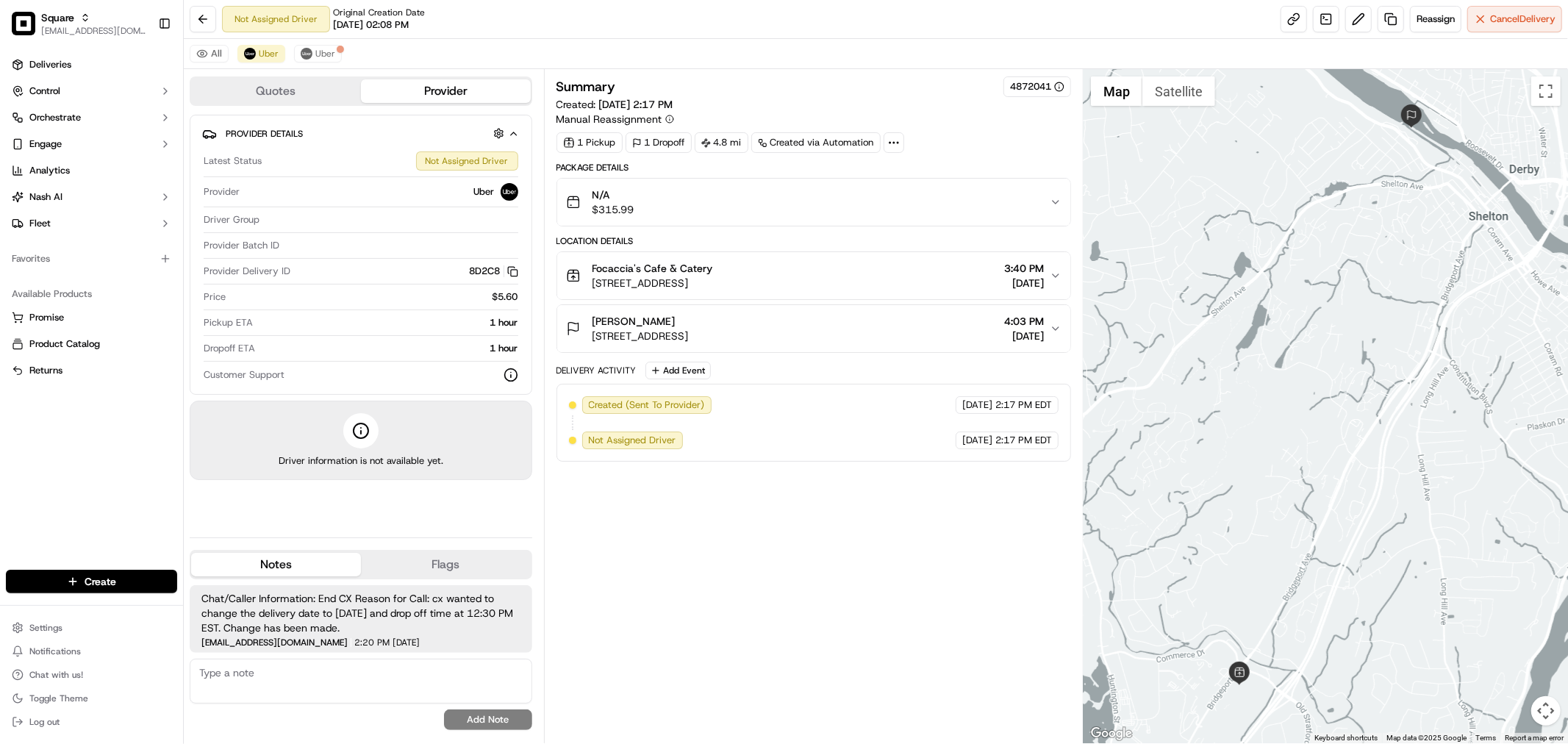
click at [1045, 274] on div "Focaccia's Cafe & Catery [STREET_ADDRESS] 3:40 PM [DATE]" at bounding box center [808, 276] width 484 height 29
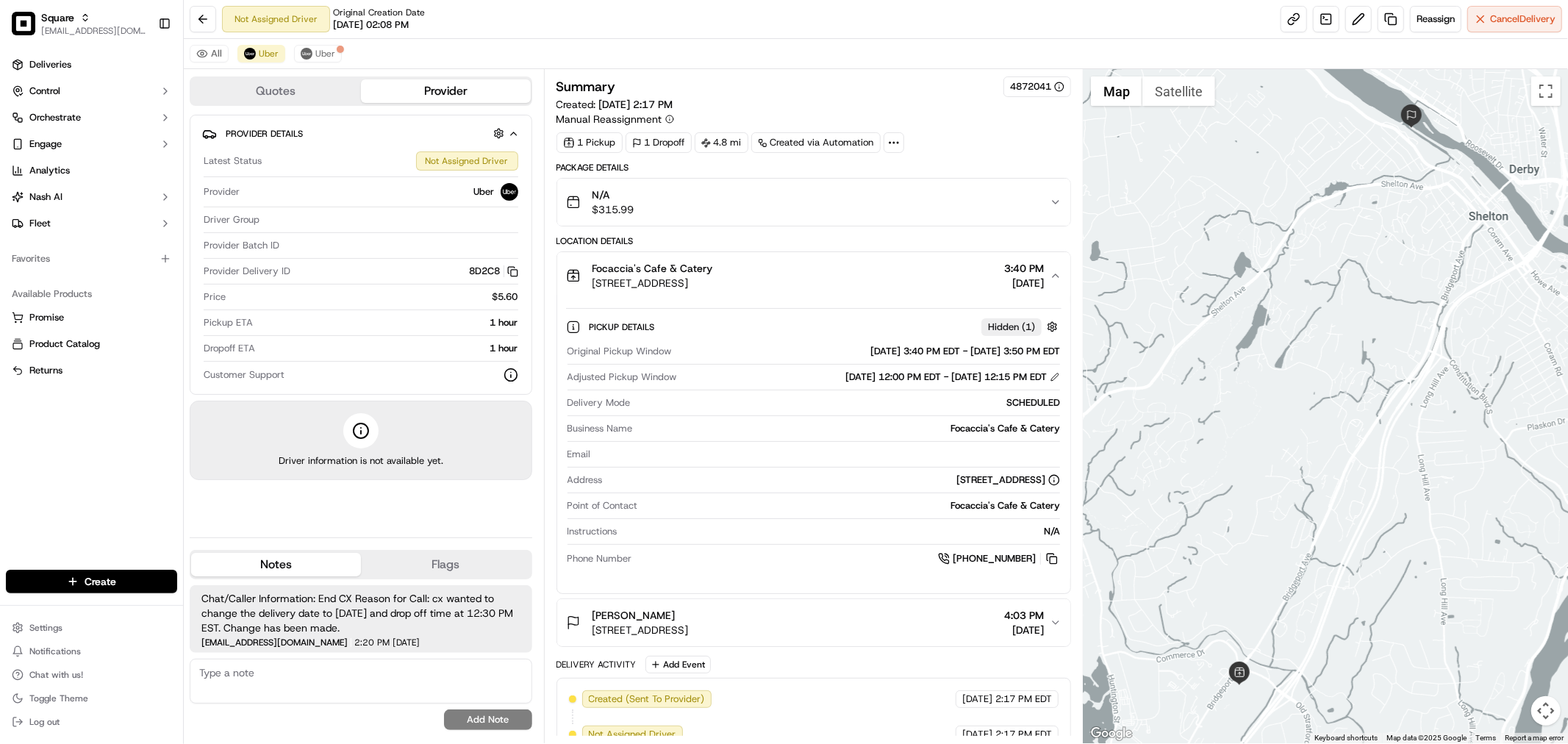
click at [1004, 637] on span "[DATE]" at bounding box center [1024, 629] width 40 height 15
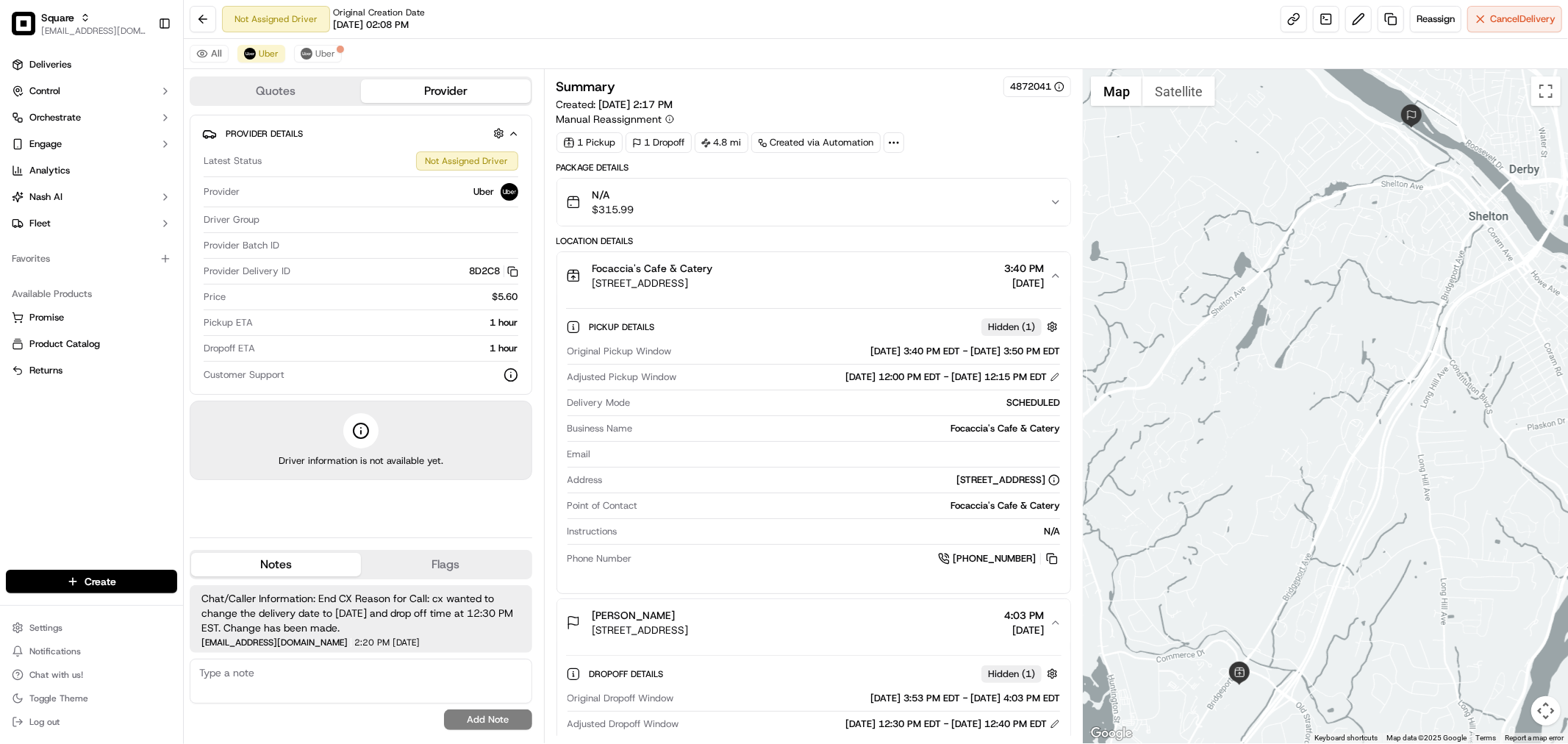
click at [973, 236] on div "Location Details" at bounding box center [814, 241] width 515 height 12
click at [974, 284] on div "Focaccia's Cafe & Catery [STREET_ADDRESS] 3:40 PM [DATE]" at bounding box center [808, 276] width 484 height 29
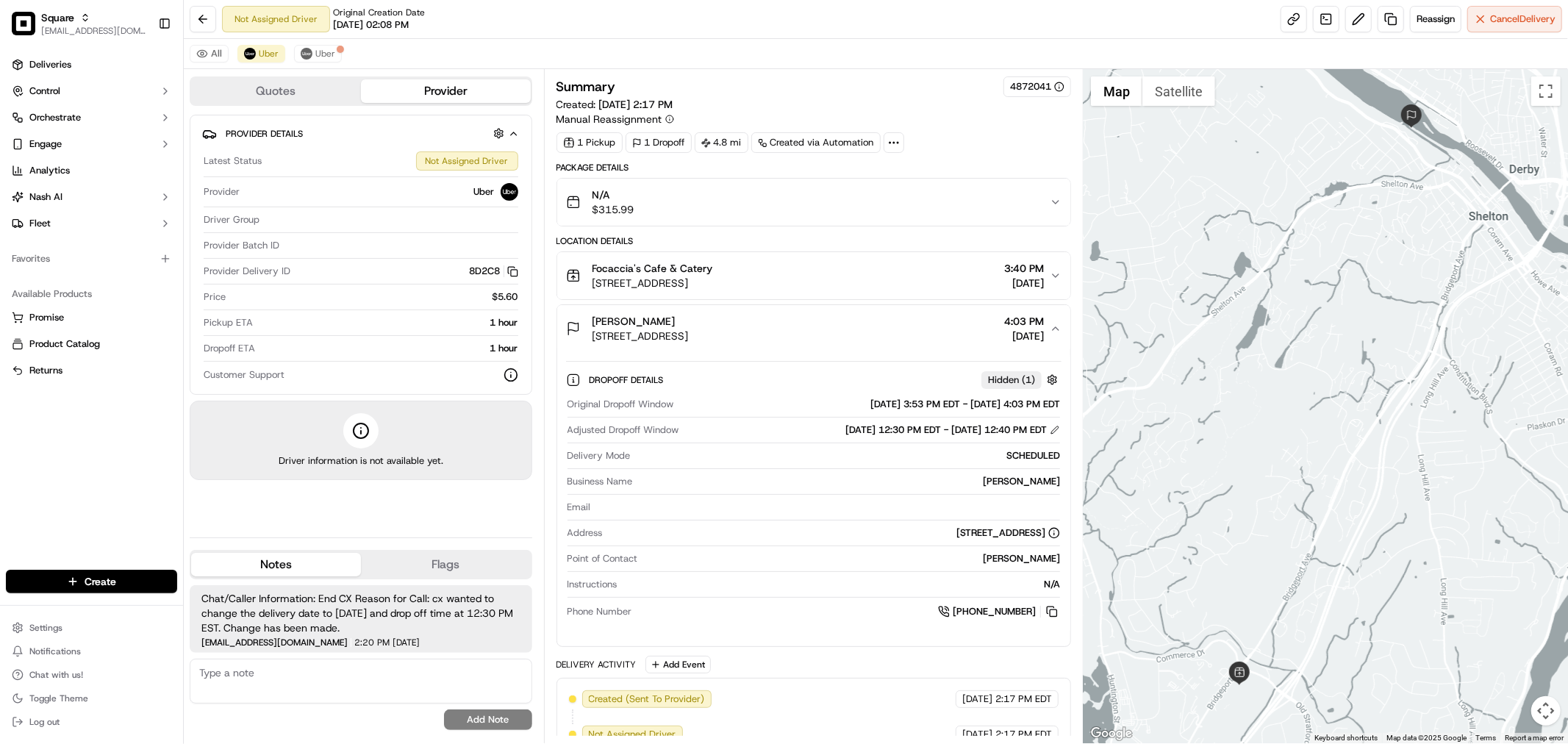
click at [1004, 289] on span "[DATE]" at bounding box center [1024, 283] width 40 height 15
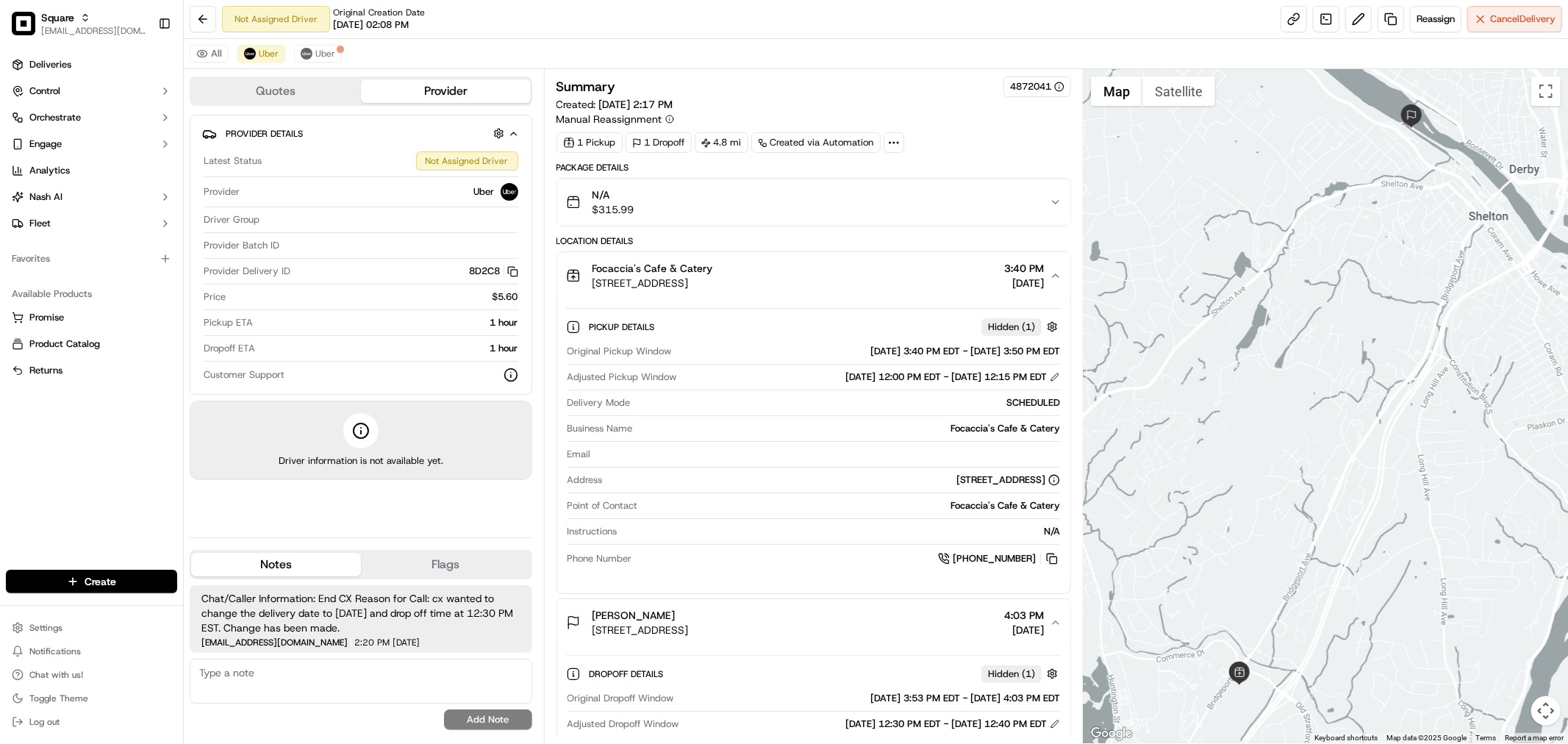
click at [381, 696] on textarea at bounding box center [361, 681] width 343 height 45
paste textarea "Type of Caller : merchant Reason for Call: delivery details Concern: merchant c…"
type textarea "Type of Caller : merchant Reason for Call: delivery details Concern: merchant c…"
click at [444, 722] on button "Add Note" at bounding box center [488, 719] width 88 height 21
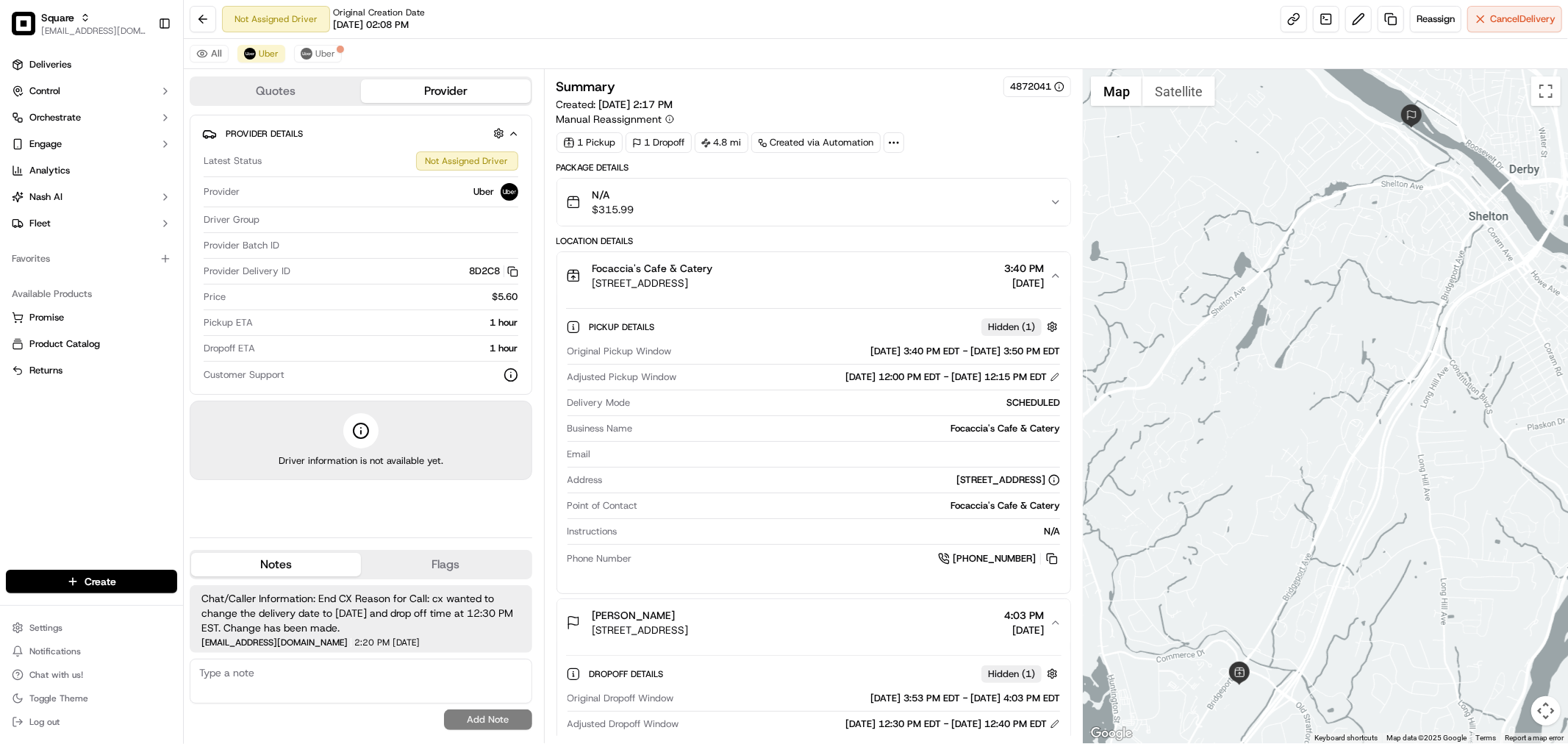
scroll to position [0, 0]
